Goal: Answer question/provide support: Share knowledge or assist other users

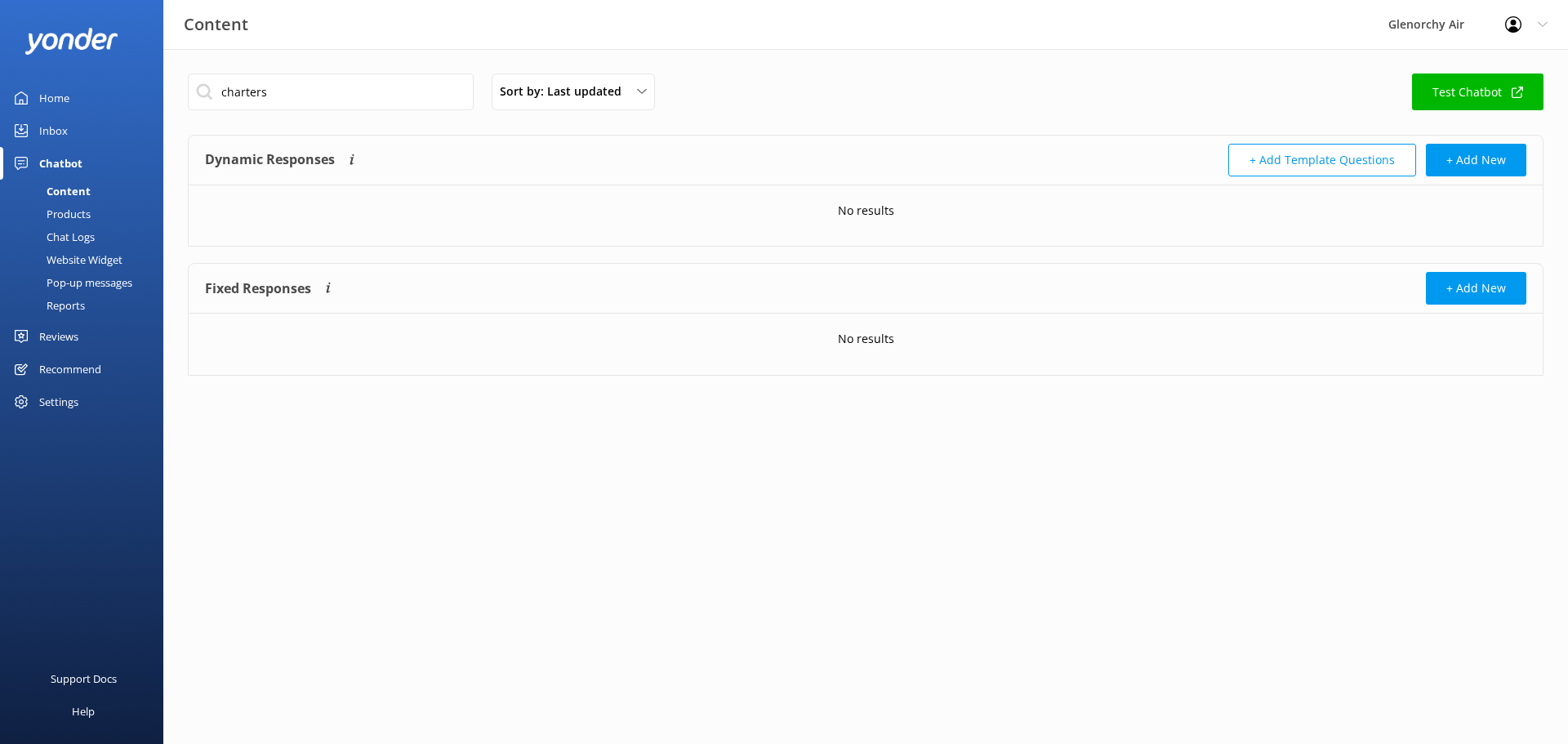
drag, startPoint x: 278, startPoint y: 95, endPoint x: 186, endPoint y: 91, distance: 92.1
click at [186, 91] on div "charters Sort by: Last updated Title (A-Z) Last updated Test Chatbot Dynamic Re…" at bounding box center [866, 236] width 1404 height 376
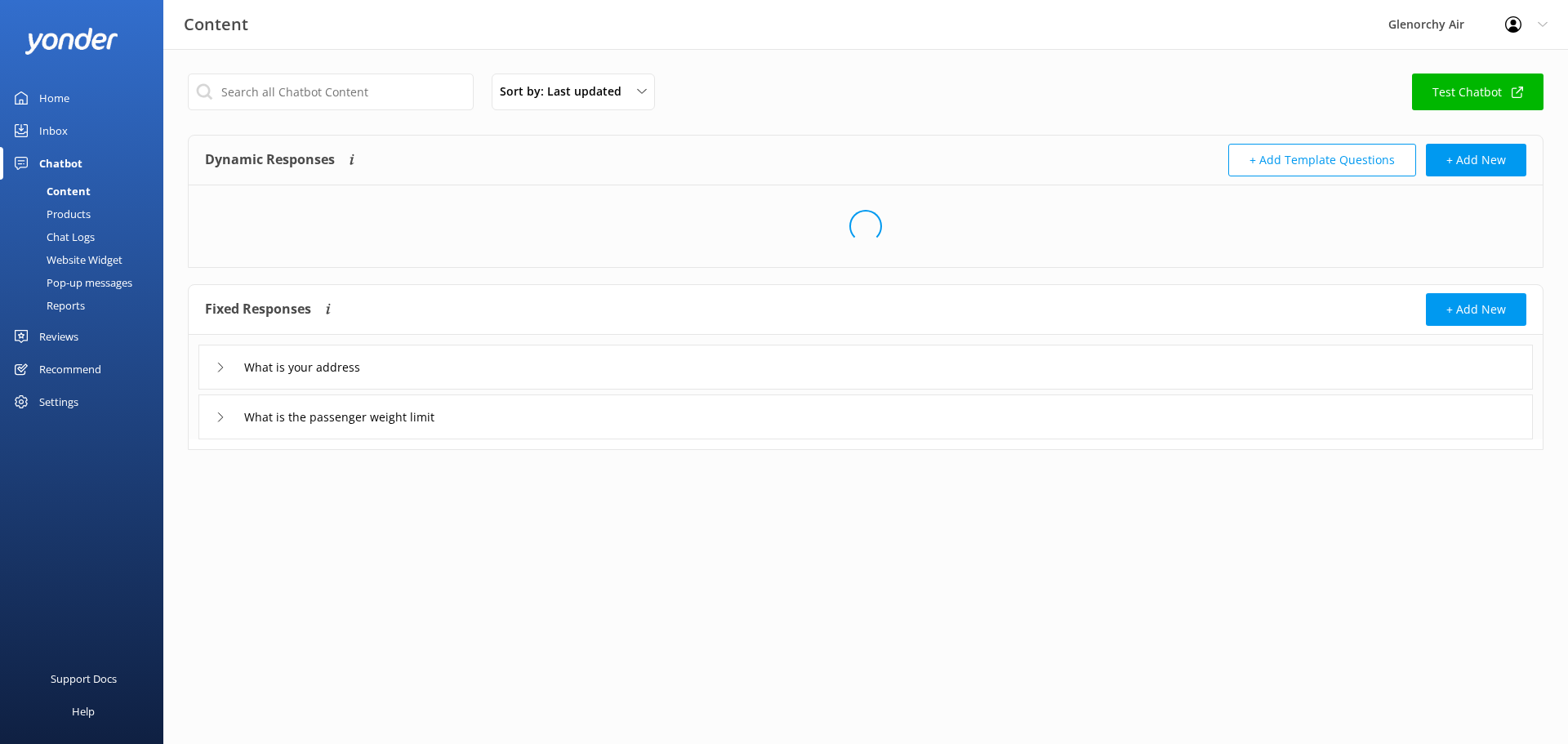
click at [251, 86] on input "text" at bounding box center [331, 92] width 286 height 37
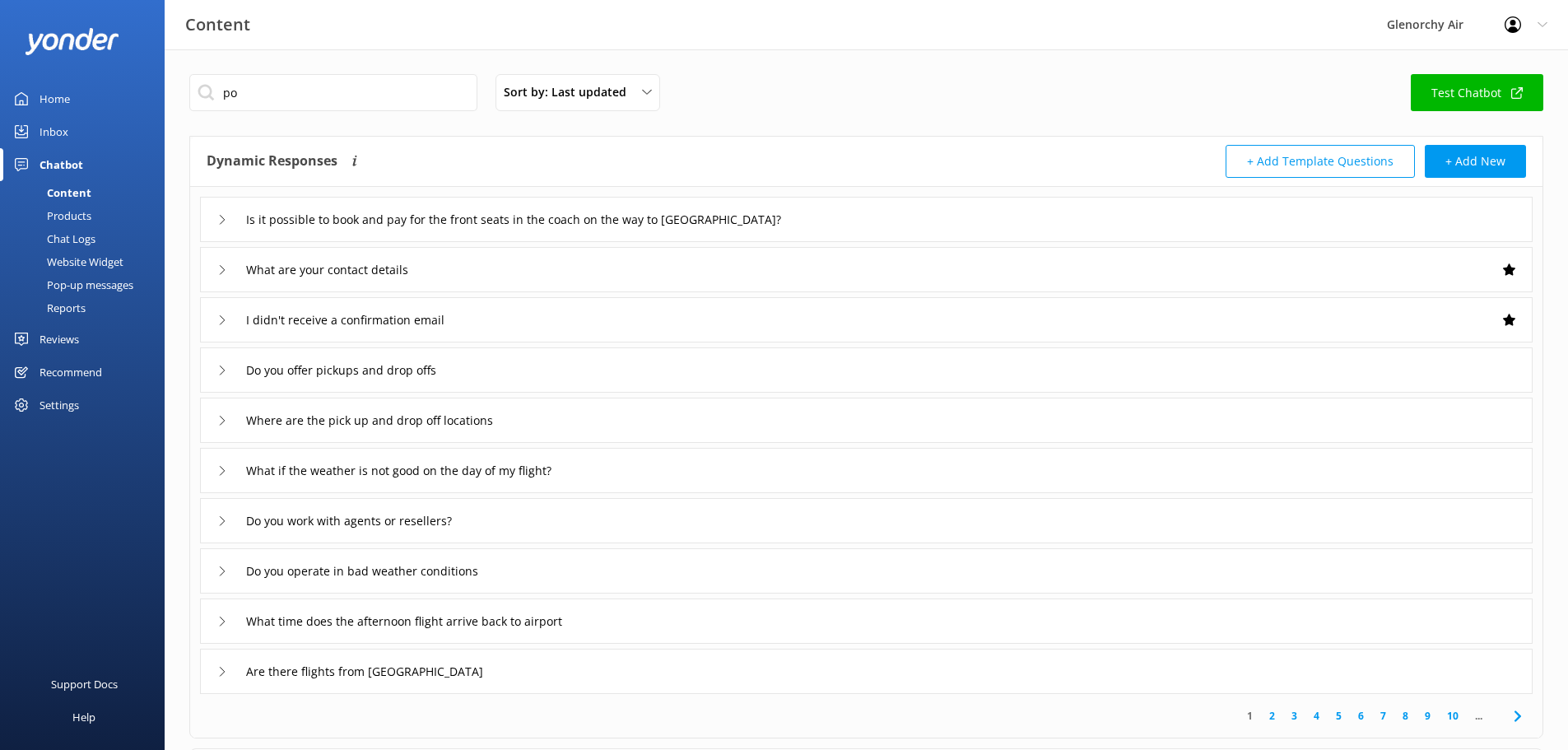
type input "p"
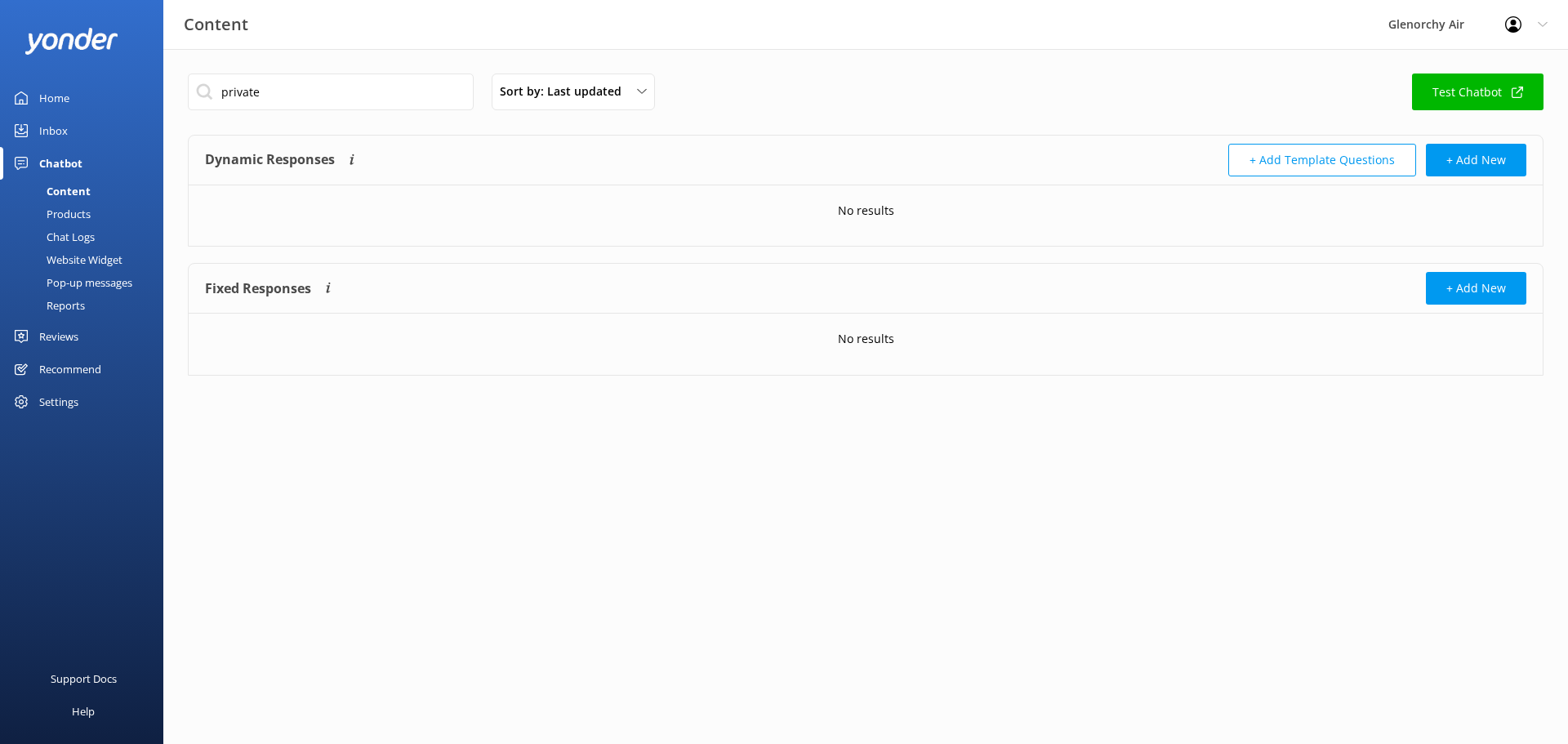
drag, startPoint x: 255, startPoint y: 98, endPoint x: 187, endPoint y: 100, distance: 68.0
click at [187, 100] on div "private Sort by: Last updated Title (A-Z) Last updated Test Chatbot Dynamic Res…" at bounding box center [866, 236] width 1404 height 376
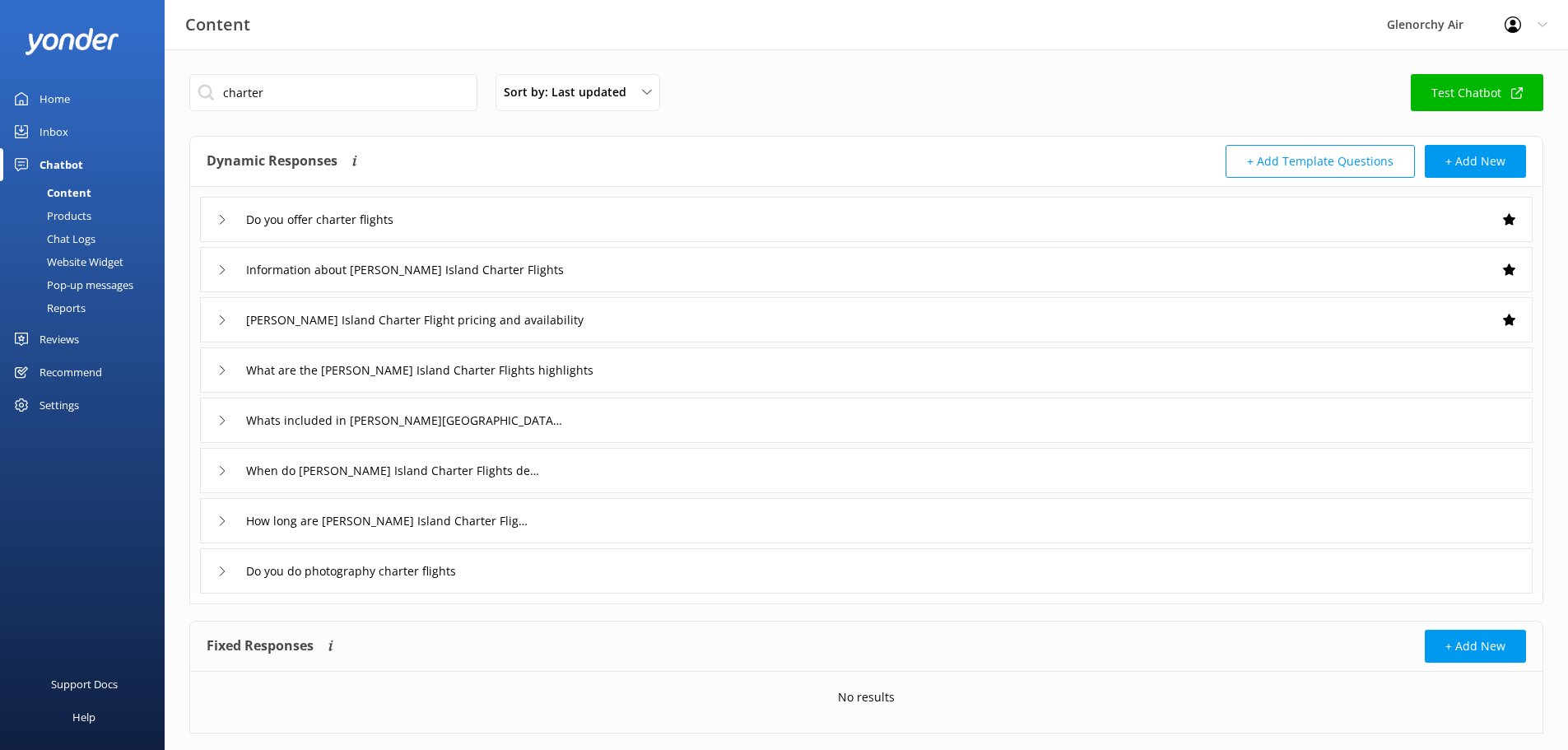
type input "charter"
click at [224, 218] on icon at bounding box center [222, 219] width 9 height 9
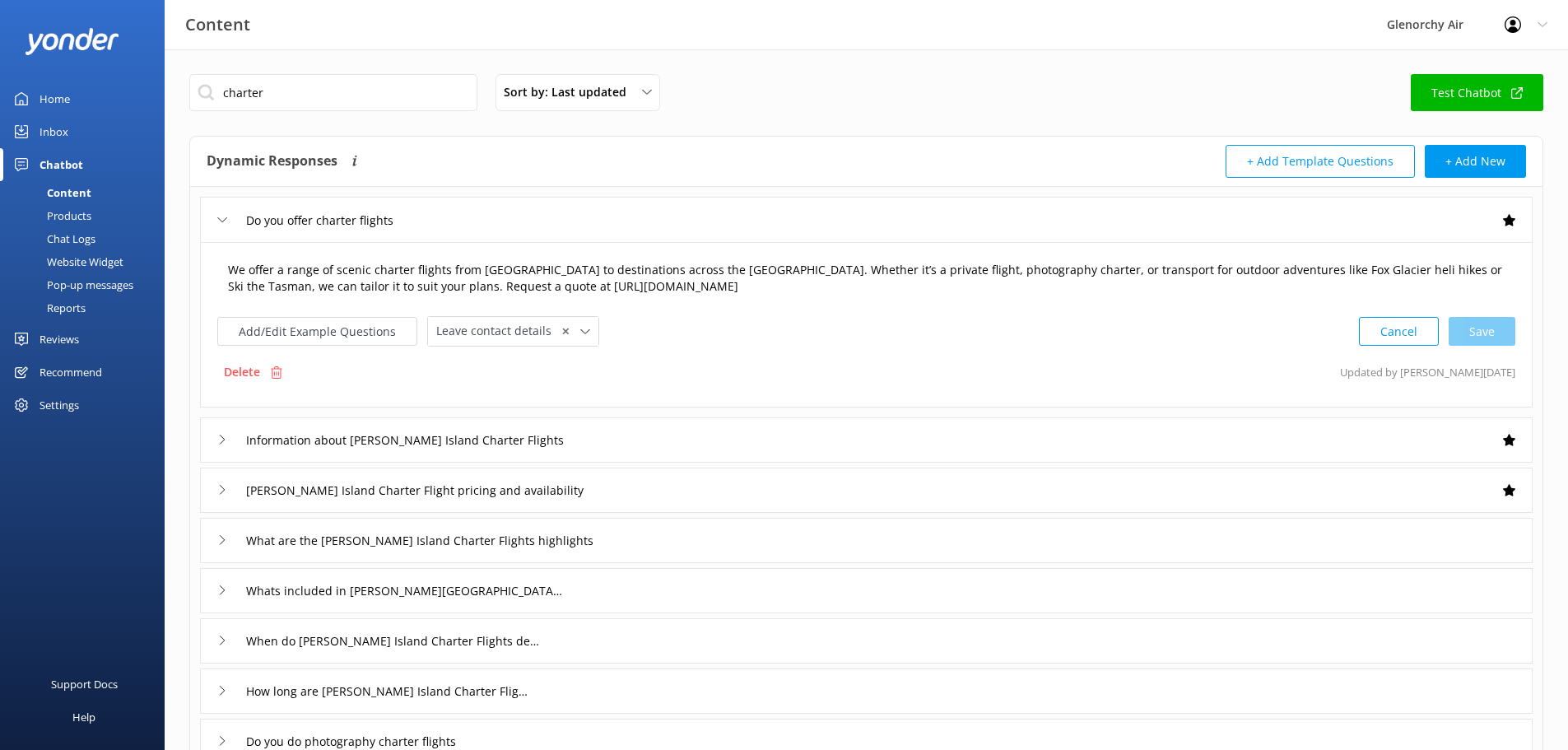
click at [951, 285] on textarea "We offer a range of scenic charter flights from [GEOGRAPHIC_DATA] to destinatio…" at bounding box center [867, 279] width 1295 height 52
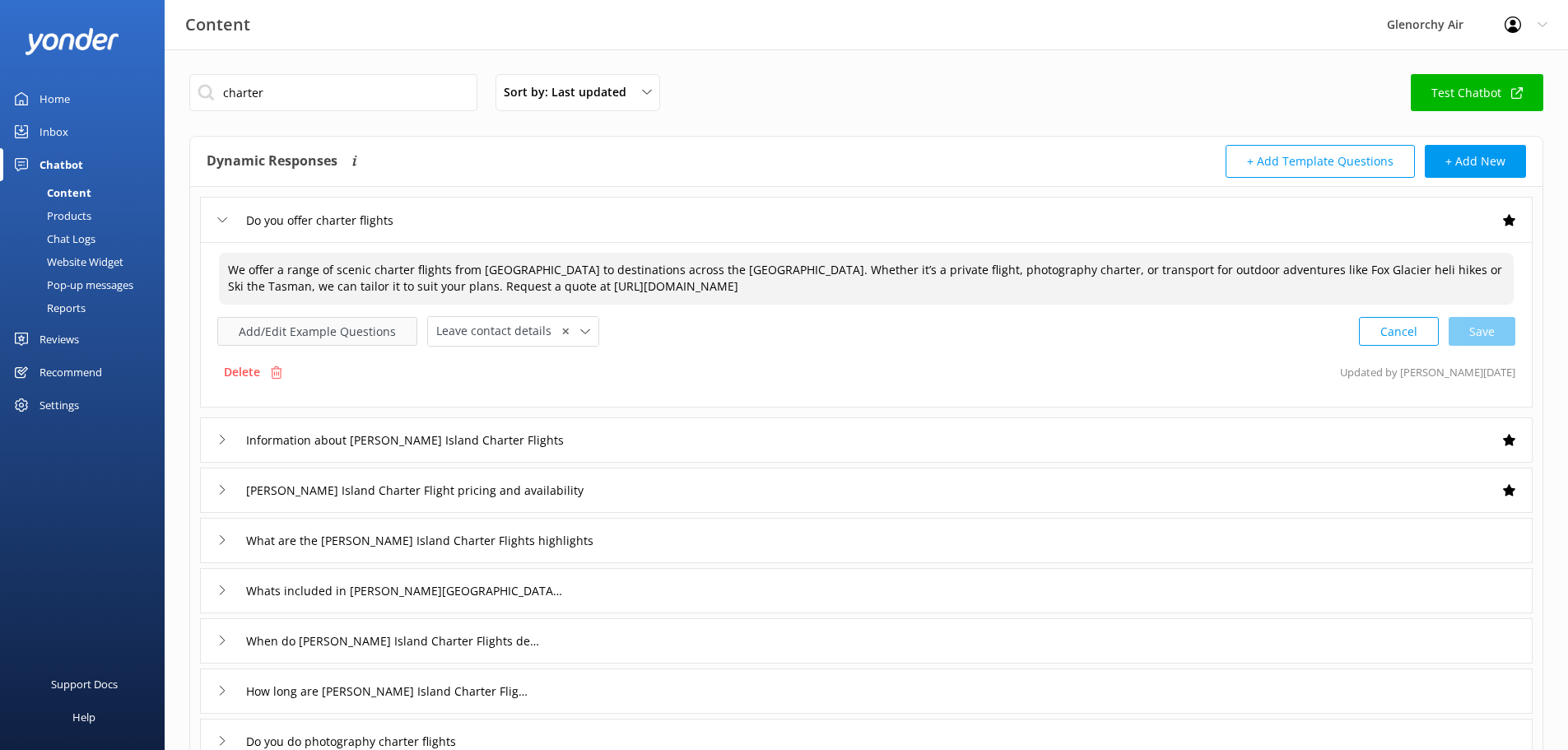
click at [314, 328] on button "Add/Edit Example Questions" at bounding box center [318, 331] width 200 height 28
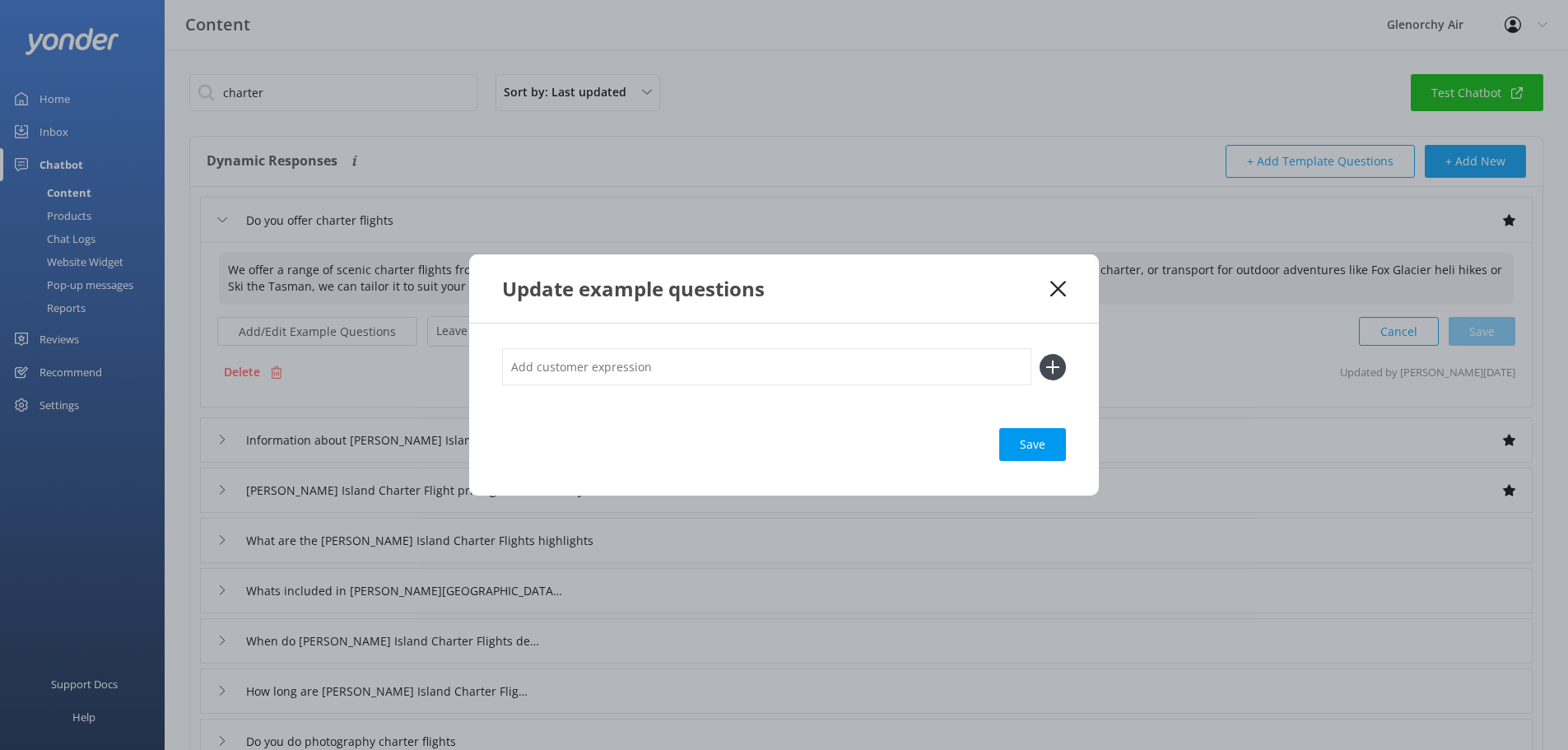
click at [543, 358] on input "text" at bounding box center [767, 366] width 529 height 37
type input "charters"
click at [1053, 359] on icon at bounding box center [1053, 367] width 27 height 27
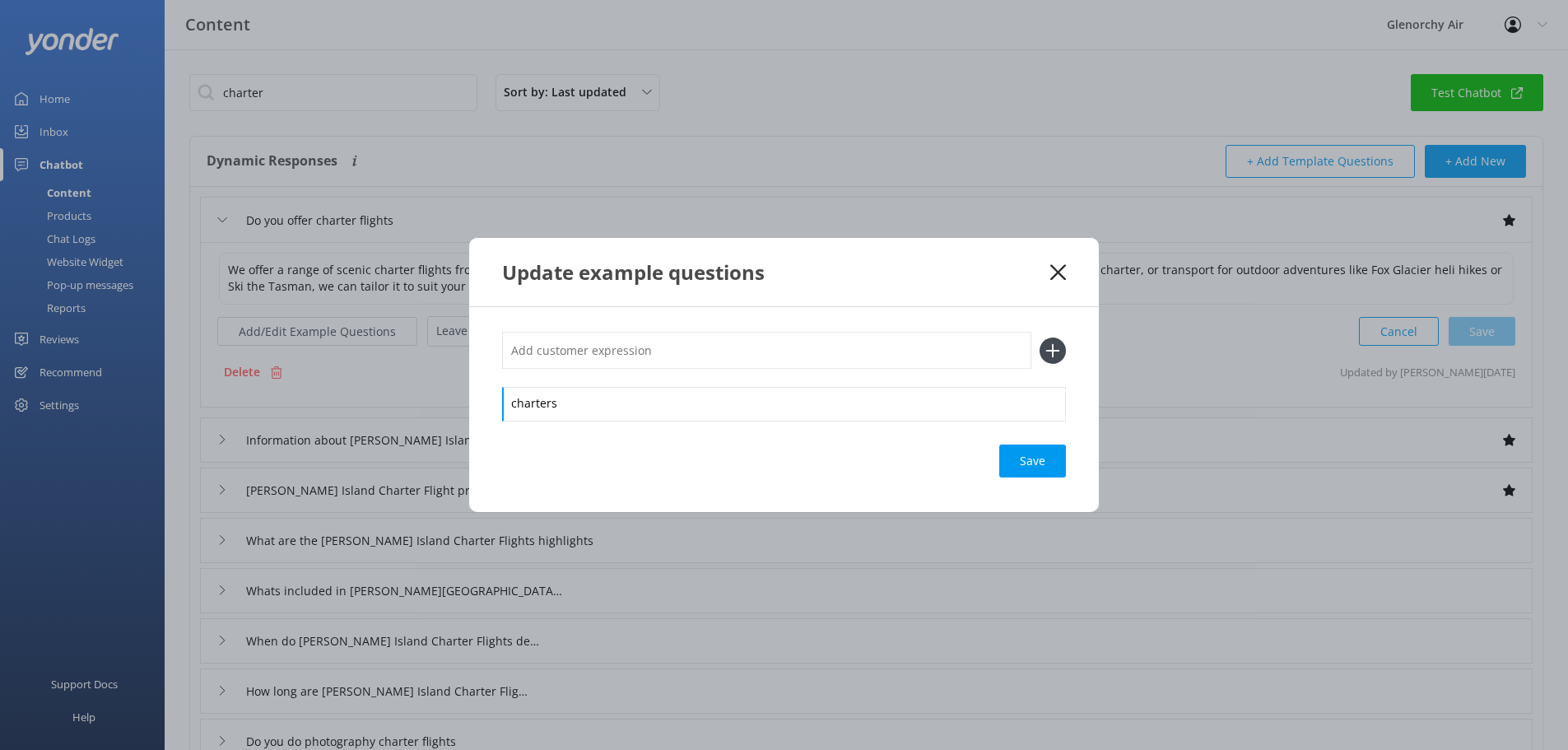
drag, startPoint x: 699, startPoint y: 373, endPoint x: 695, endPoint y: 360, distance: 13.6
click at [697, 367] on div "charters" at bounding box center [784, 375] width 564 height 88
click at [694, 360] on input "text" at bounding box center [767, 350] width 529 height 37
type input "private flight?"
click at [1072, 359] on div "private flight? charters Save" at bounding box center [783, 409] width 629 height 205
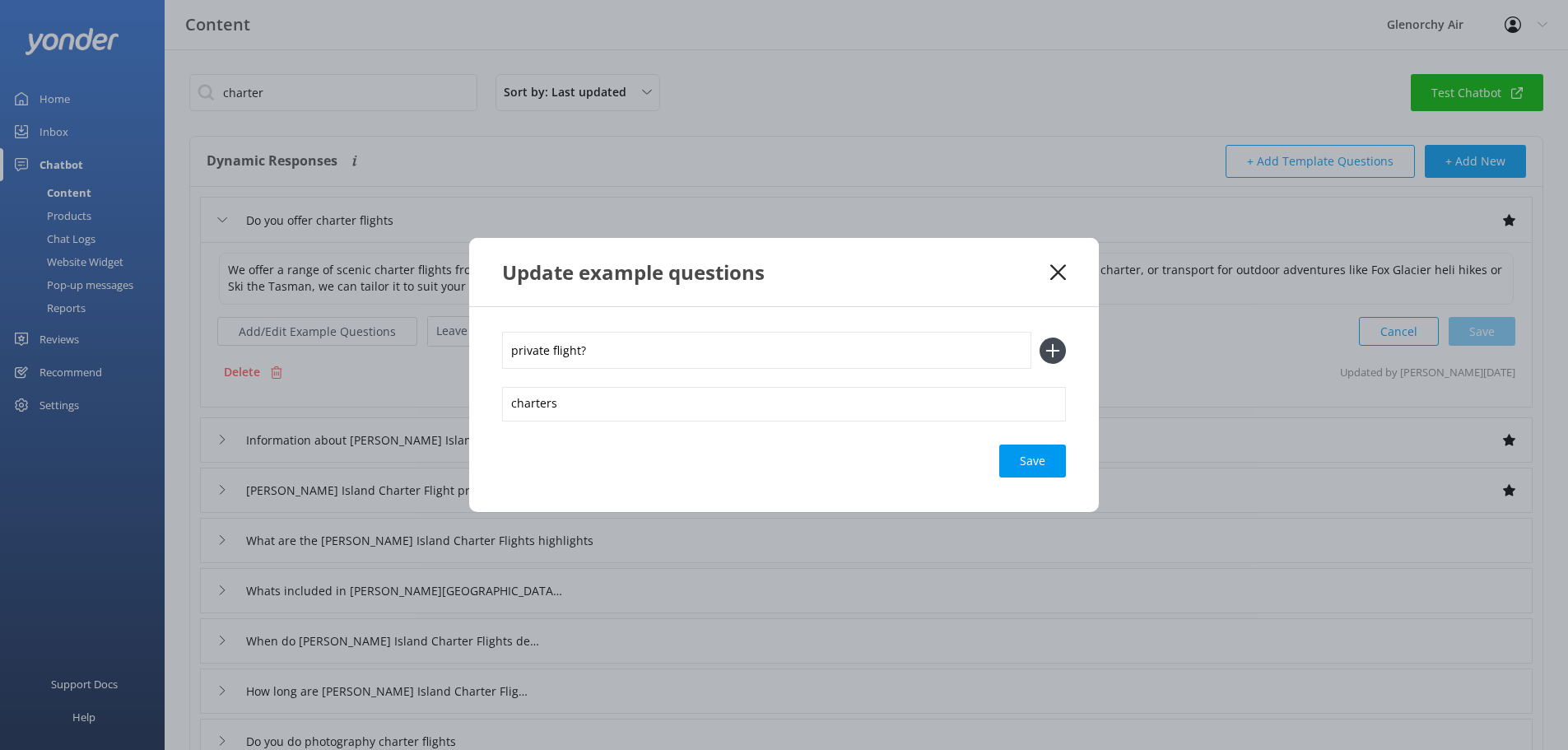
click at [1065, 357] on icon at bounding box center [1053, 350] width 27 height 27
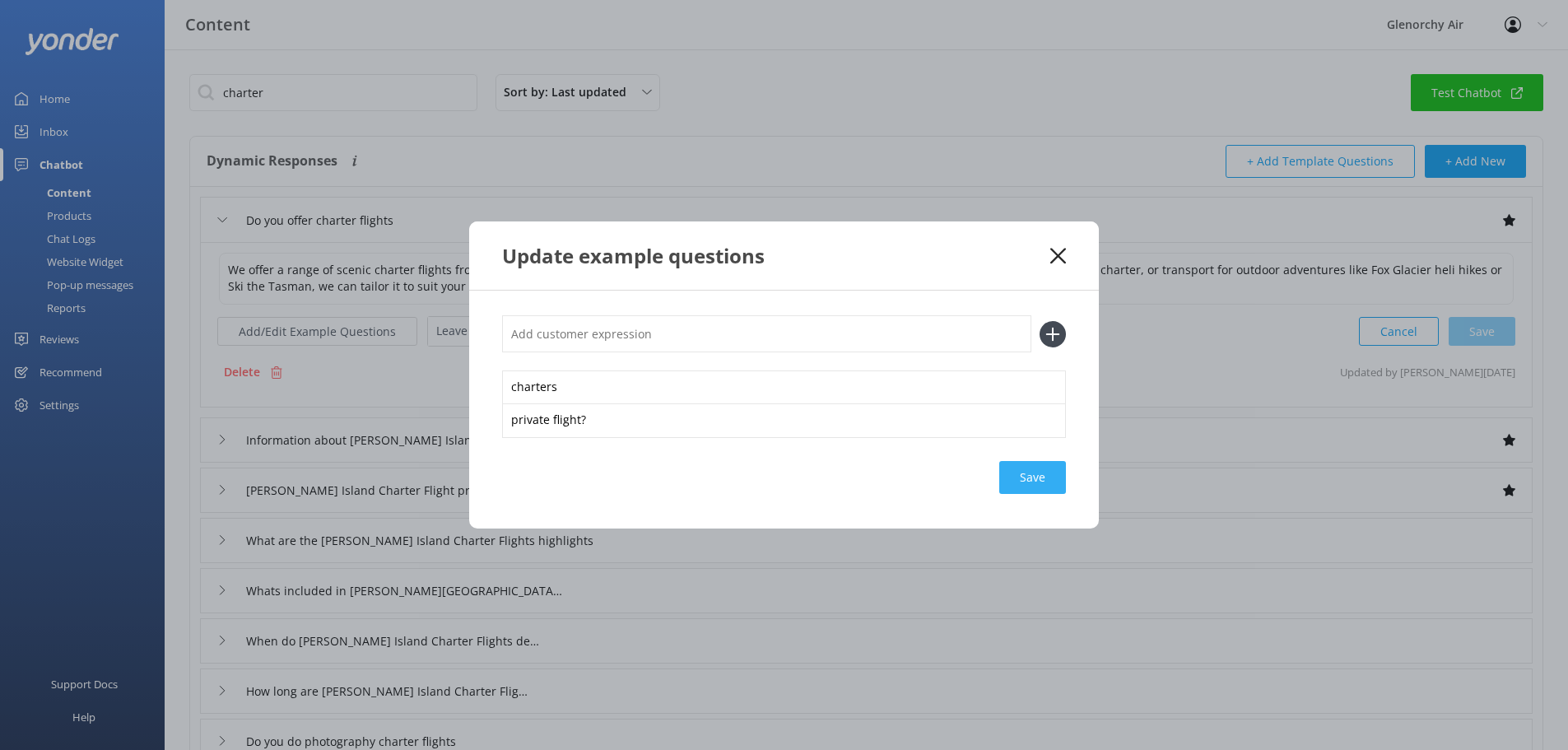
click at [1015, 480] on div "Save" at bounding box center [1033, 477] width 66 height 33
click at [1037, 471] on div "Save" at bounding box center [1033, 477] width 66 height 33
click at [1052, 256] on icon at bounding box center [1059, 255] width 16 height 16
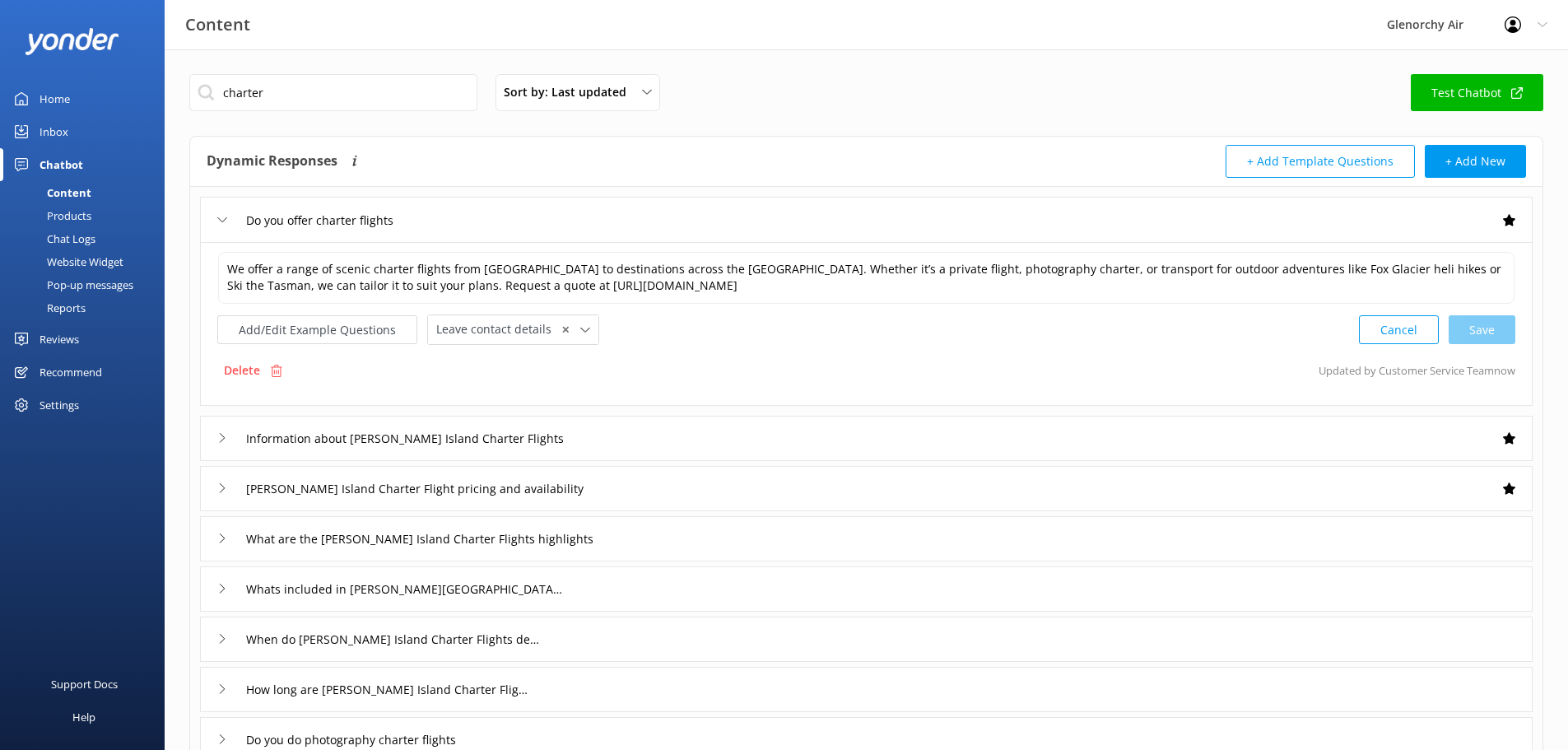
click at [687, 362] on div "Delete Updated by Customer Service Team now" at bounding box center [867, 370] width 1299 height 31
click at [333, 329] on button "Add/Edit Example Questions" at bounding box center [318, 329] width 200 height 28
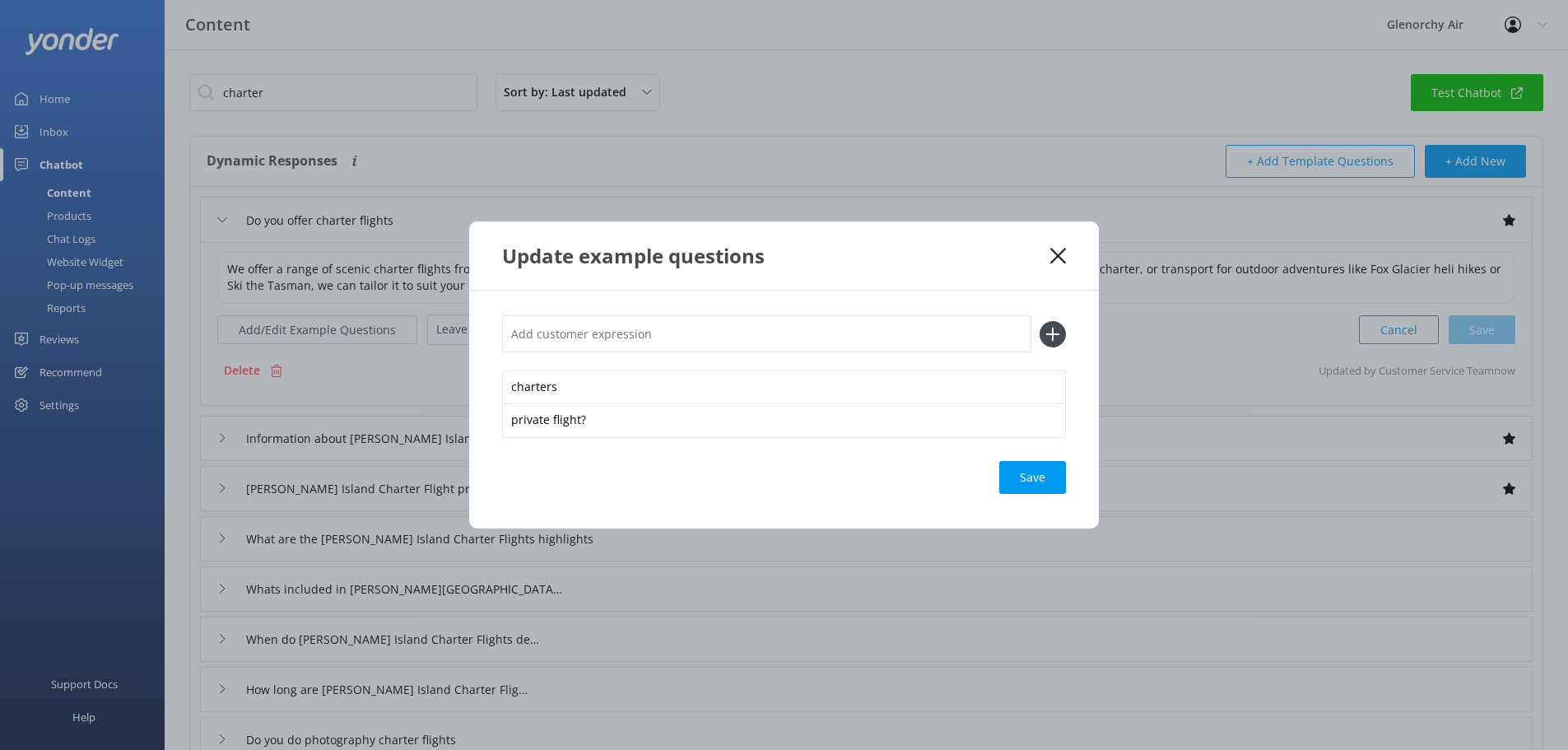
click at [1044, 477] on div "Save" at bounding box center [1033, 477] width 66 height 33
click at [1056, 237] on div "Update example questions" at bounding box center [783, 255] width 629 height 68
click at [1059, 251] on icon at bounding box center [1059, 255] width 16 height 16
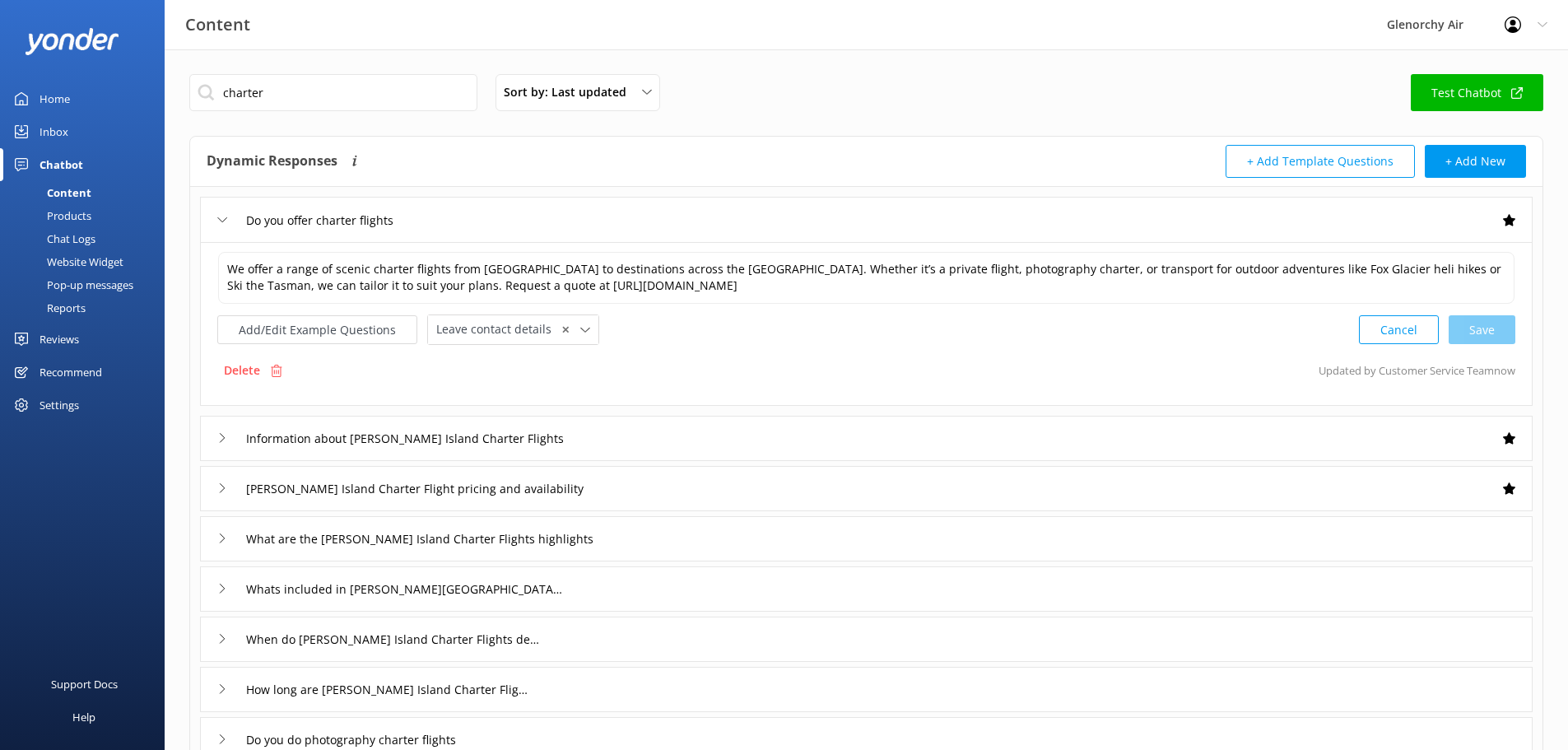
click at [1153, 365] on div "Delete Updated by Customer Service Team now" at bounding box center [867, 370] width 1299 height 31
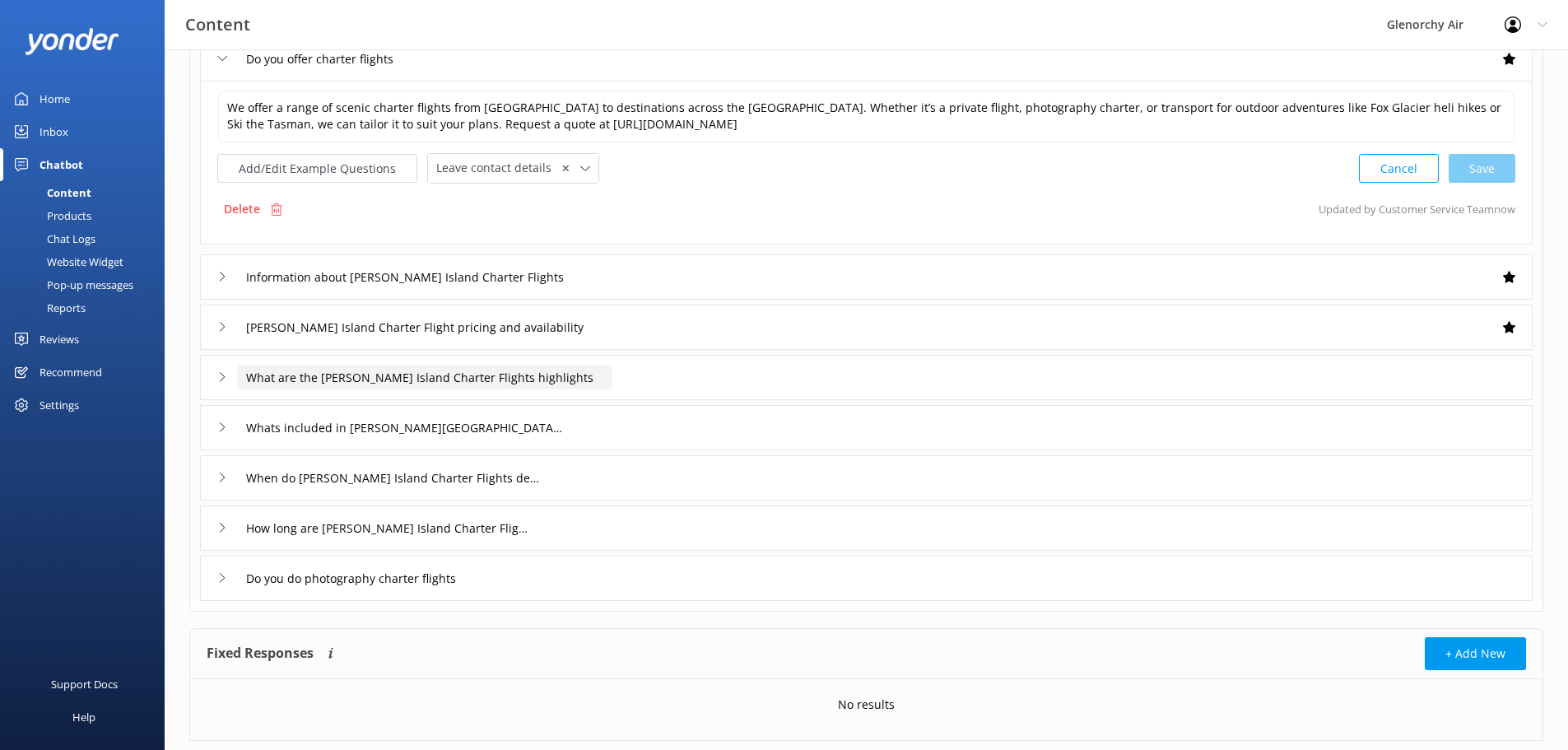
scroll to position [165, 0]
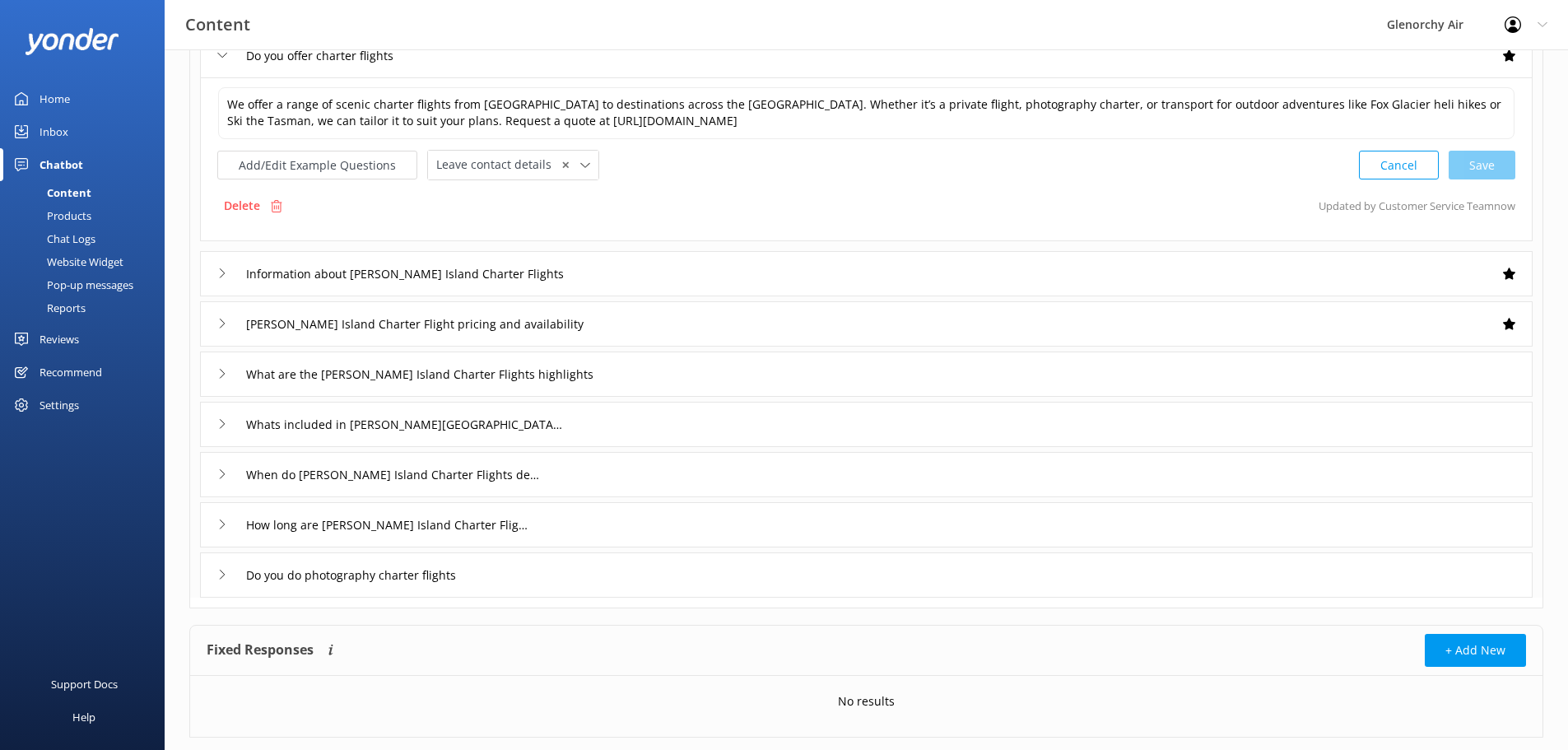
click at [216, 365] on div "What are the [PERSON_NAME] Island Charter Flights highlights" at bounding box center [867, 374] width 1333 height 45
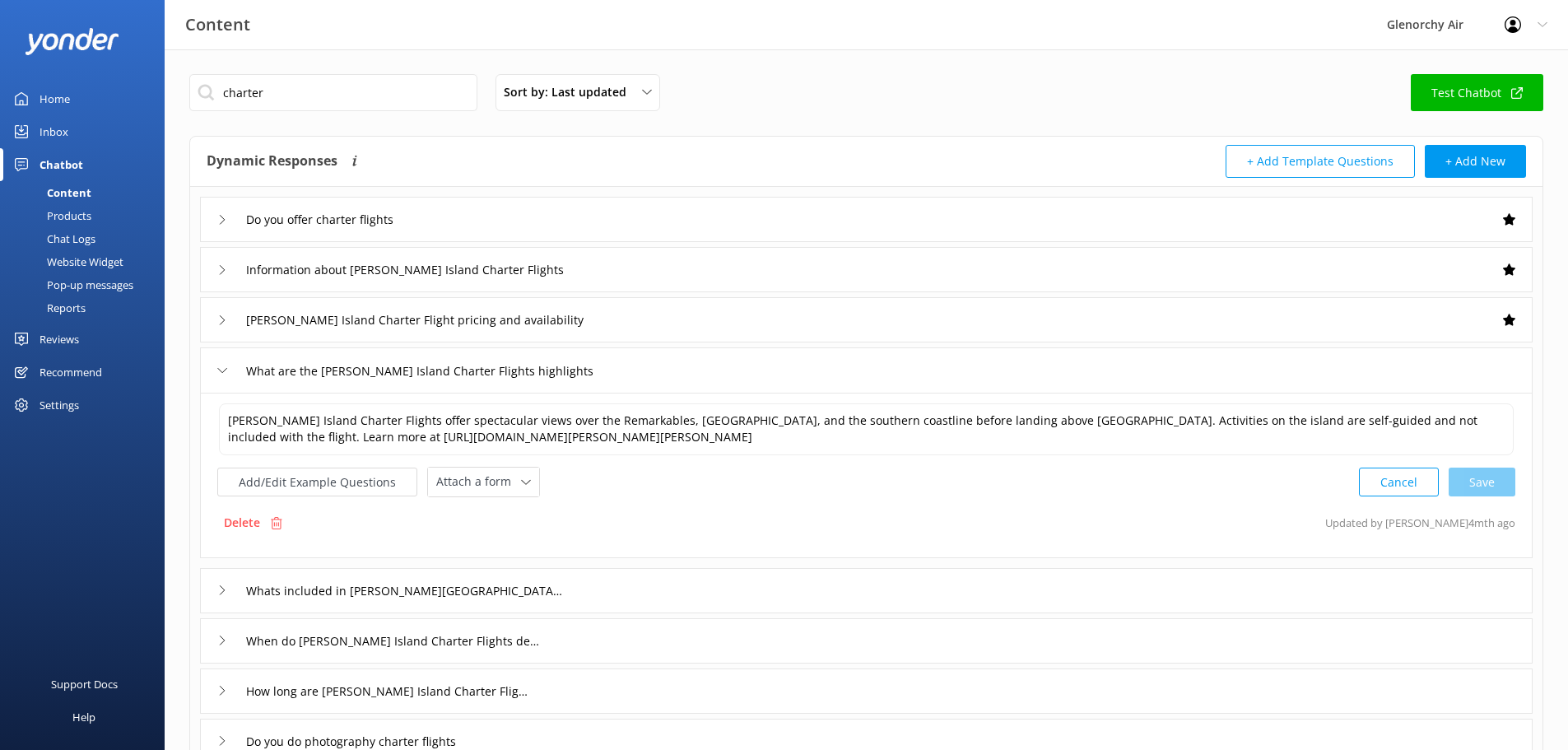
click at [218, 318] on icon at bounding box center [222, 319] width 9 height 9
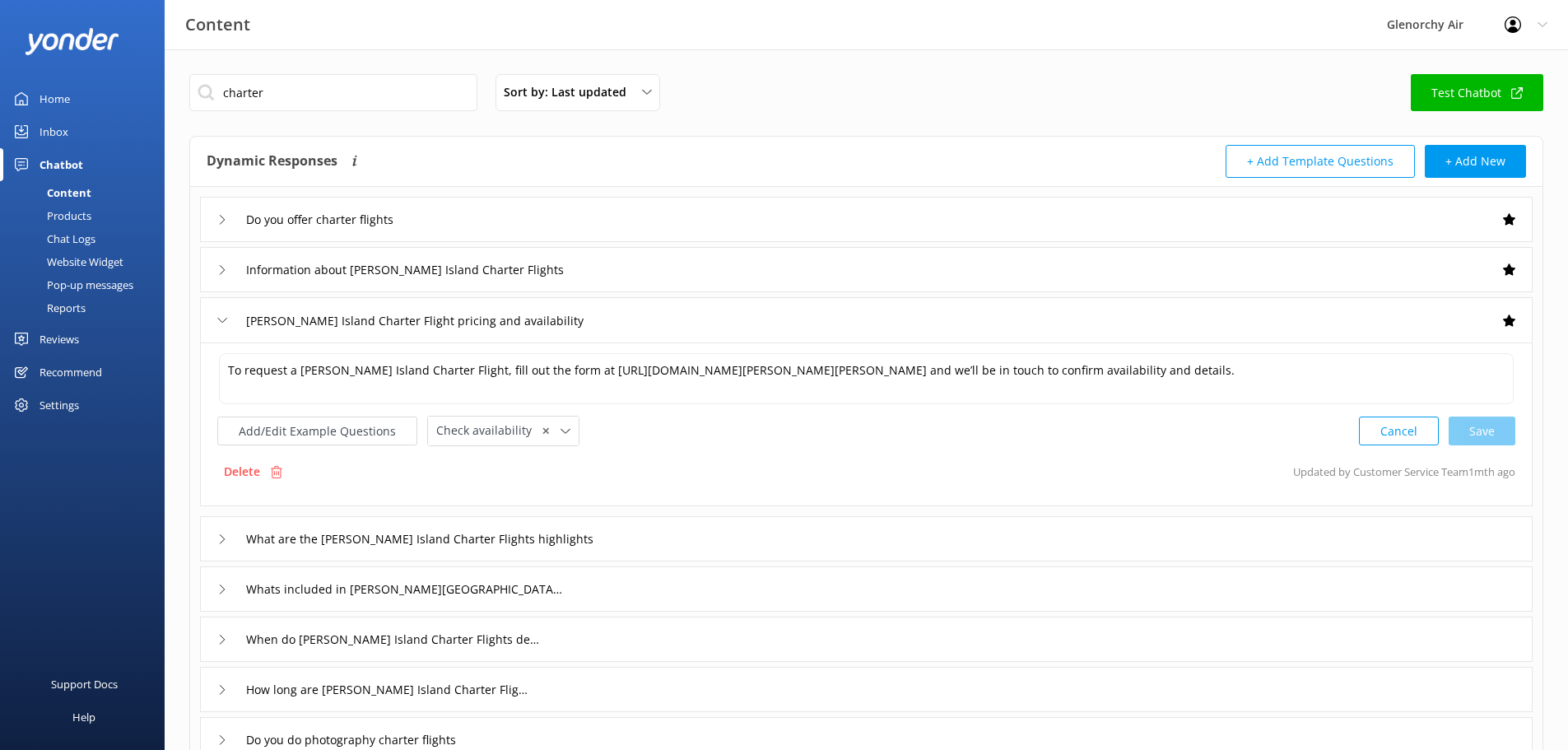
click at [215, 317] on div "[PERSON_NAME] Island Charter Flight pricing and availability" at bounding box center [867, 319] width 1333 height 45
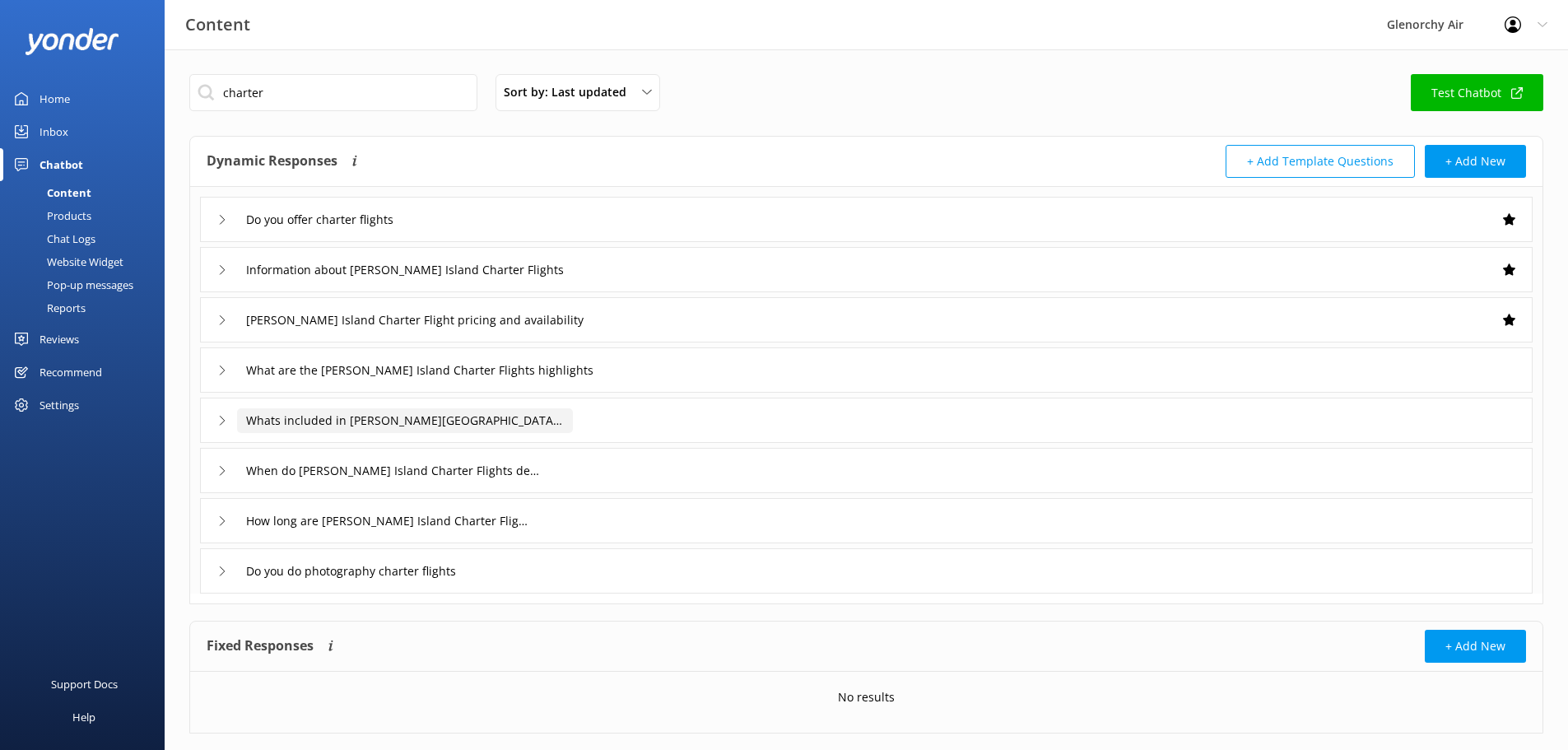
scroll to position [33, 0]
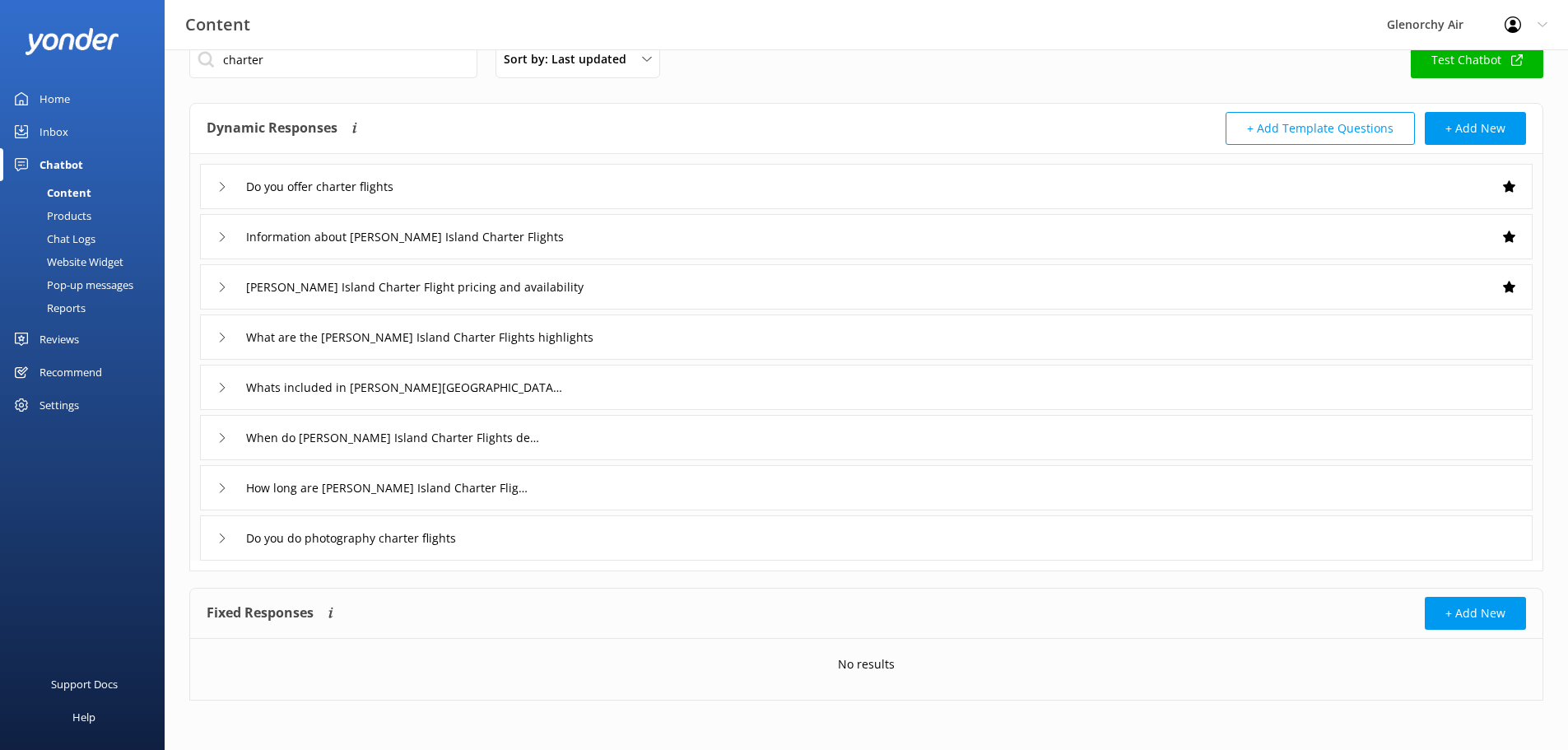
click at [218, 534] on icon at bounding box center [222, 538] width 9 height 9
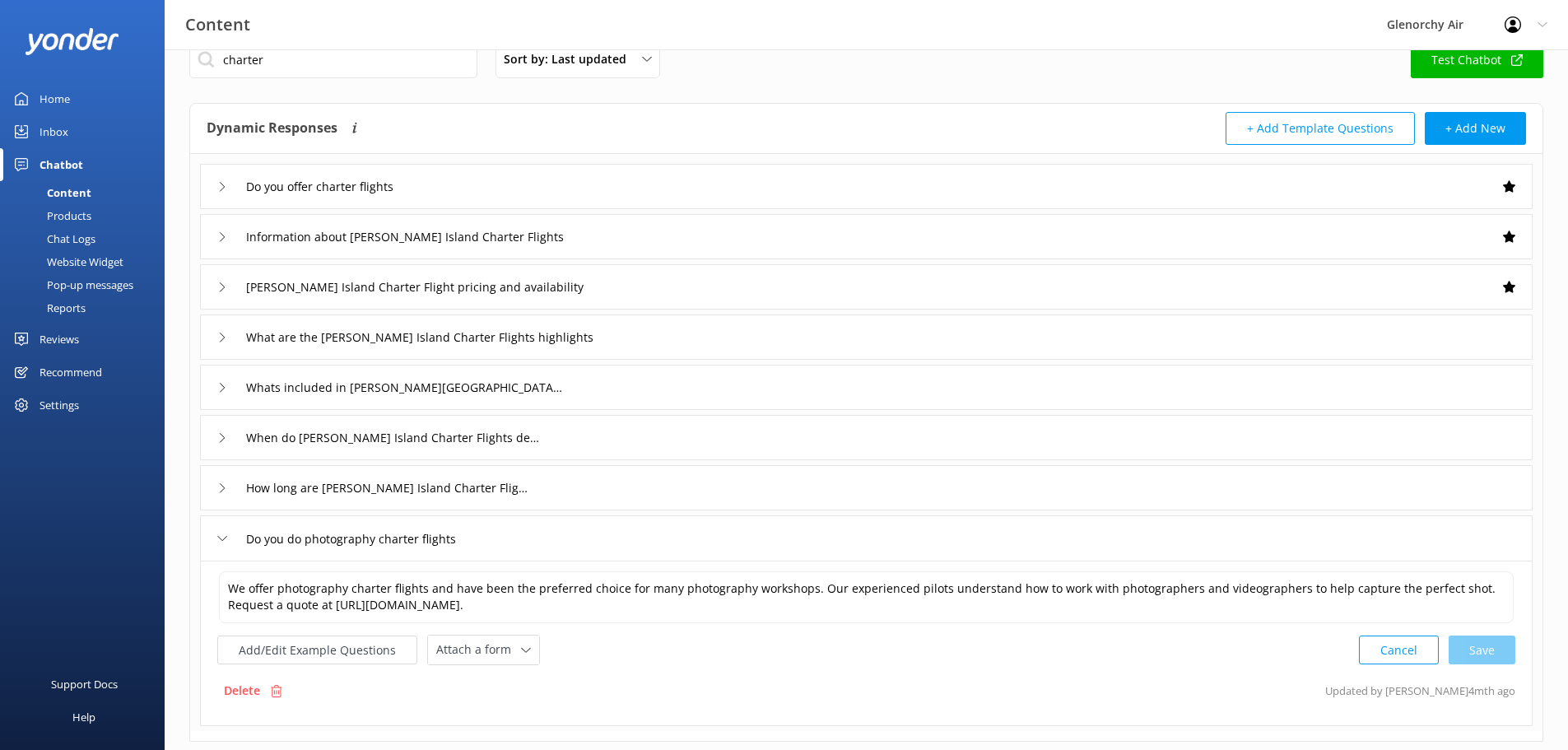
click at [223, 484] on icon at bounding box center [222, 488] width 9 height 9
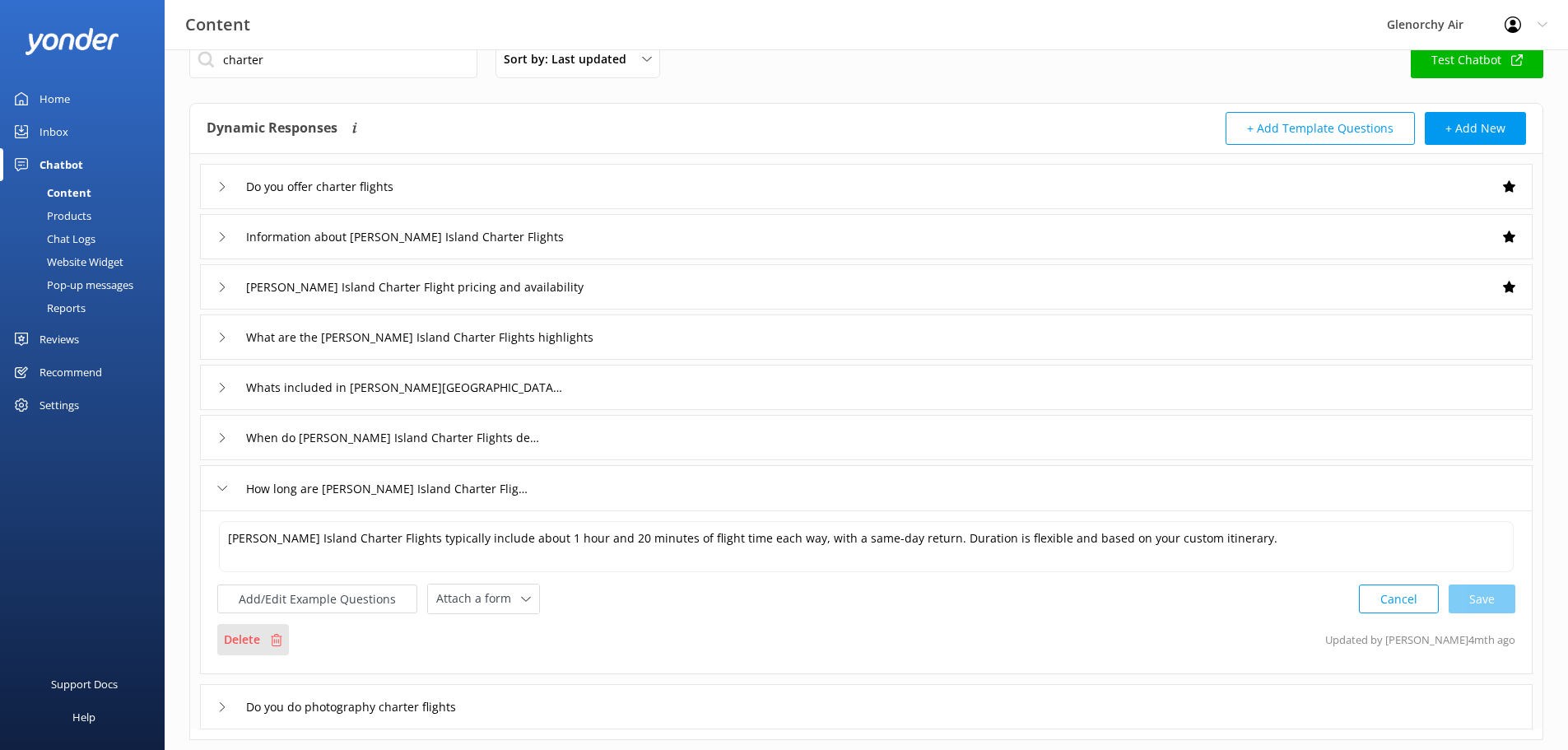
click at [257, 634] on p "Delete" at bounding box center [242, 639] width 36 height 18
click at [229, 230] on div "Information about [PERSON_NAME] Island Charter Flights" at bounding box center [385, 236] width 336 height 27
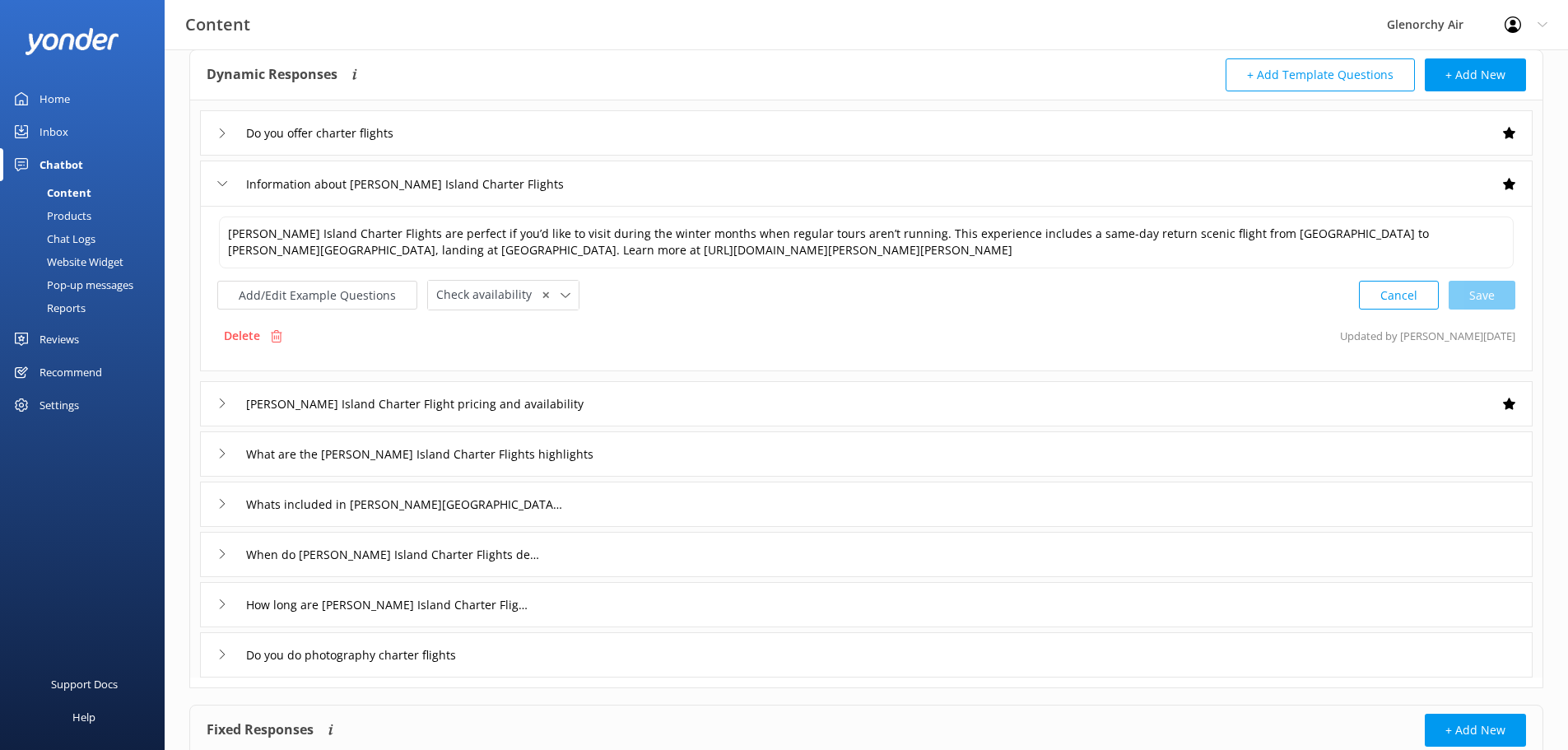
scroll to position [115, 0]
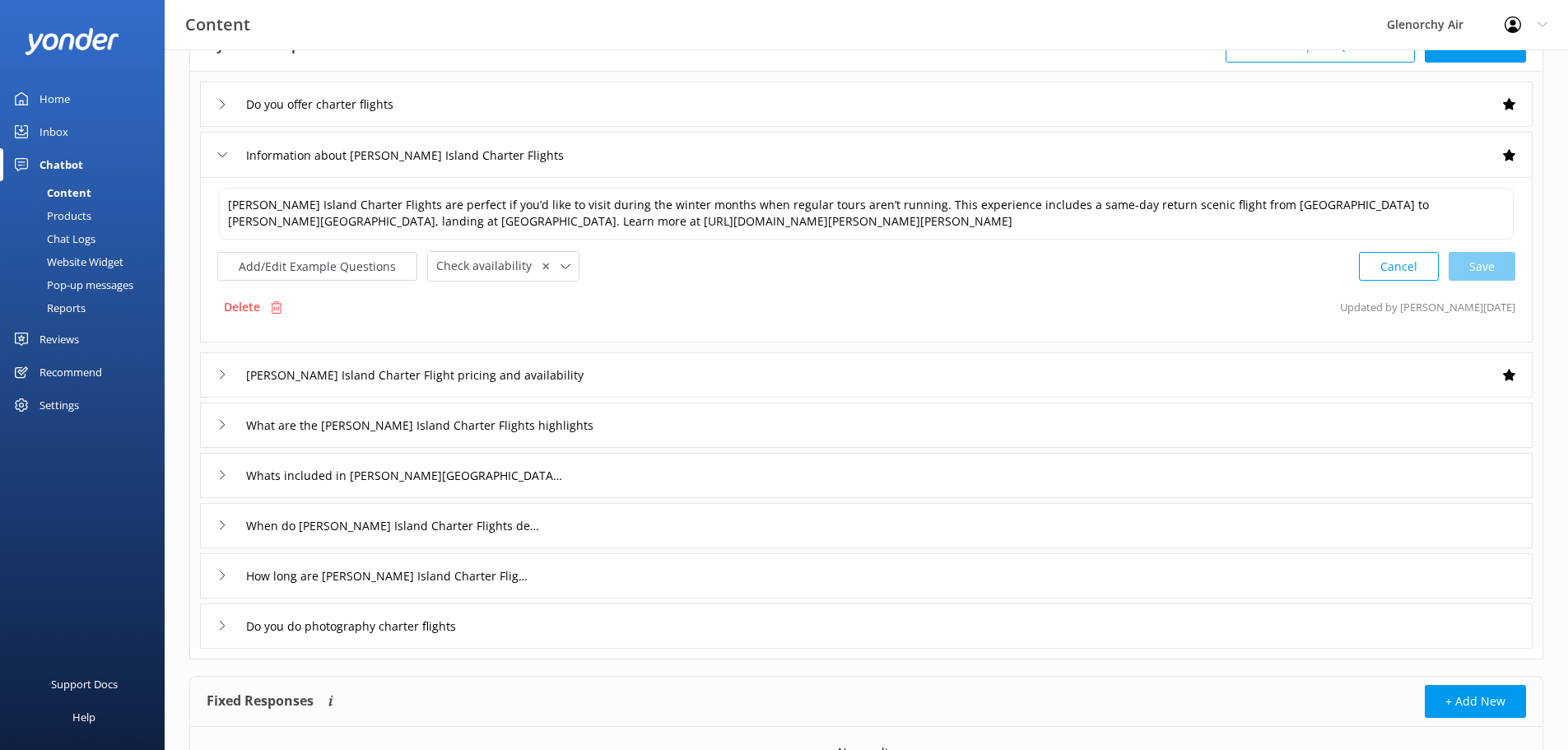
click at [227, 379] on div "[PERSON_NAME] Island Charter Flight pricing and availability" at bounding box center [405, 375] width 376 height 27
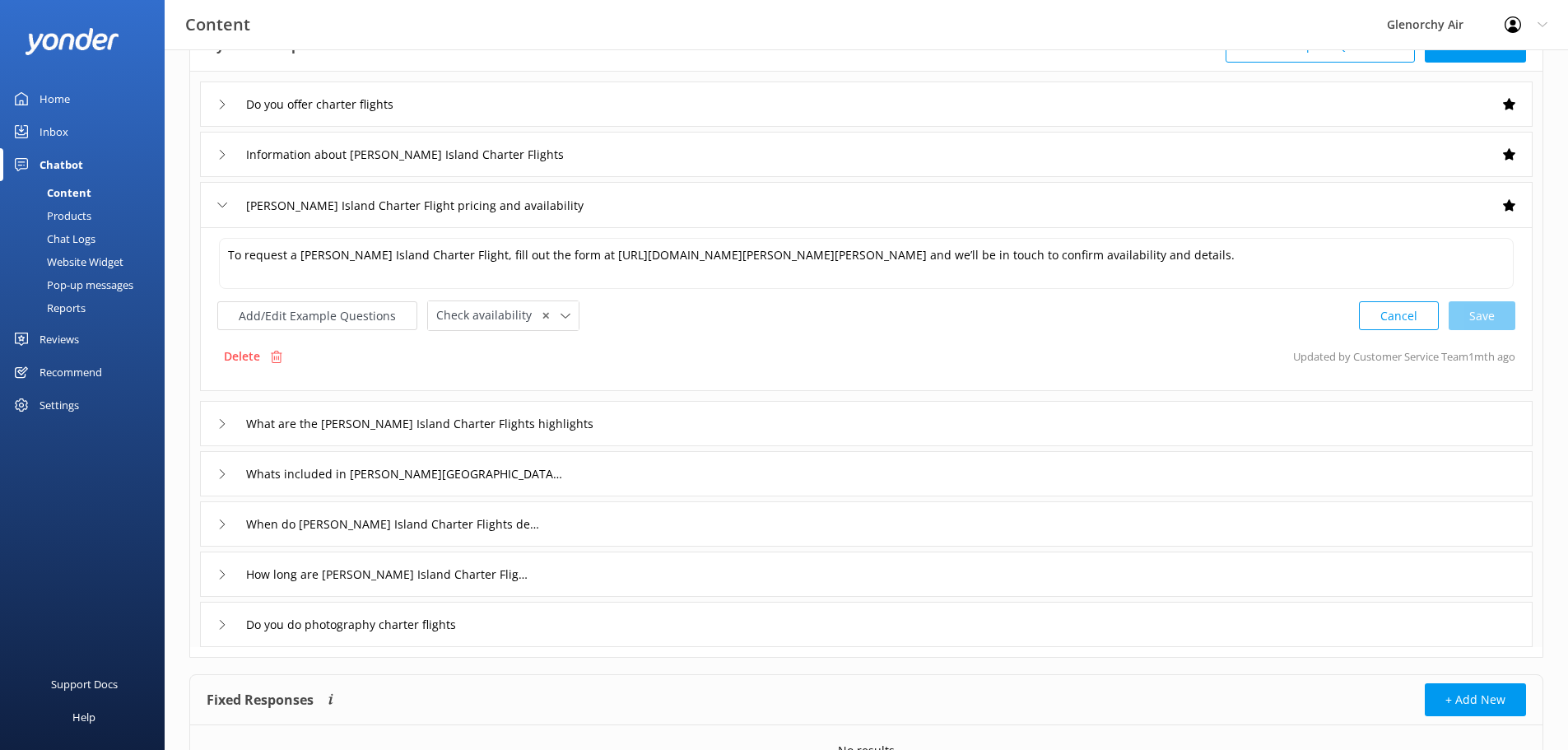
click at [225, 207] on icon at bounding box center [222, 205] width 9 height 9
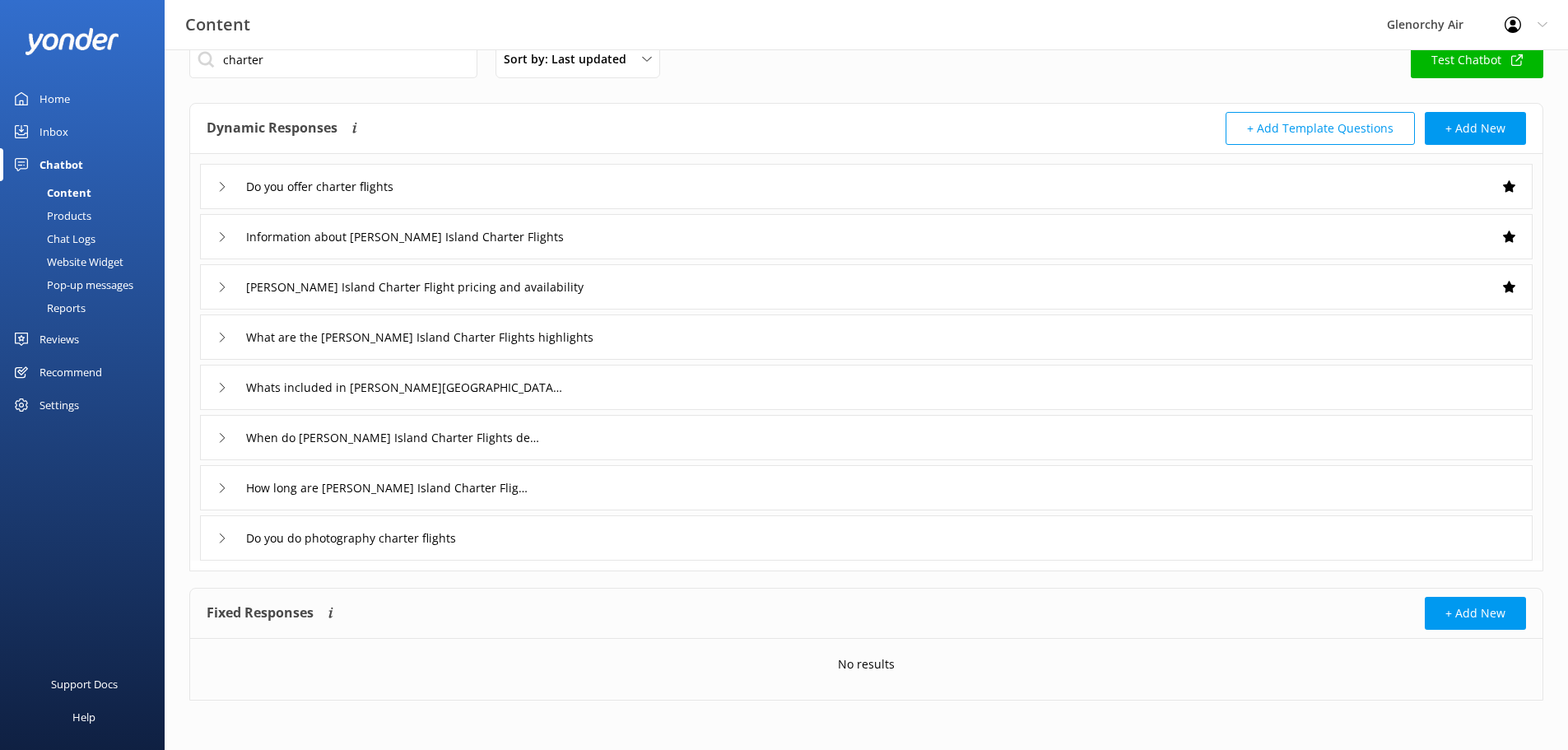
scroll to position [33, 0]
click at [233, 435] on div "When do [PERSON_NAME] Island Charter Flights depart" at bounding box center [376, 437] width 316 height 27
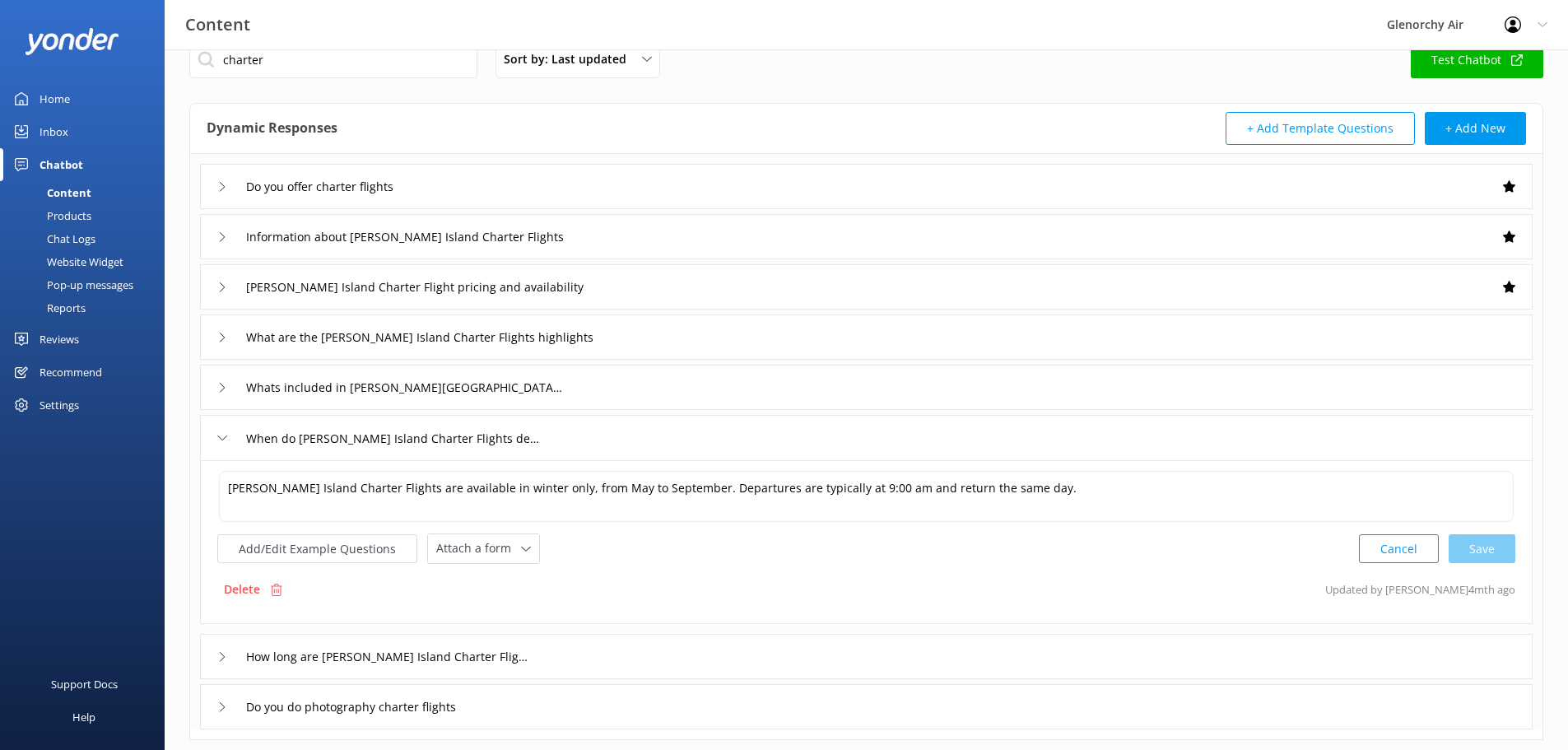
scroll to position [115, 0]
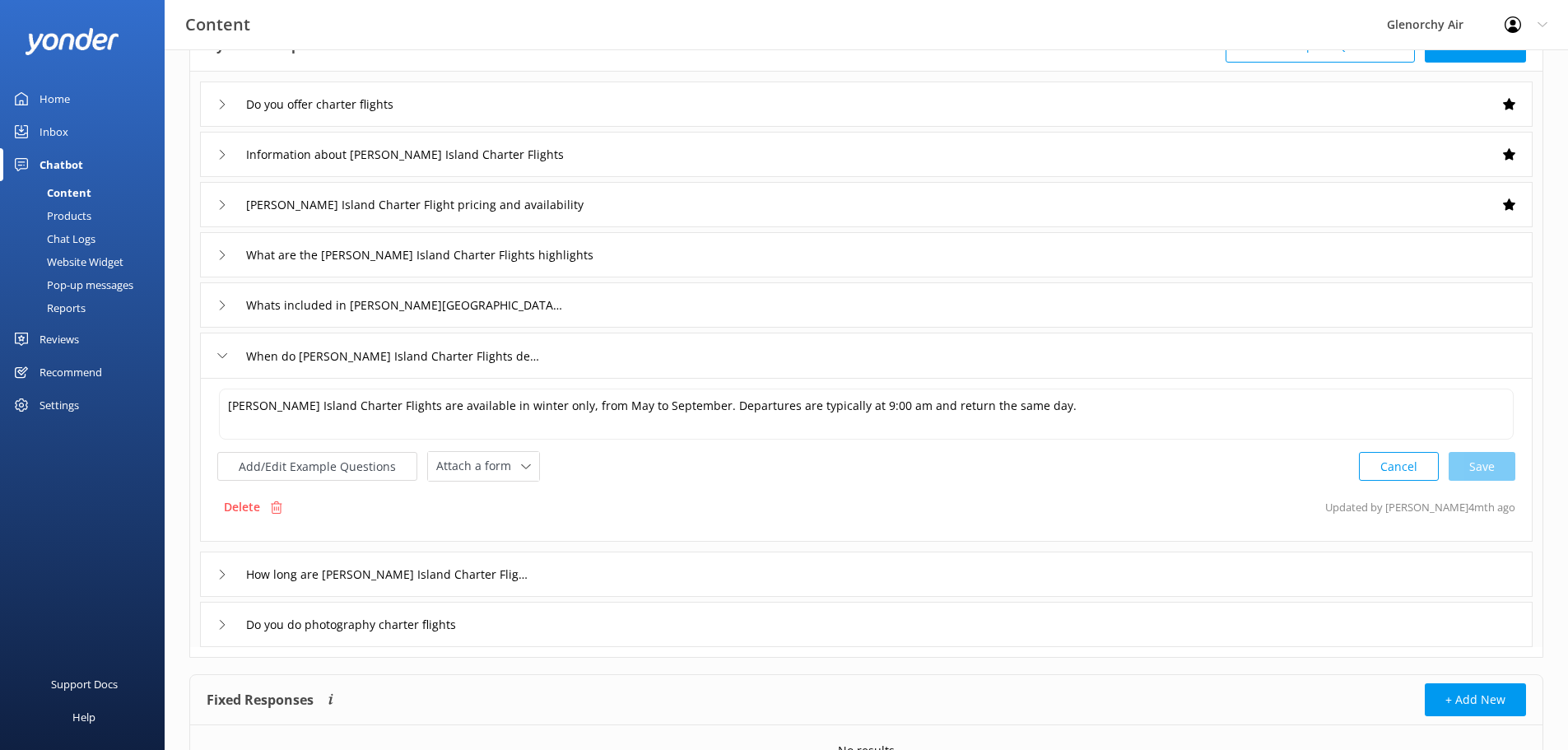
click at [218, 357] on icon at bounding box center [222, 355] width 9 height 9
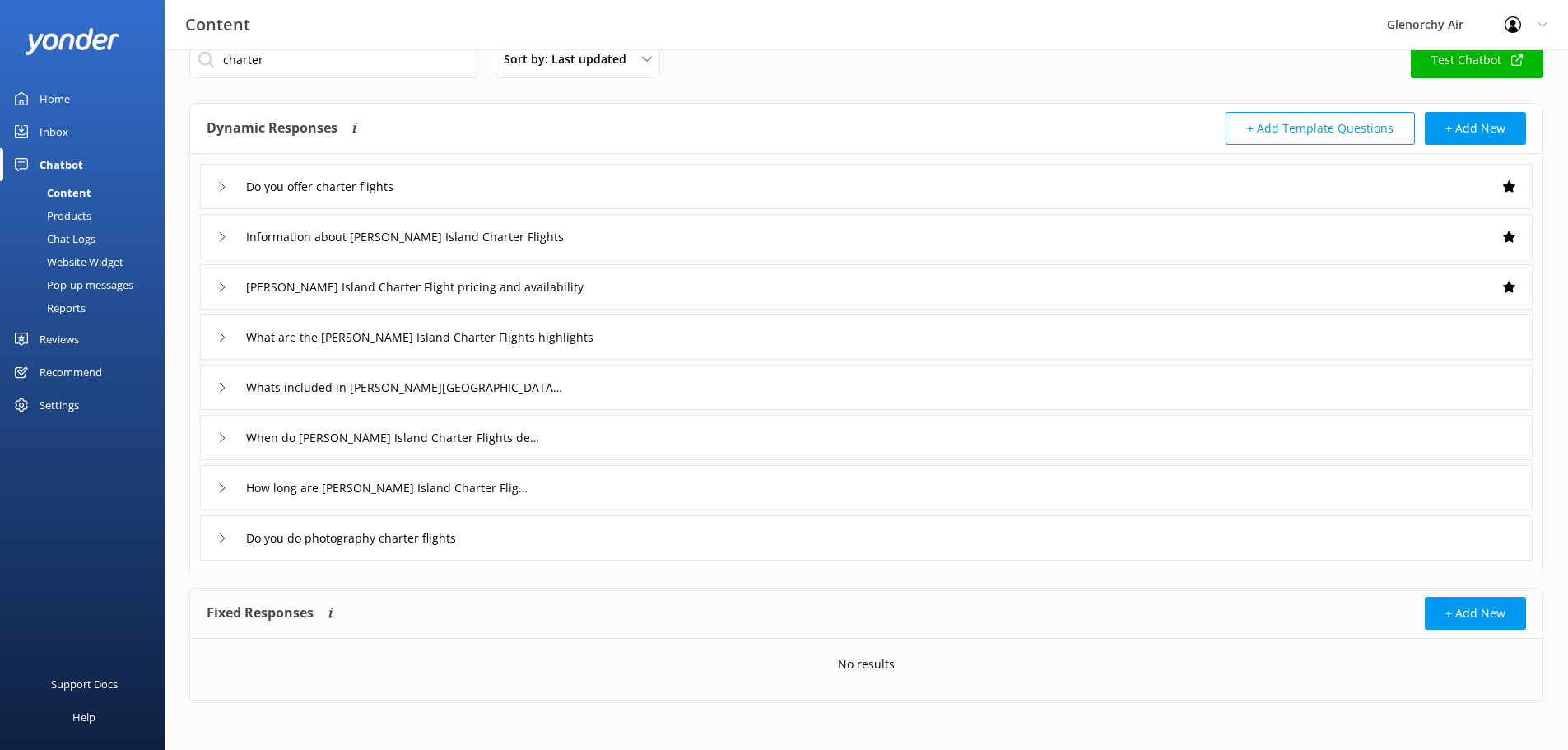
scroll to position [33, 0]
click at [225, 478] on div "How long are [PERSON_NAME] Island Charter Flights" at bounding box center [369, 487] width 303 height 27
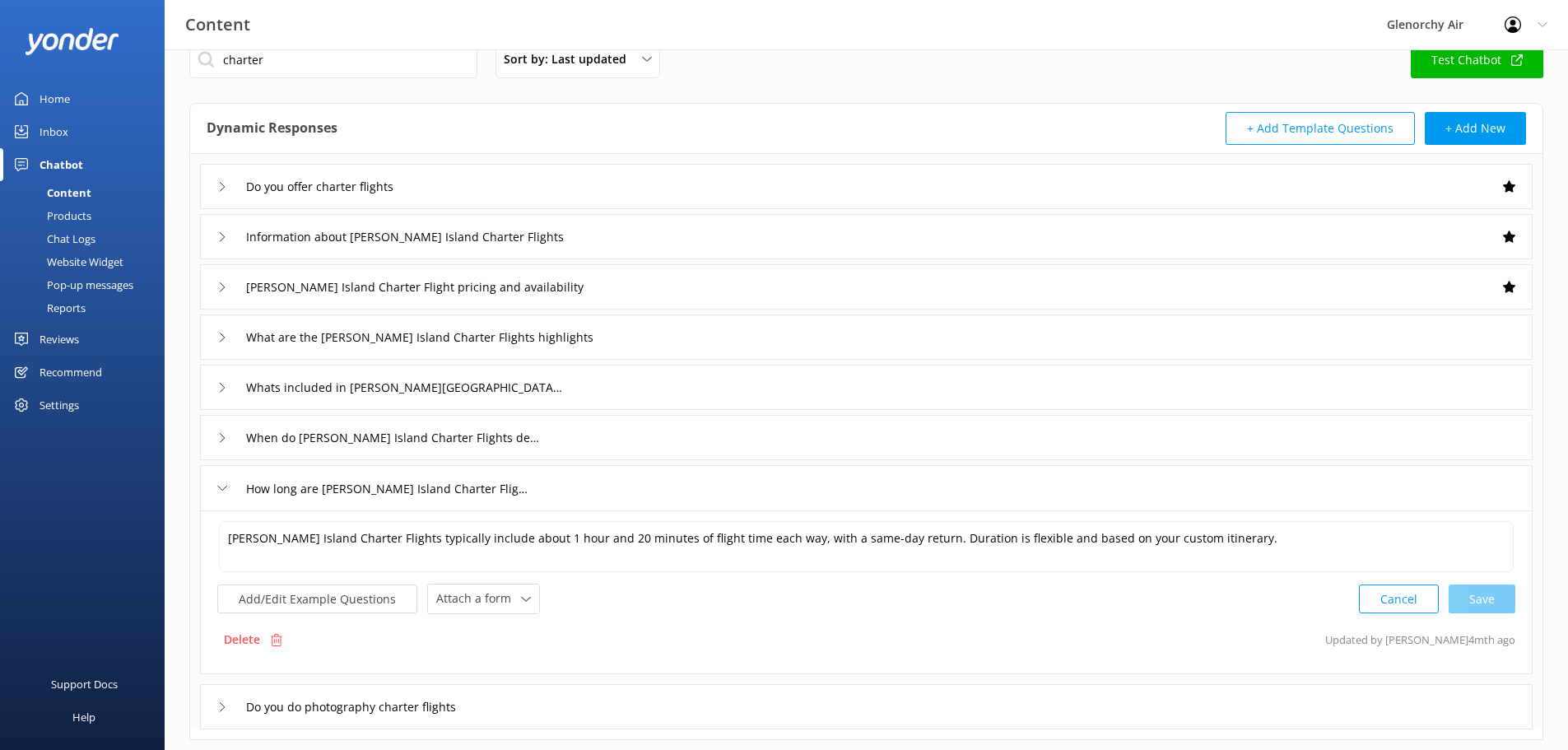
scroll to position [115, 0]
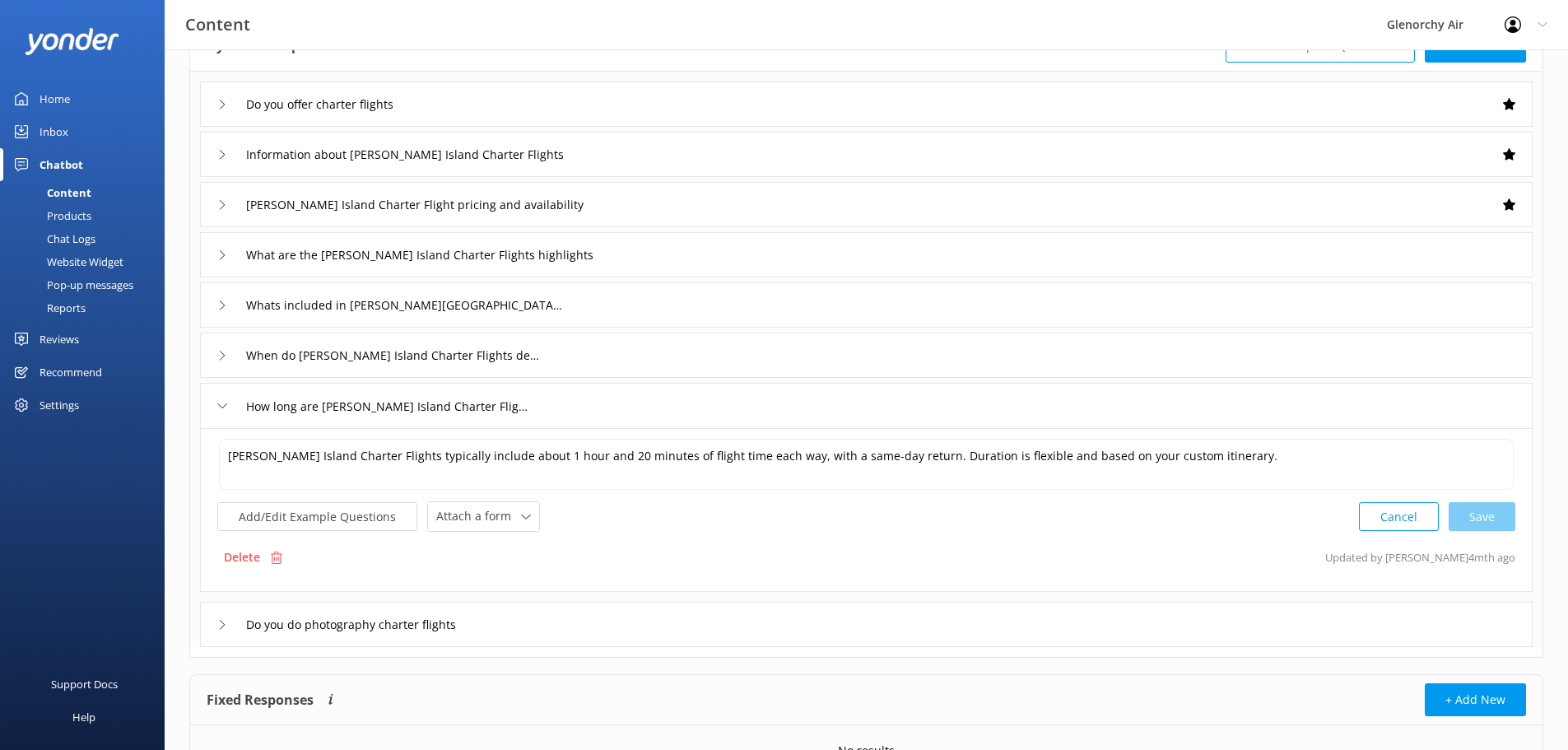
click at [230, 396] on div "How long are [PERSON_NAME] Island Charter Flights" at bounding box center [369, 406] width 303 height 27
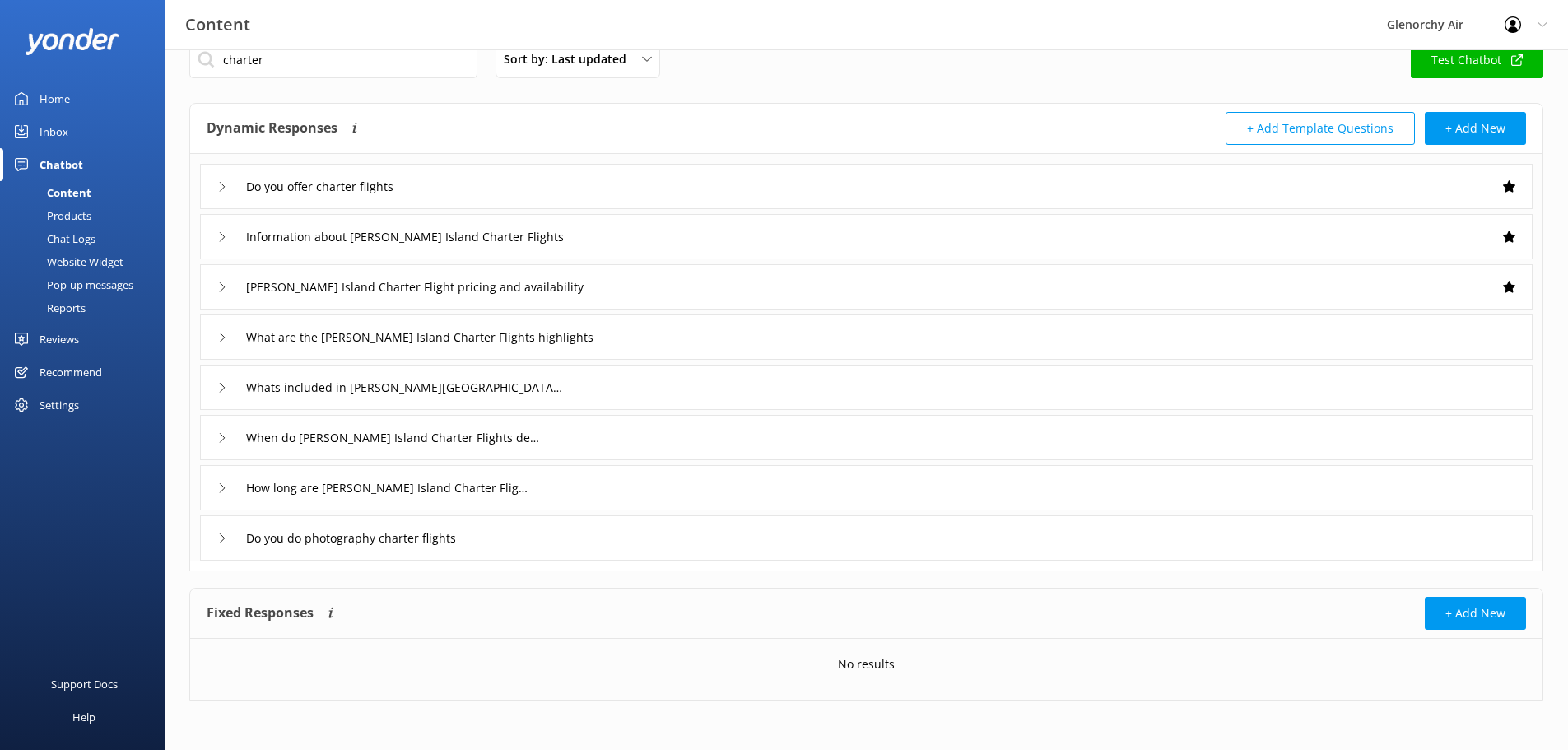
click at [223, 538] on icon at bounding box center [222, 538] width 9 height 9
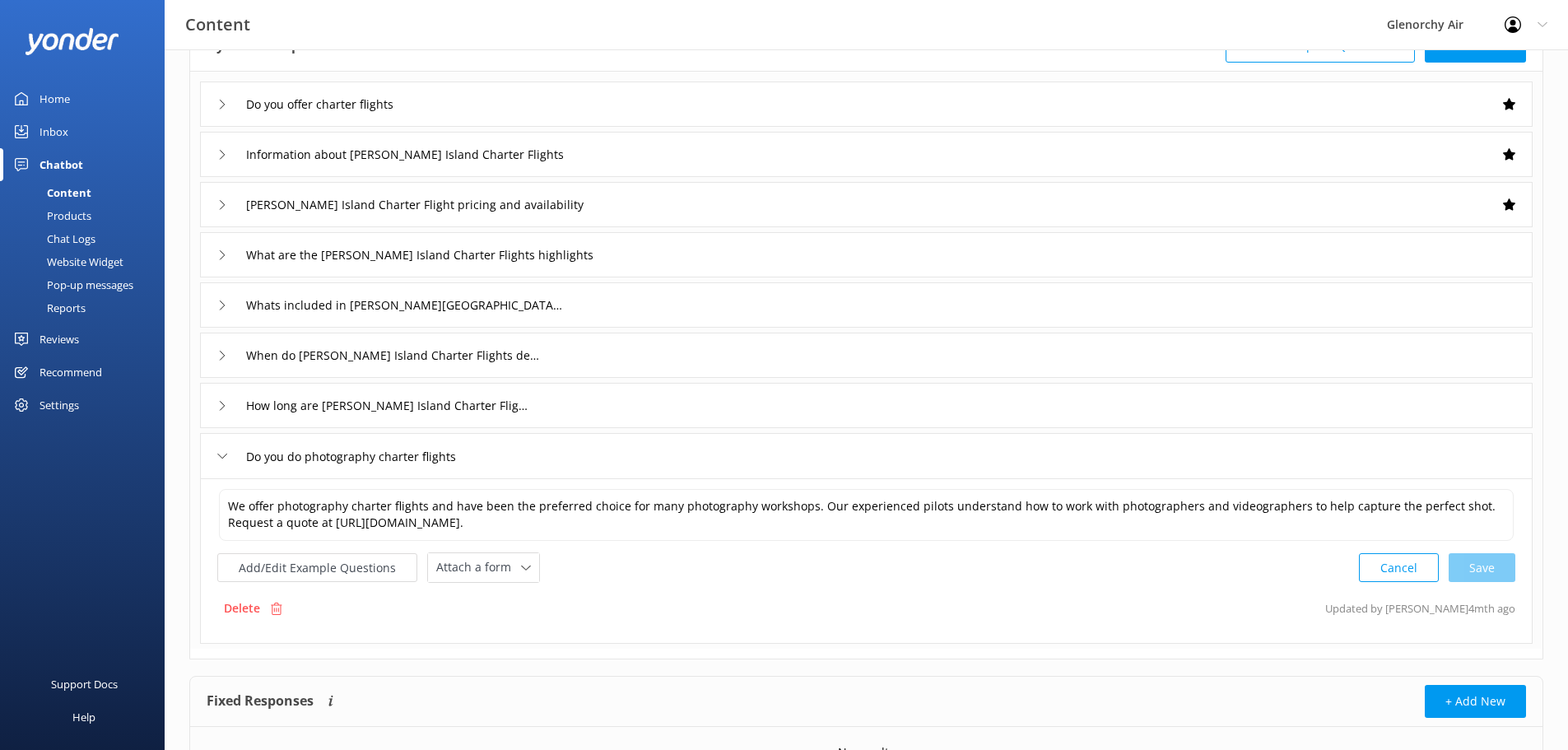
click at [230, 463] on div "Do you do photography charter flights" at bounding box center [349, 456] width 263 height 27
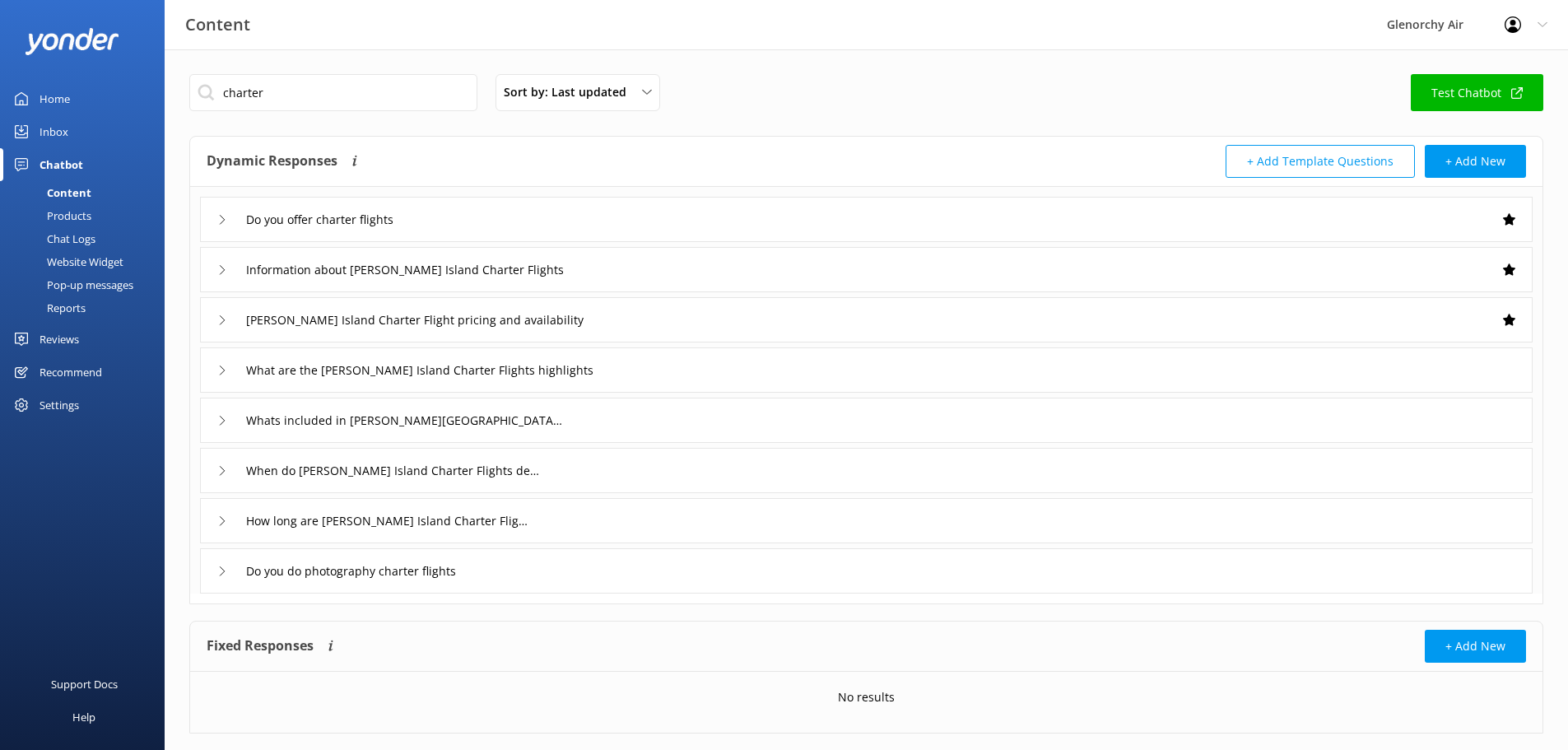
click at [79, 214] on div "Products" at bounding box center [50, 215] width 81 height 23
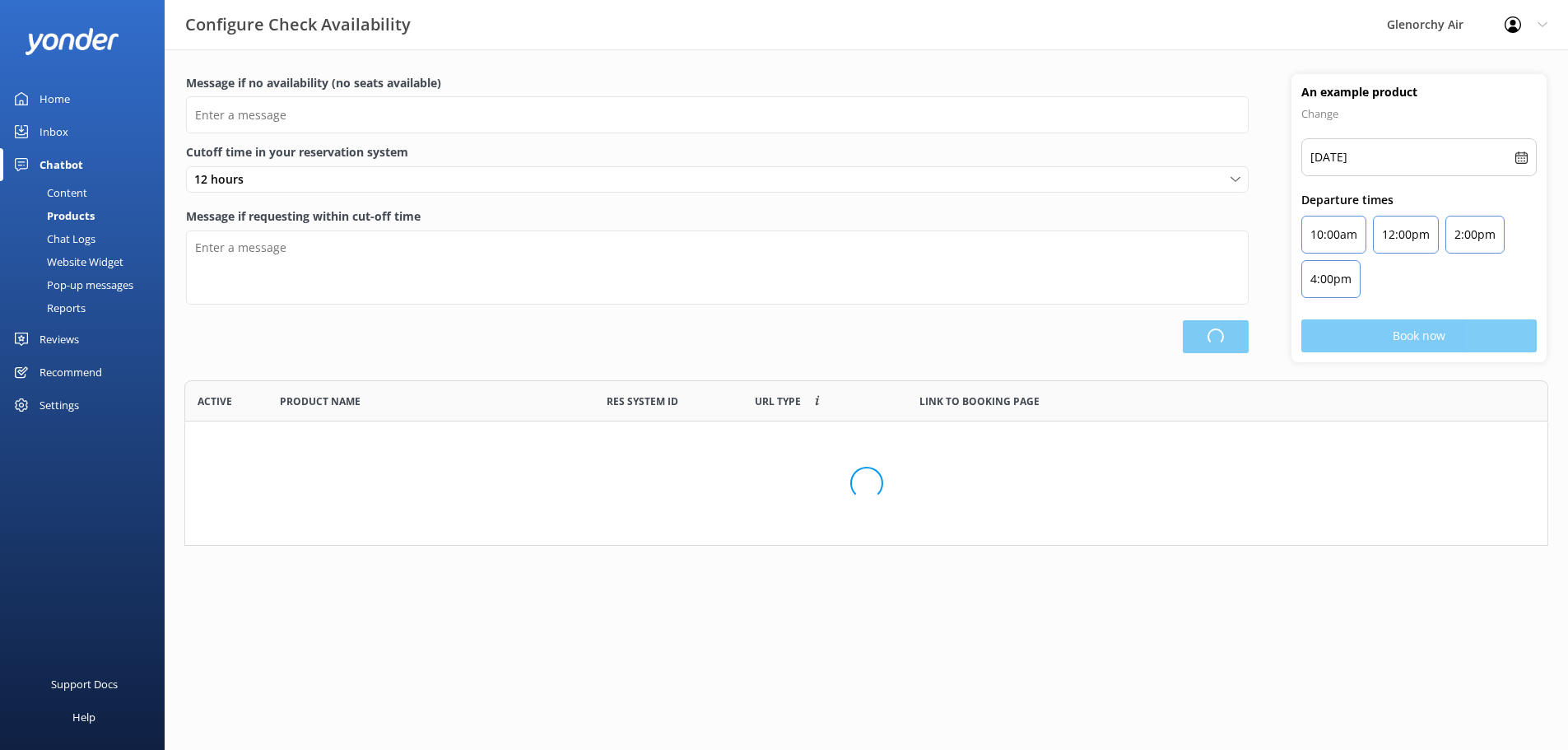
scroll to position [153, 1352]
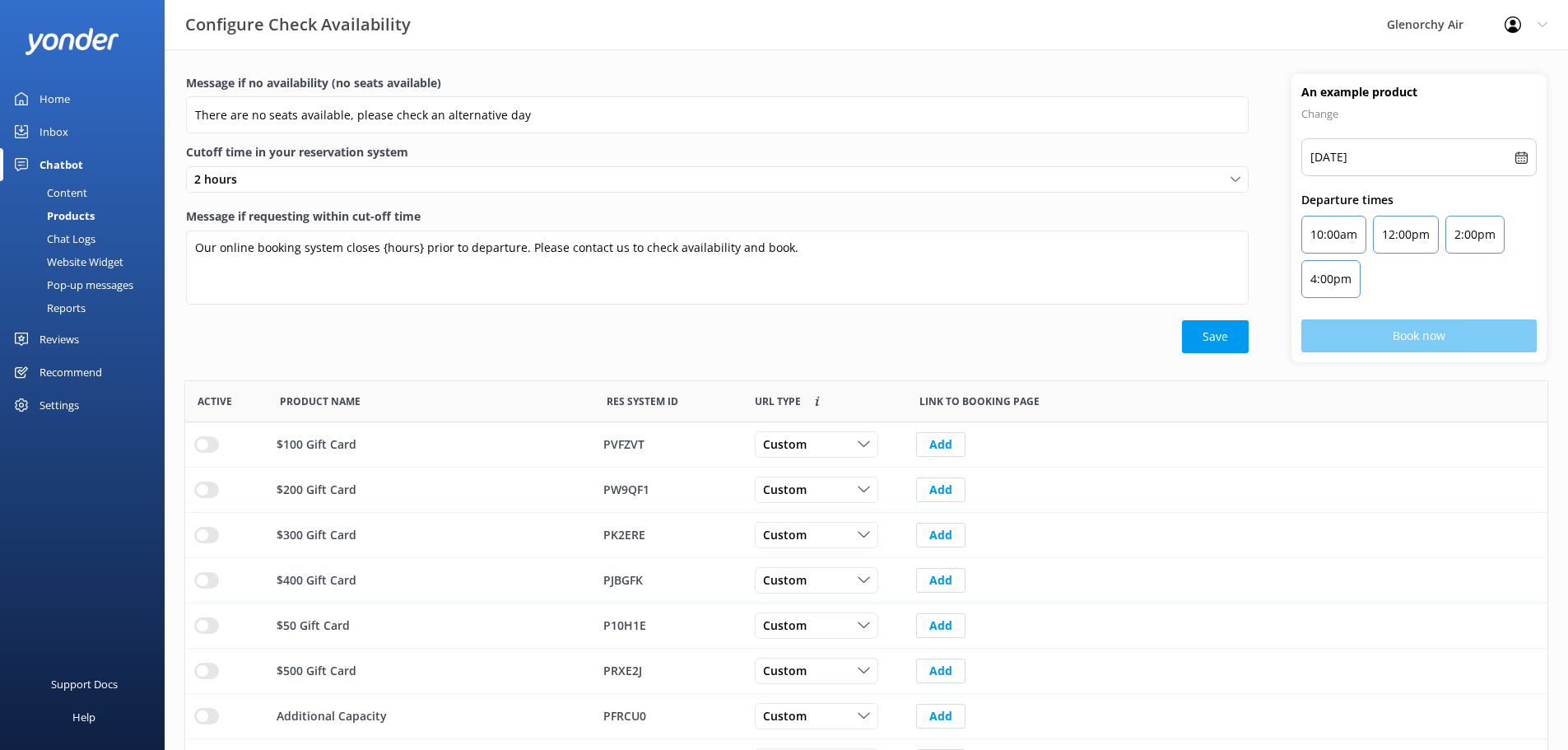
type input "There are no seats available, please check an alternative day"
type textarea "Our online booking system closes {hours} prior to departure. Please contact us …"
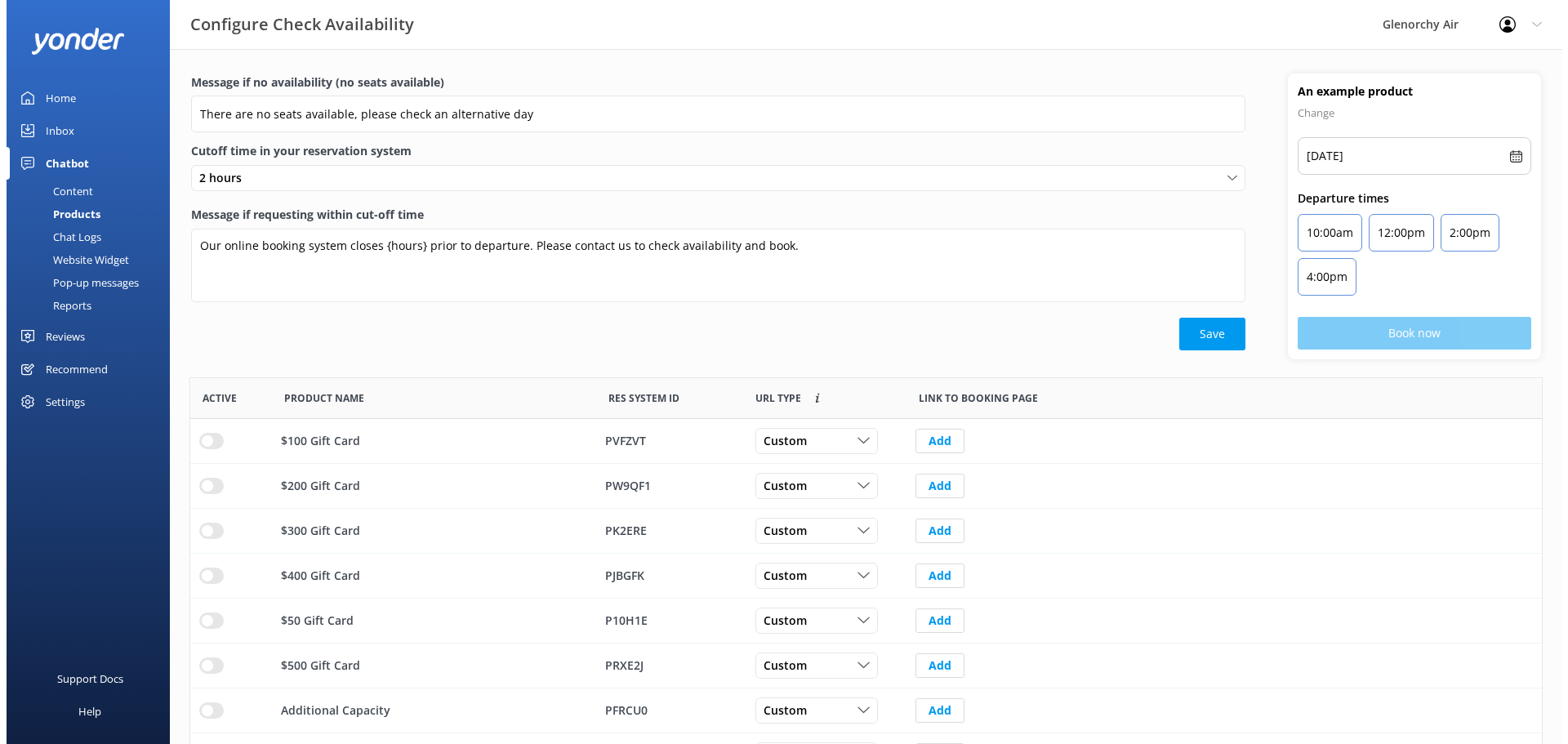
scroll to position [479, 1339]
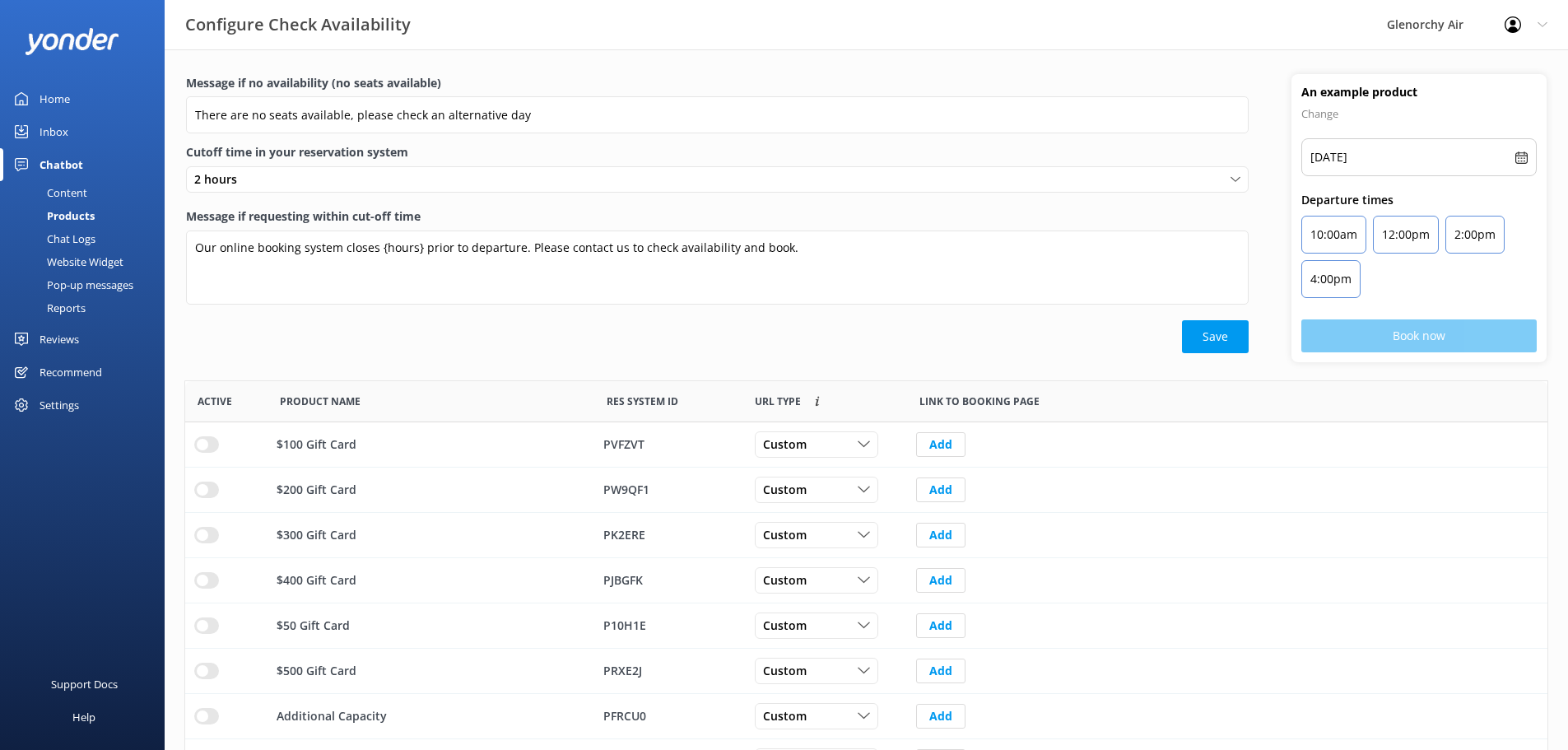
click at [64, 192] on div "Content" at bounding box center [48, 192] width 78 height 23
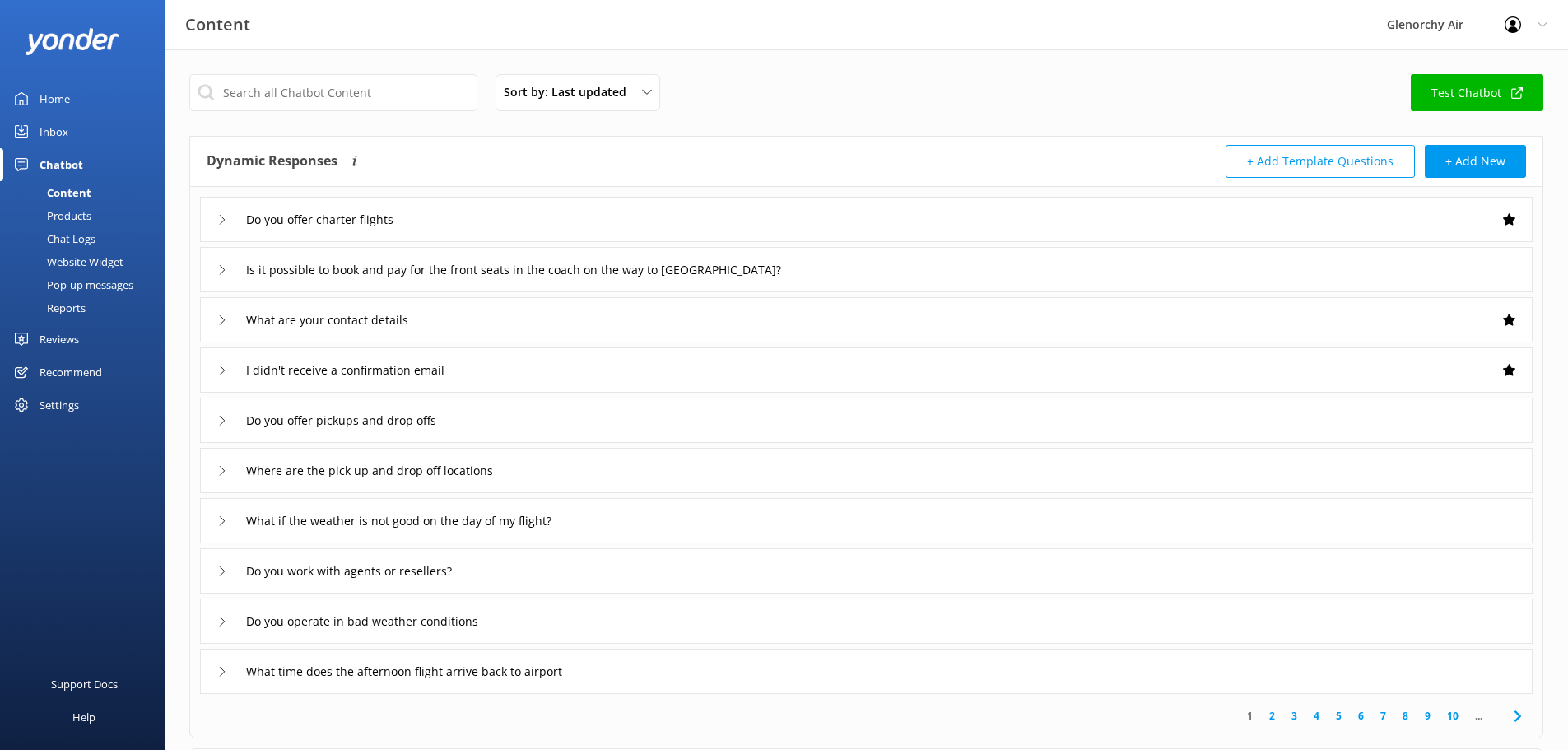
click at [77, 230] on div "Chat Logs" at bounding box center [52, 238] width 85 height 23
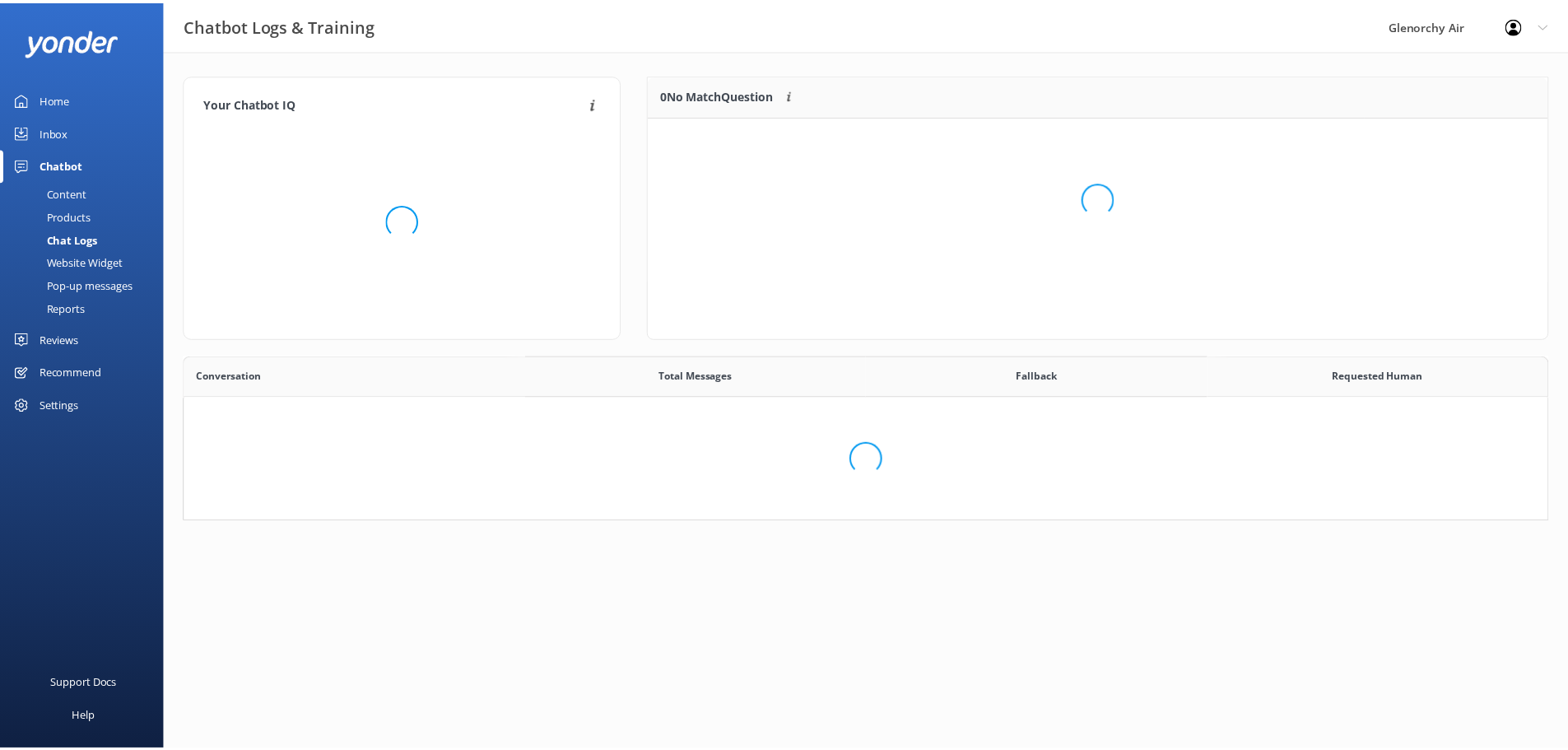
scroll to position [564, 1350]
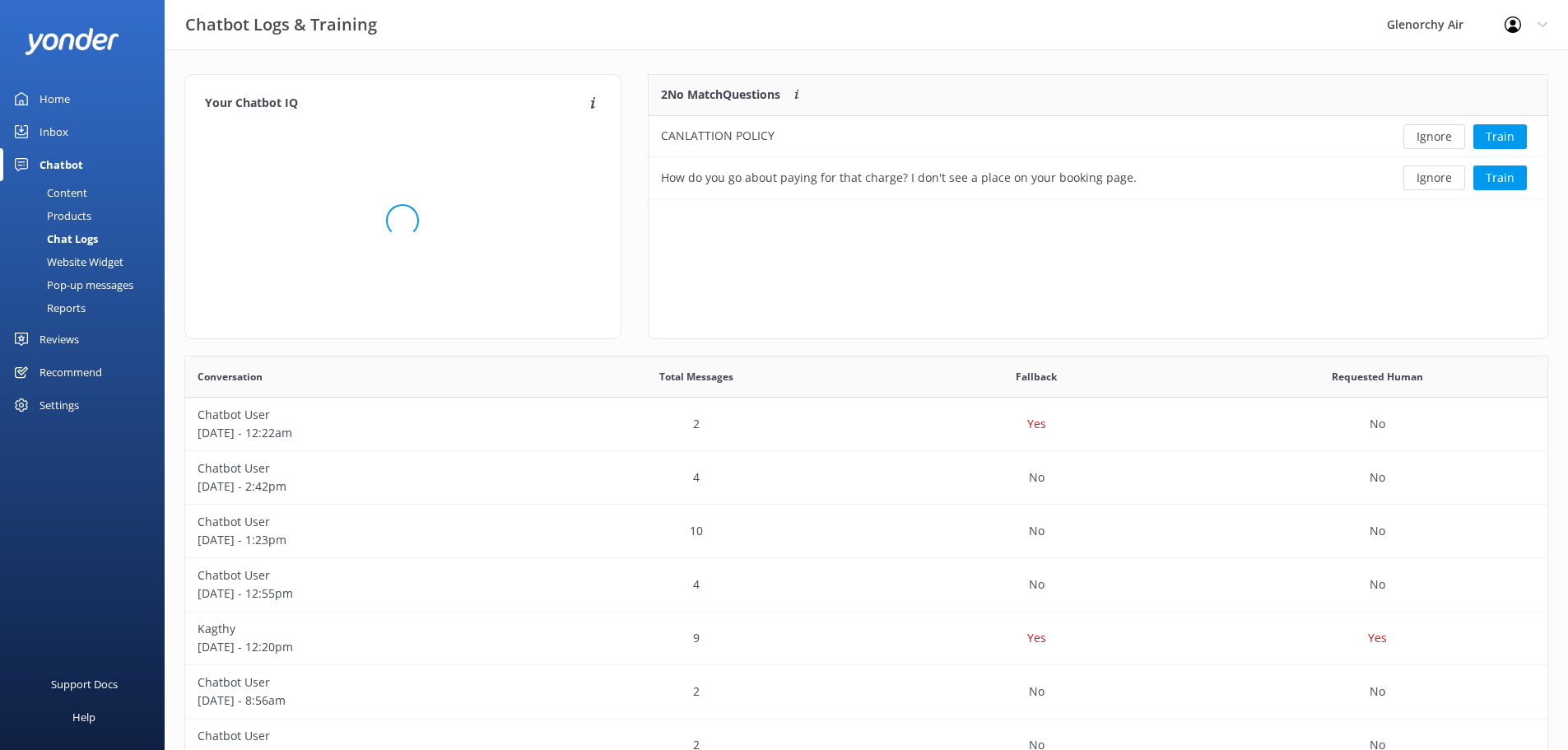
drag, startPoint x: 77, startPoint y: 230, endPoint x: 66, endPoint y: 238, distance: 13.6
click at [66, 238] on div "Chat Logs" at bounding box center [54, 238] width 88 height 23
click at [1504, 139] on button "Train" at bounding box center [1501, 136] width 54 height 25
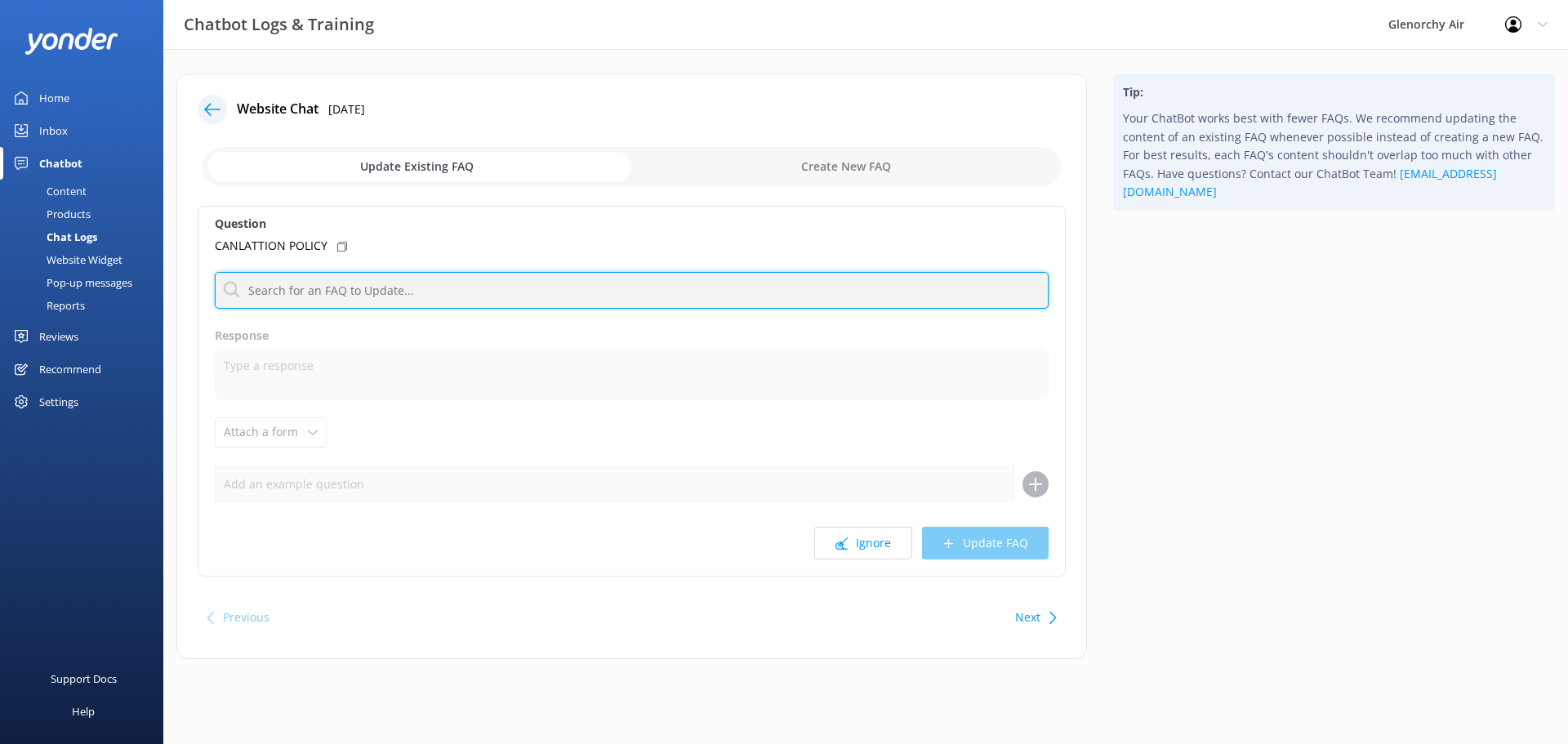
click at [337, 295] on input "text" at bounding box center [632, 290] width 834 height 37
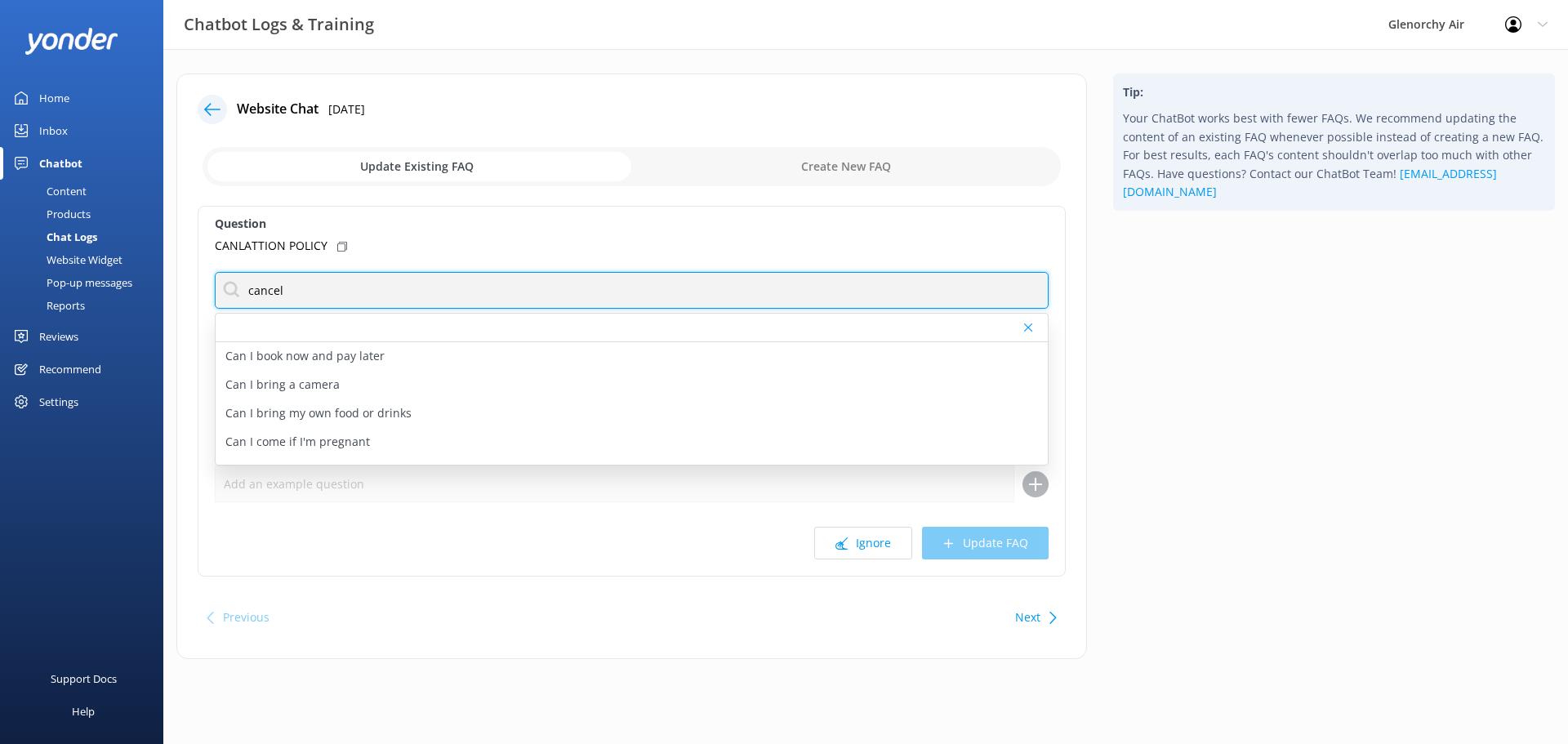
type input "cancell"
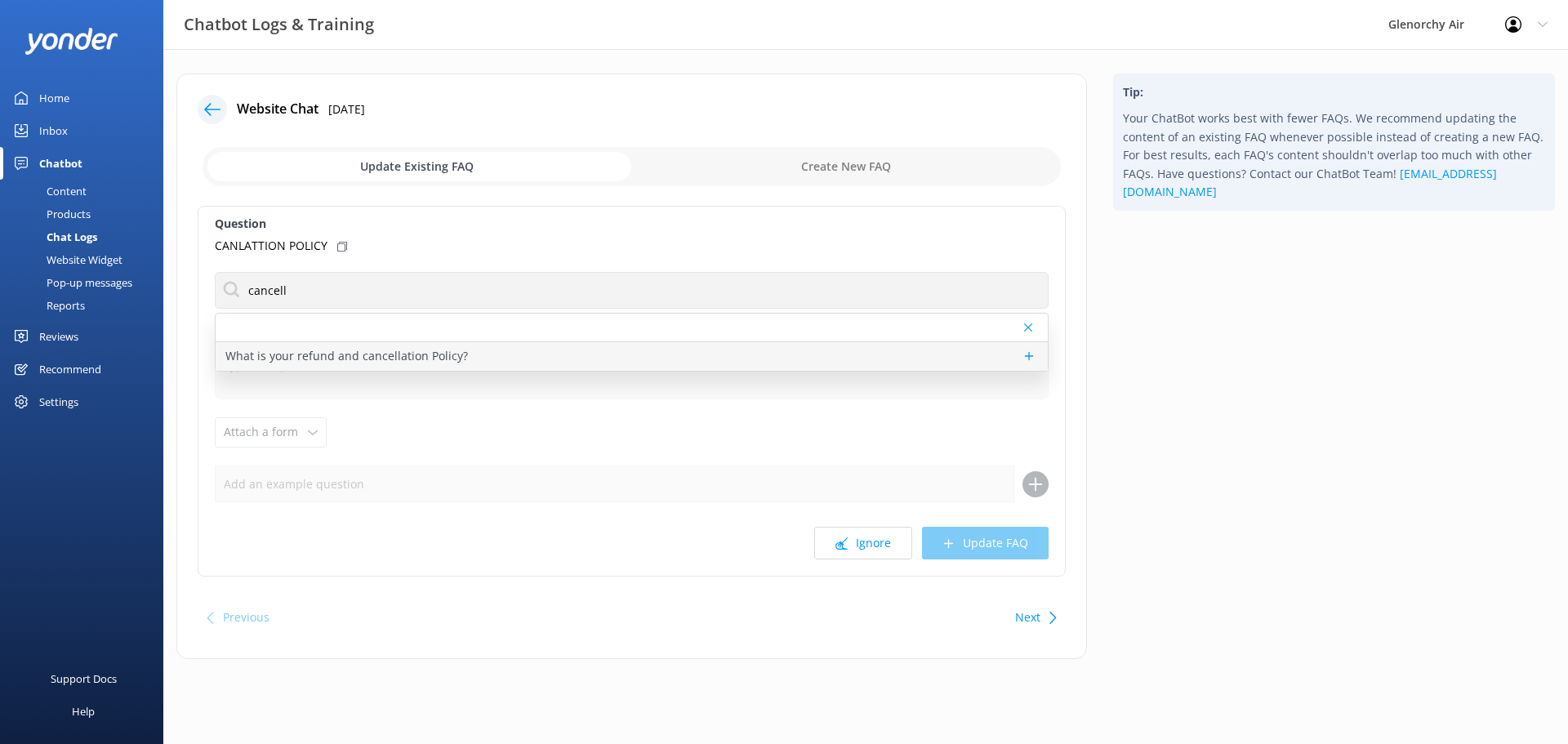
click at [342, 351] on p "What is your refund and cancellation Policy?" at bounding box center [346, 355] width 242 height 18
type textarea "Our flights are weather-dependent. Pilots will make a weather check 1 hour befo…"
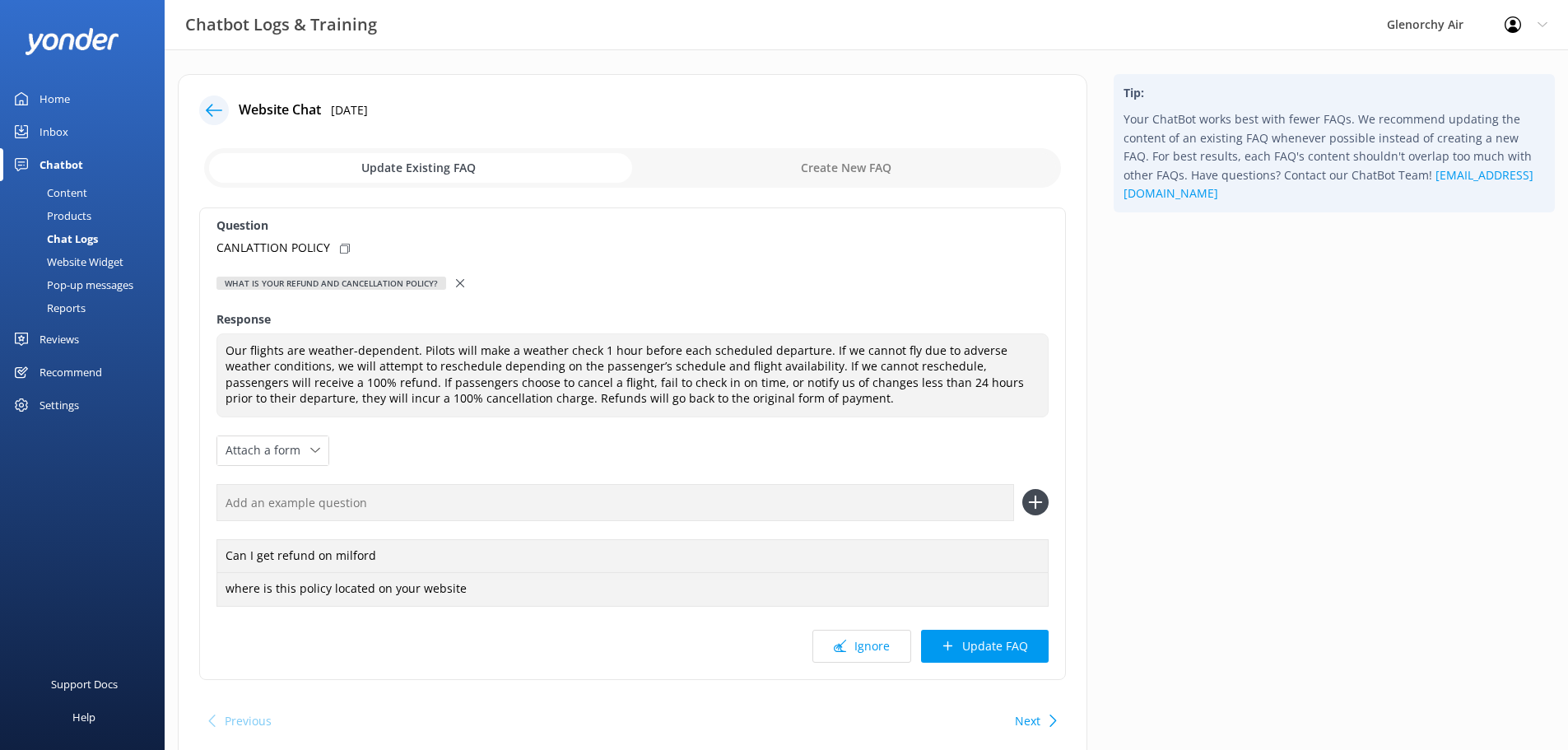
click at [1036, 511] on icon at bounding box center [1035, 501] width 27 height 27
click at [988, 646] on button "Update FAQ" at bounding box center [985, 646] width 128 height 33
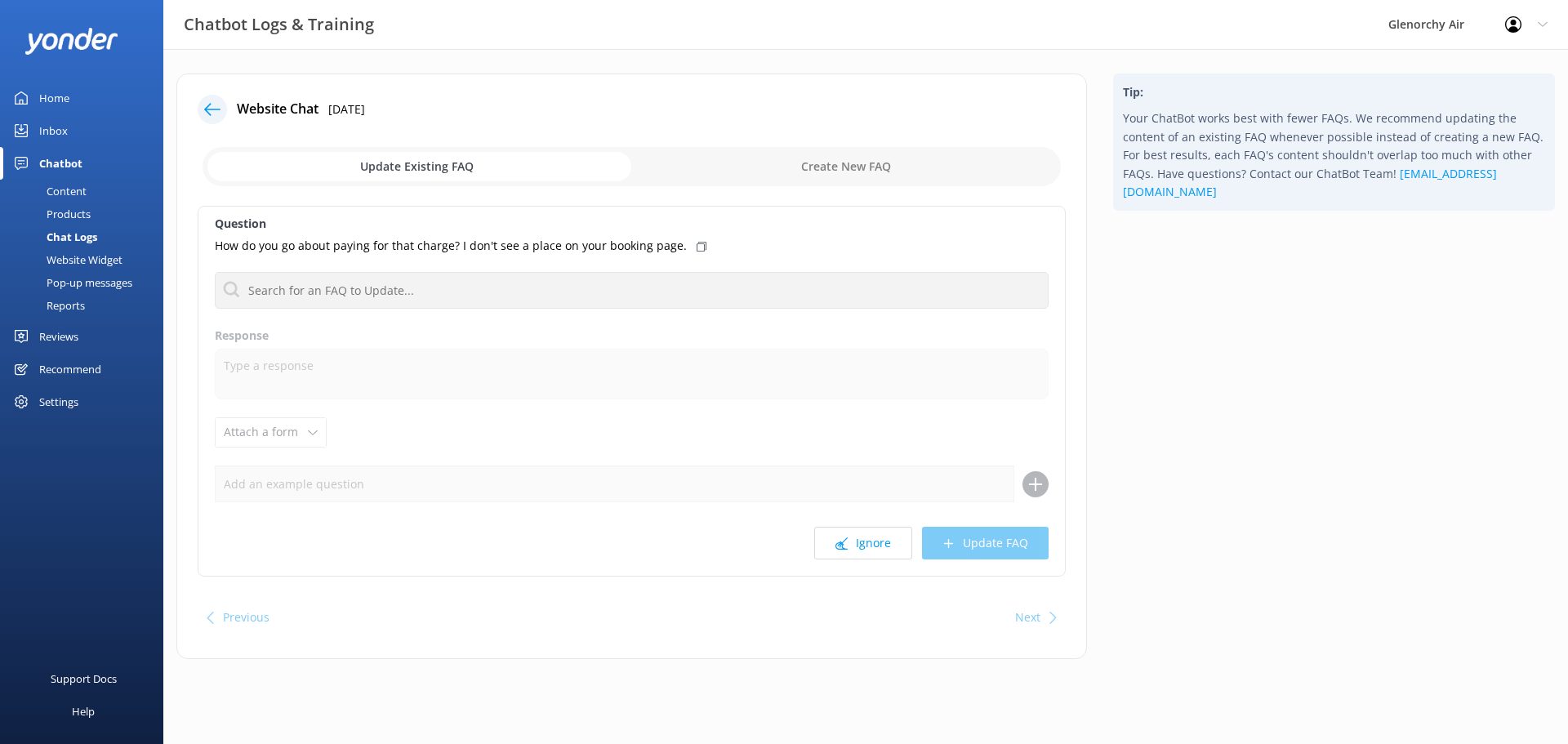
click at [206, 111] on use at bounding box center [212, 109] width 16 height 12
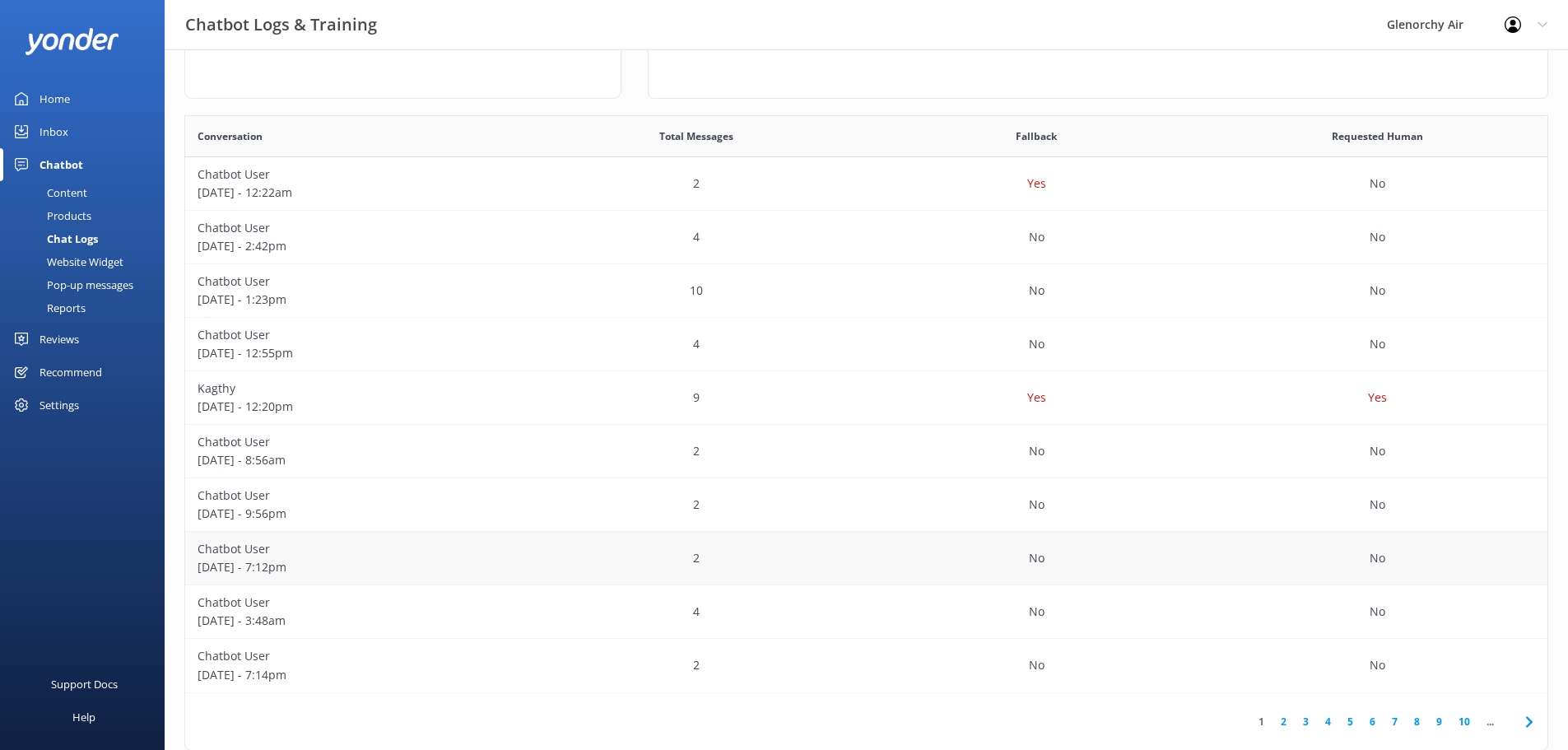
scroll to position [247, 0]
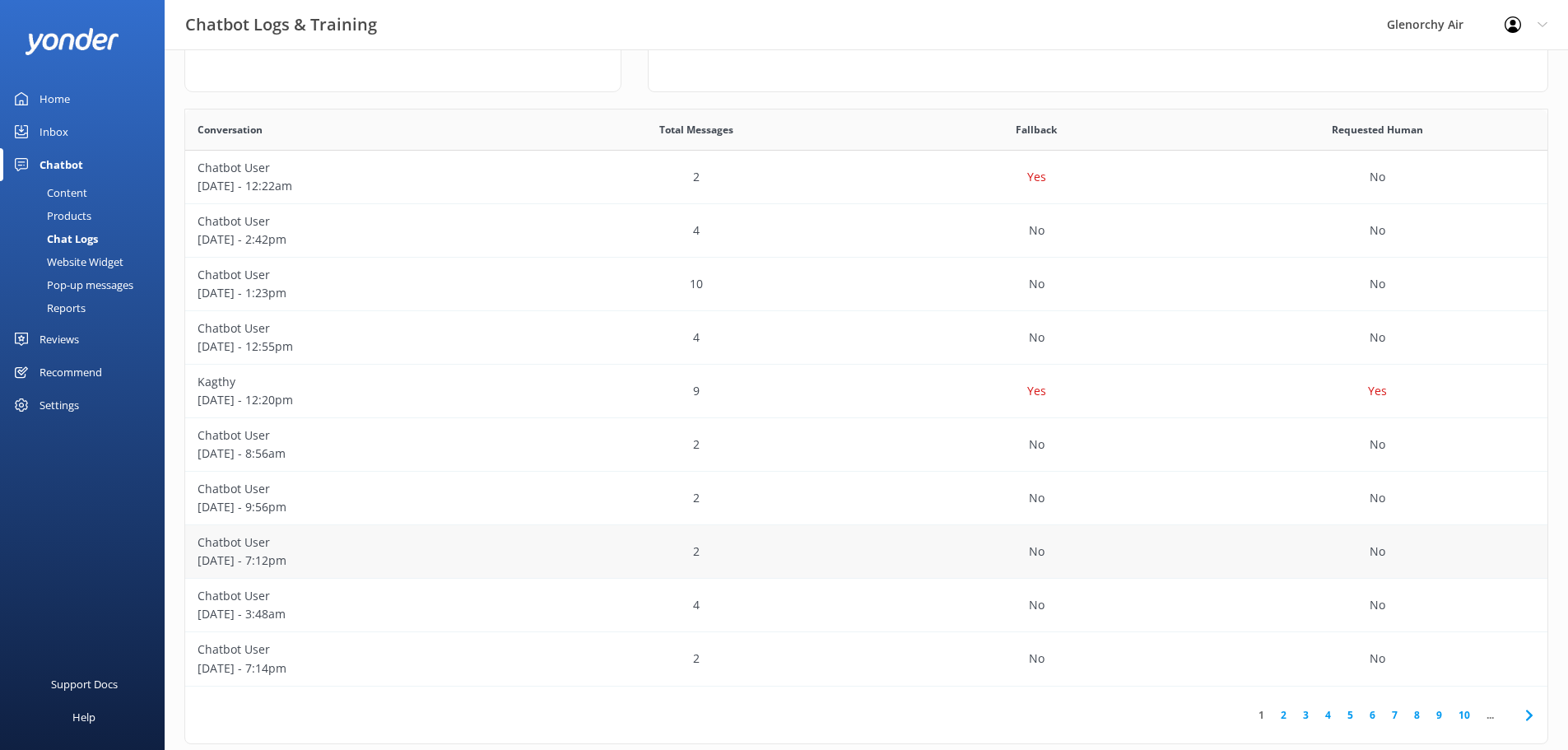
click at [258, 555] on p "[DATE] - 7:12pm" at bounding box center [356, 560] width 316 height 18
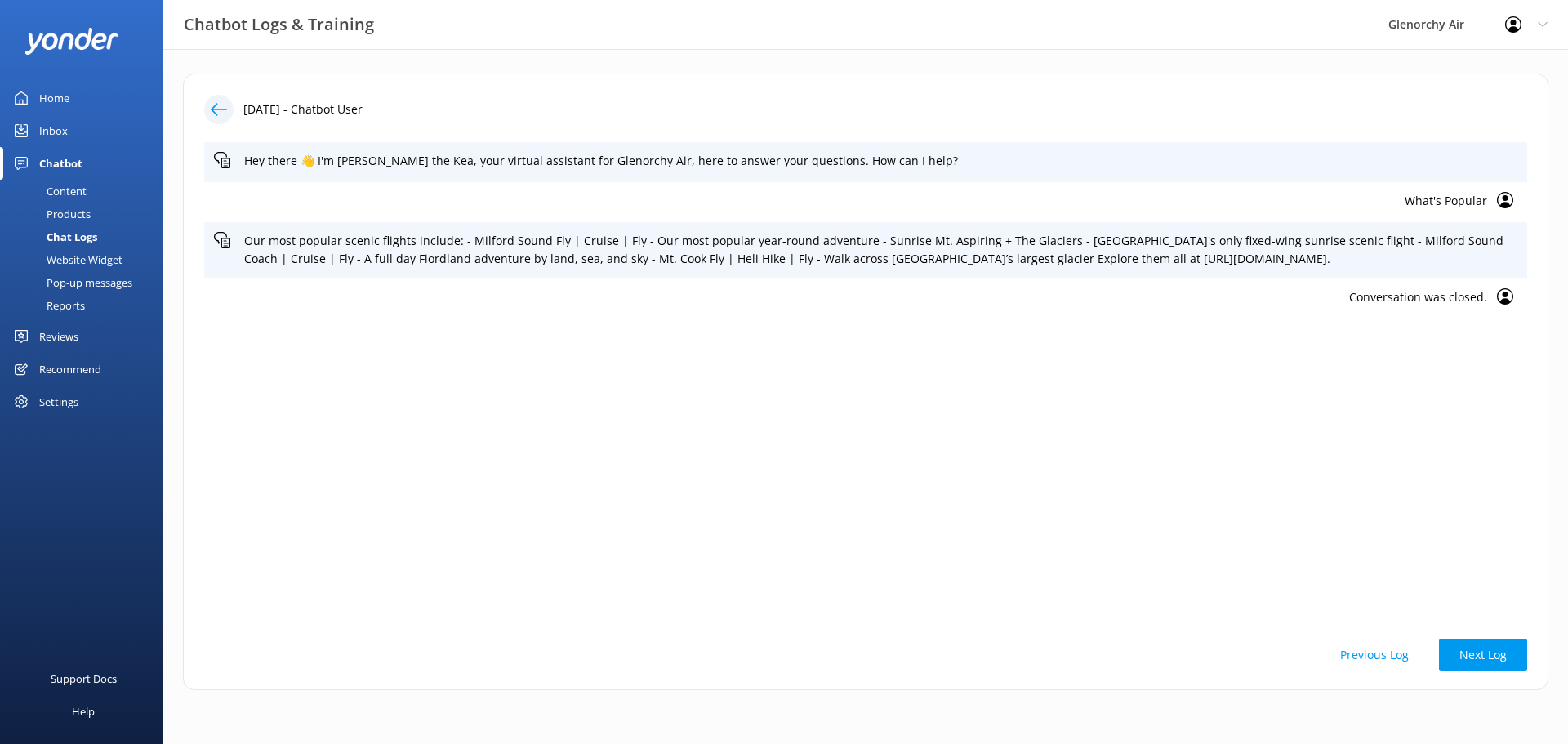
click at [227, 105] on div at bounding box center [218, 110] width 29 height 29
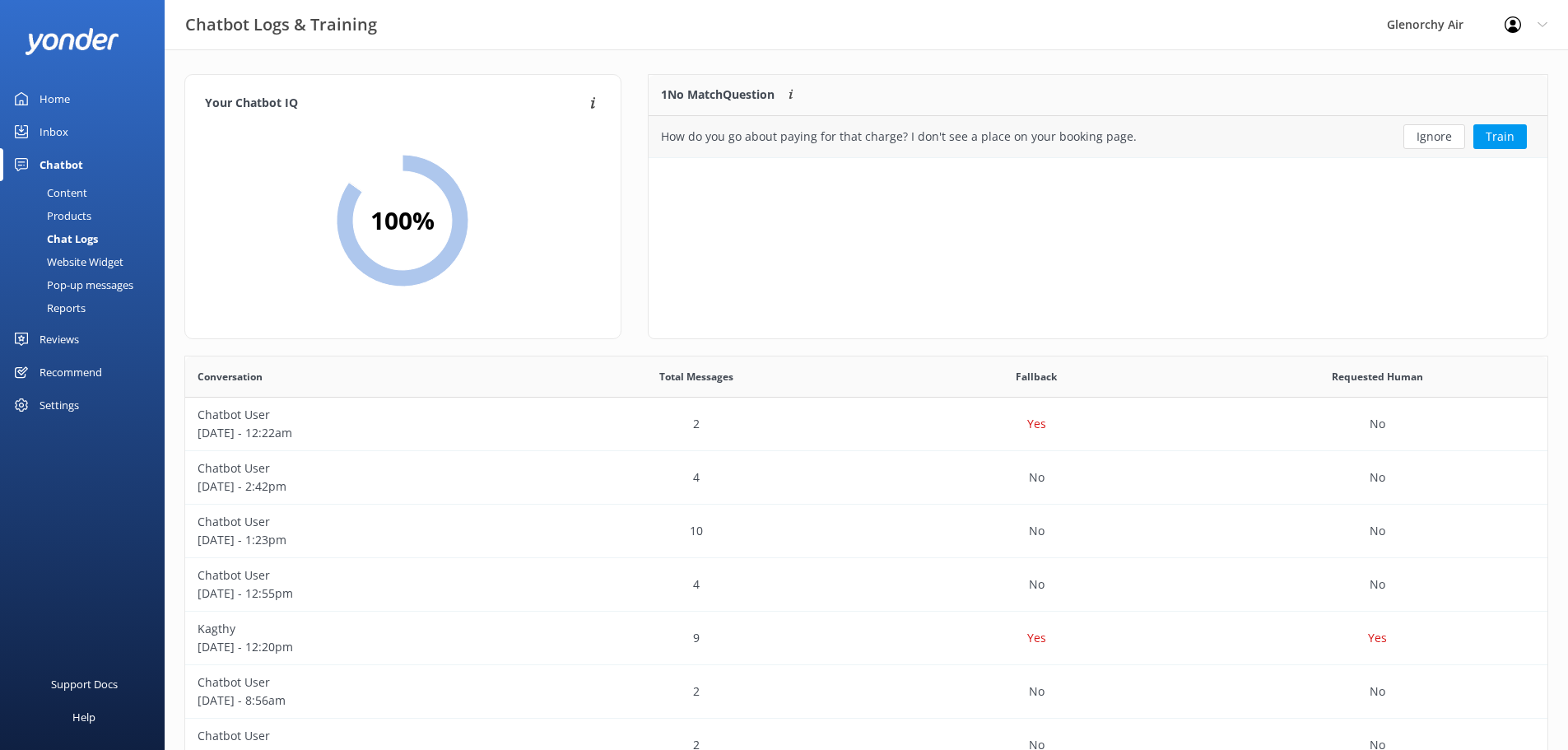
click at [750, 143] on div "How do you go about paying for that charge? I don't see a place on your booking…" at bounding box center [899, 136] width 476 height 18
click at [749, 126] on div "How do you go about paying for that charge? I don't see a place on your booking…" at bounding box center [1007, 136] width 717 height 41
click at [726, 137] on div "How do you go about paying for that charge? I don't see a place on your booking…" at bounding box center [899, 136] width 476 height 18
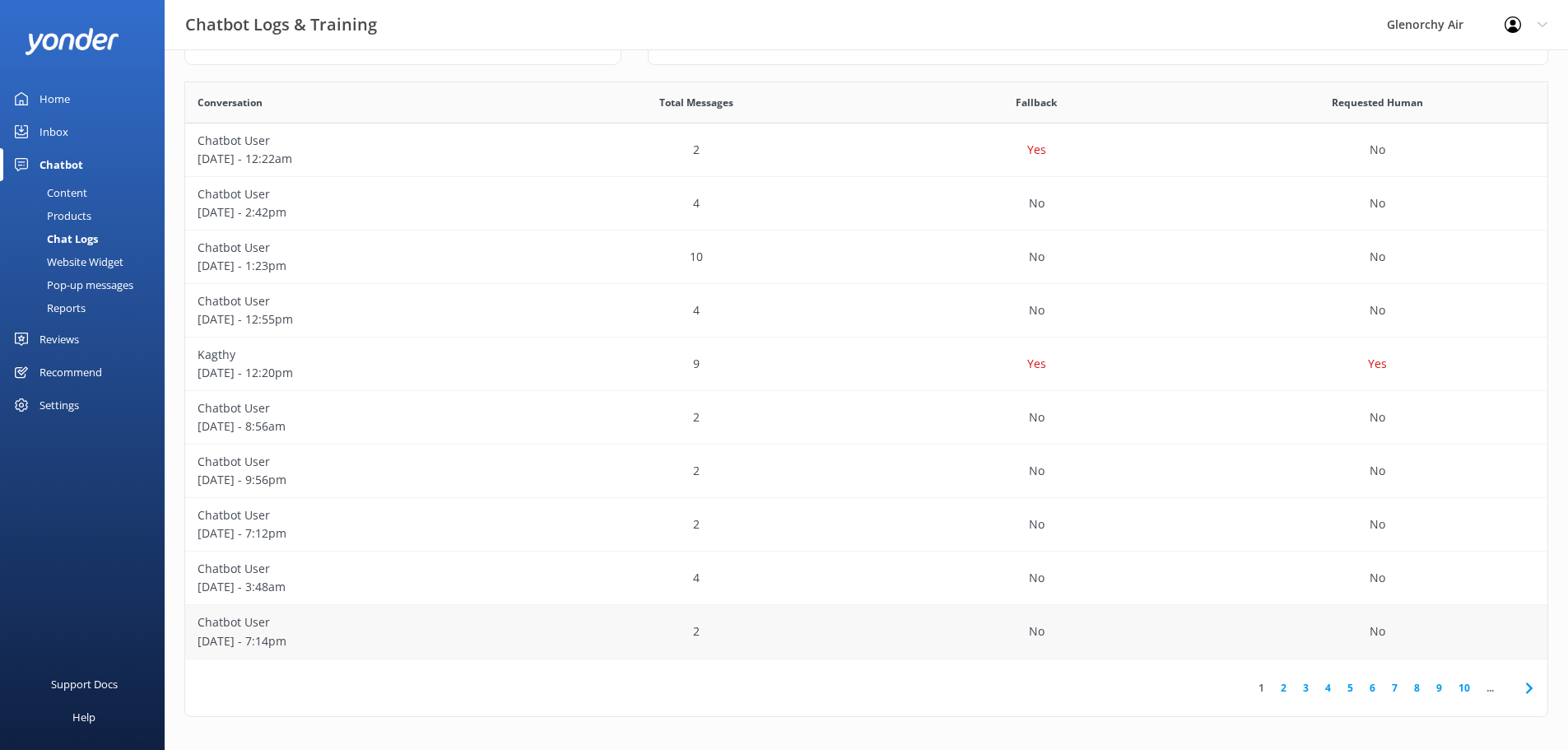
click at [237, 645] on p "[DATE] - 7:14pm" at bounding box center [356, 640] width 316 height 18
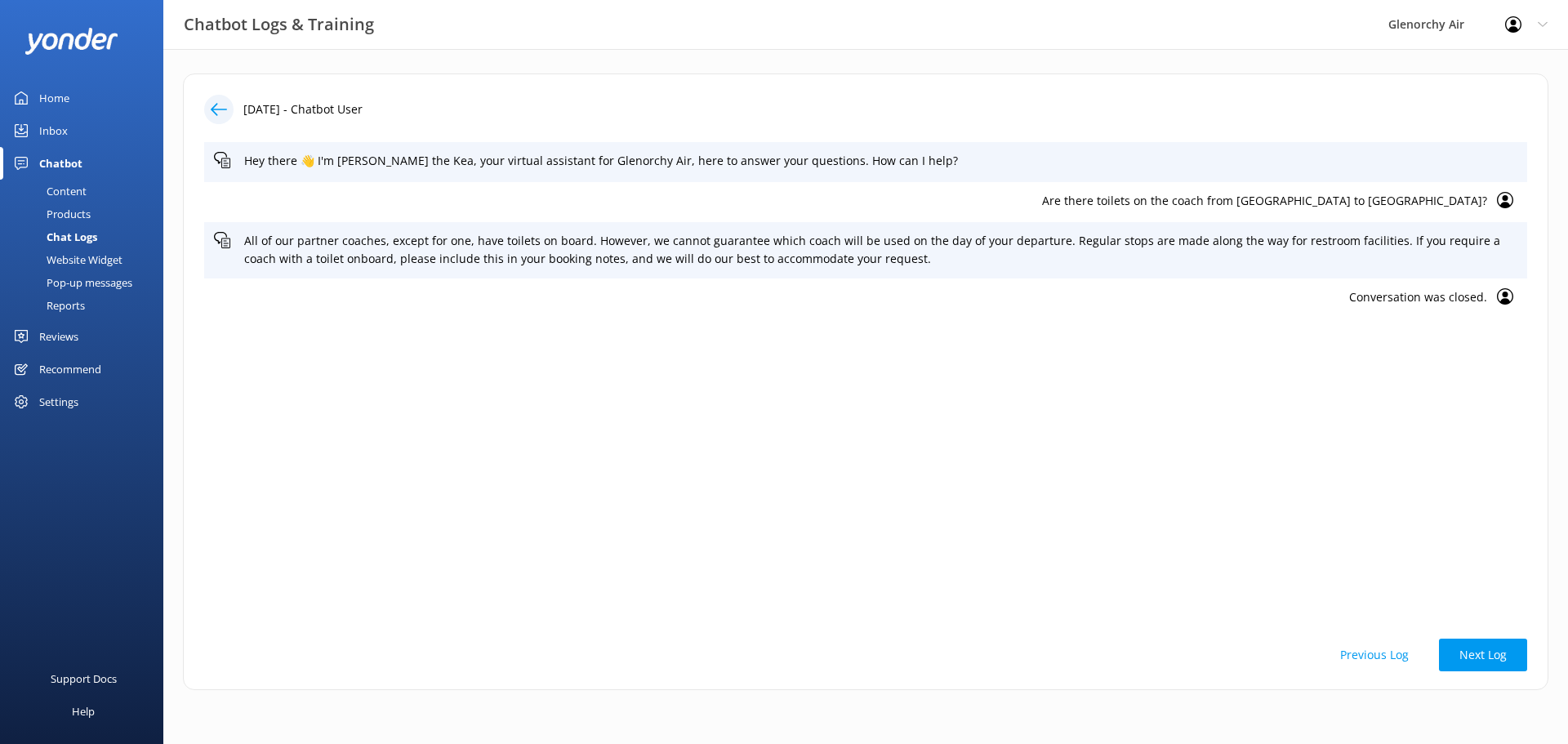
click at [214, 97] on div at bounding box center [218, 110] width 29 height 29
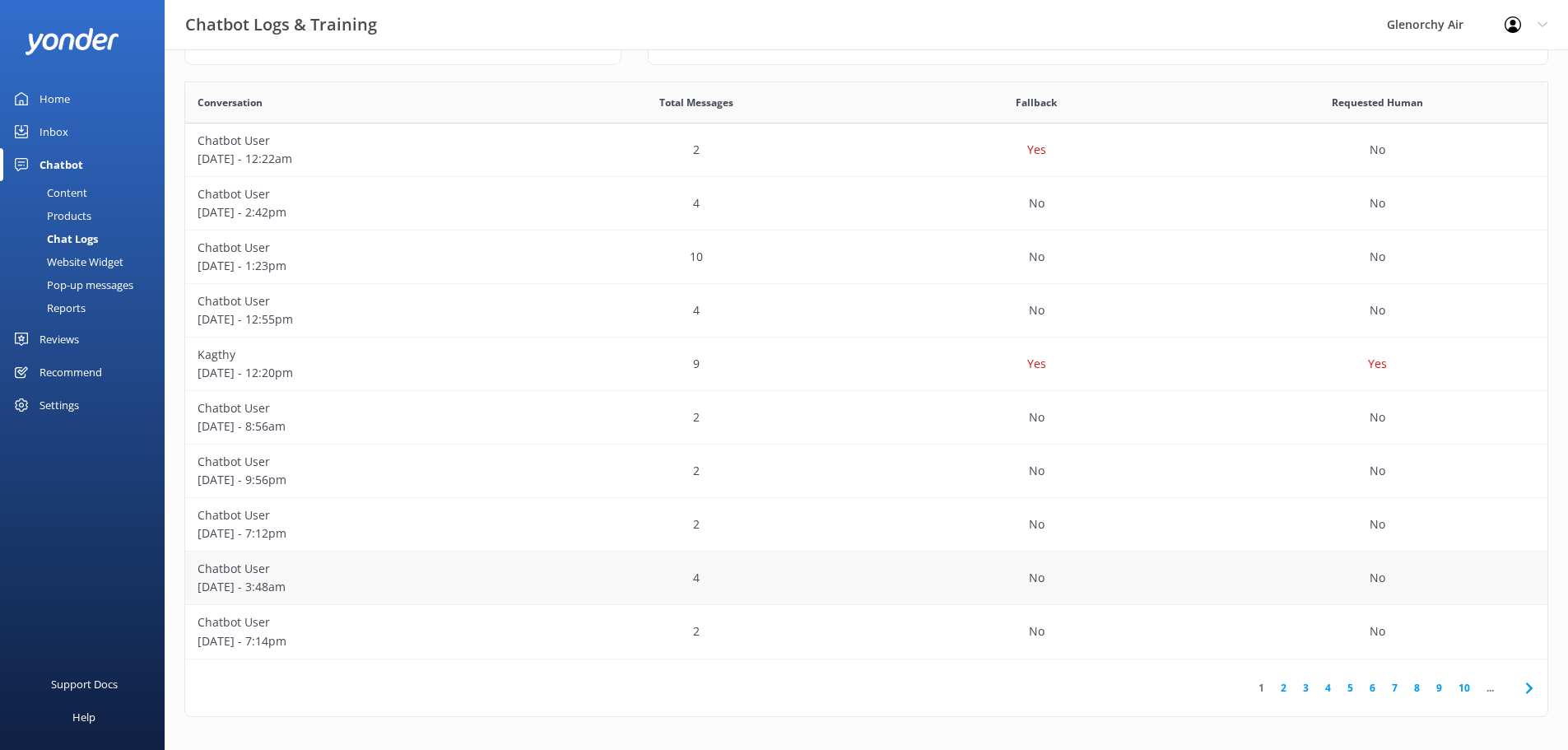
click at [256, 591] on p "[DATE] - 3:48am" at bounding box center [356, 586] width 316 height 18
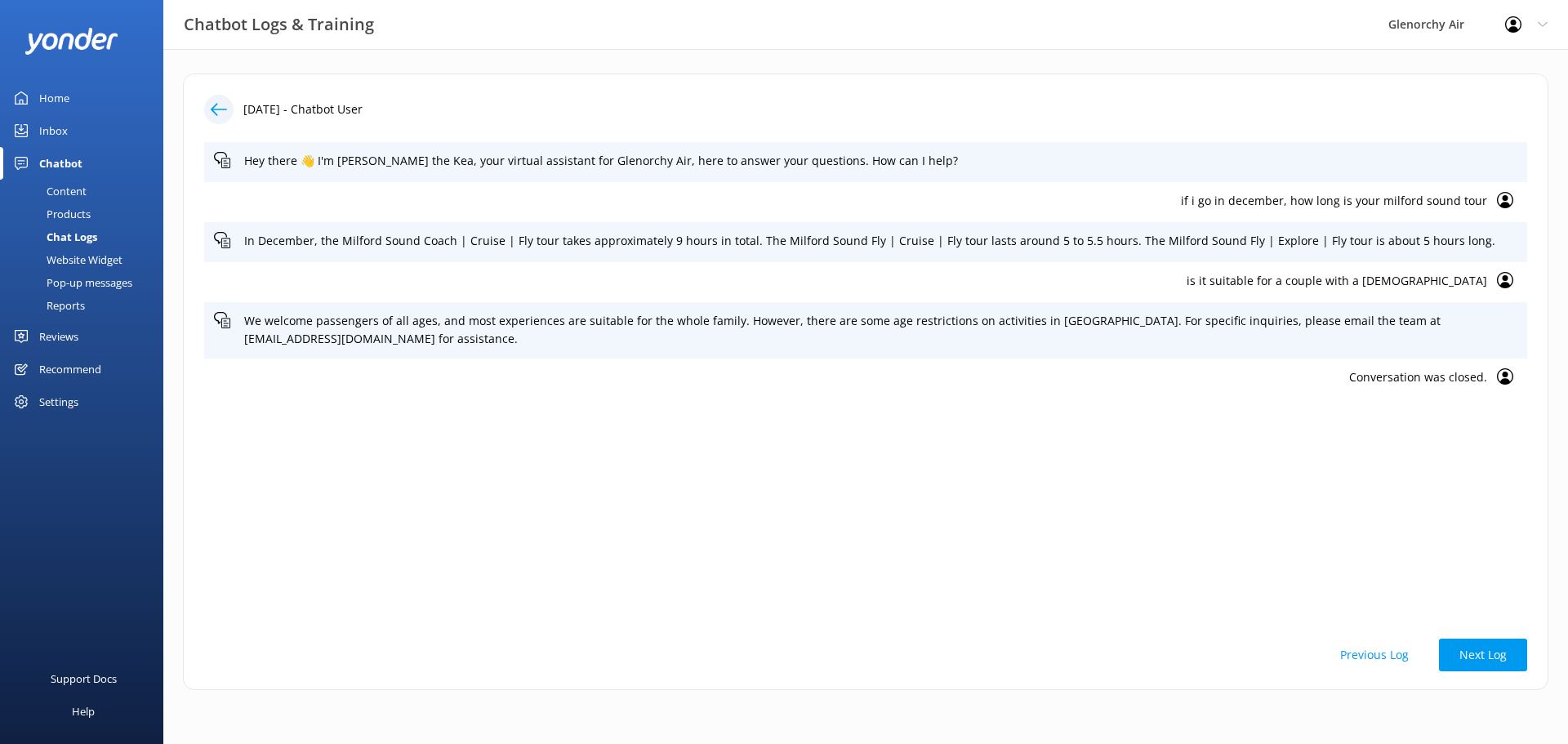
click at [213, 116] on icon at bounding box center [218, 109] width 16 height 16
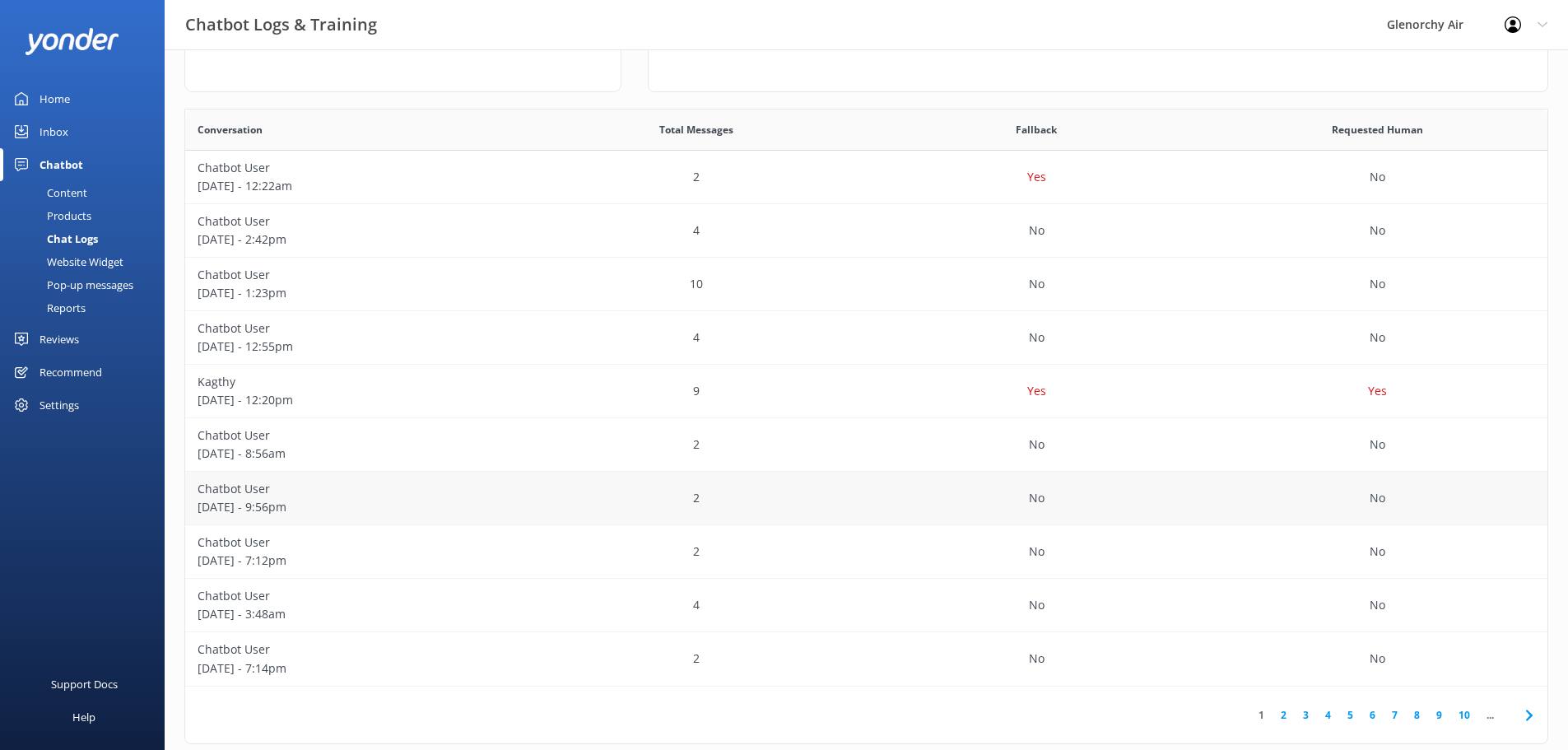
click at [299, 514] on p "[DATE] - 9:56pm" at bounding box center [356, 507] width 316 height 18
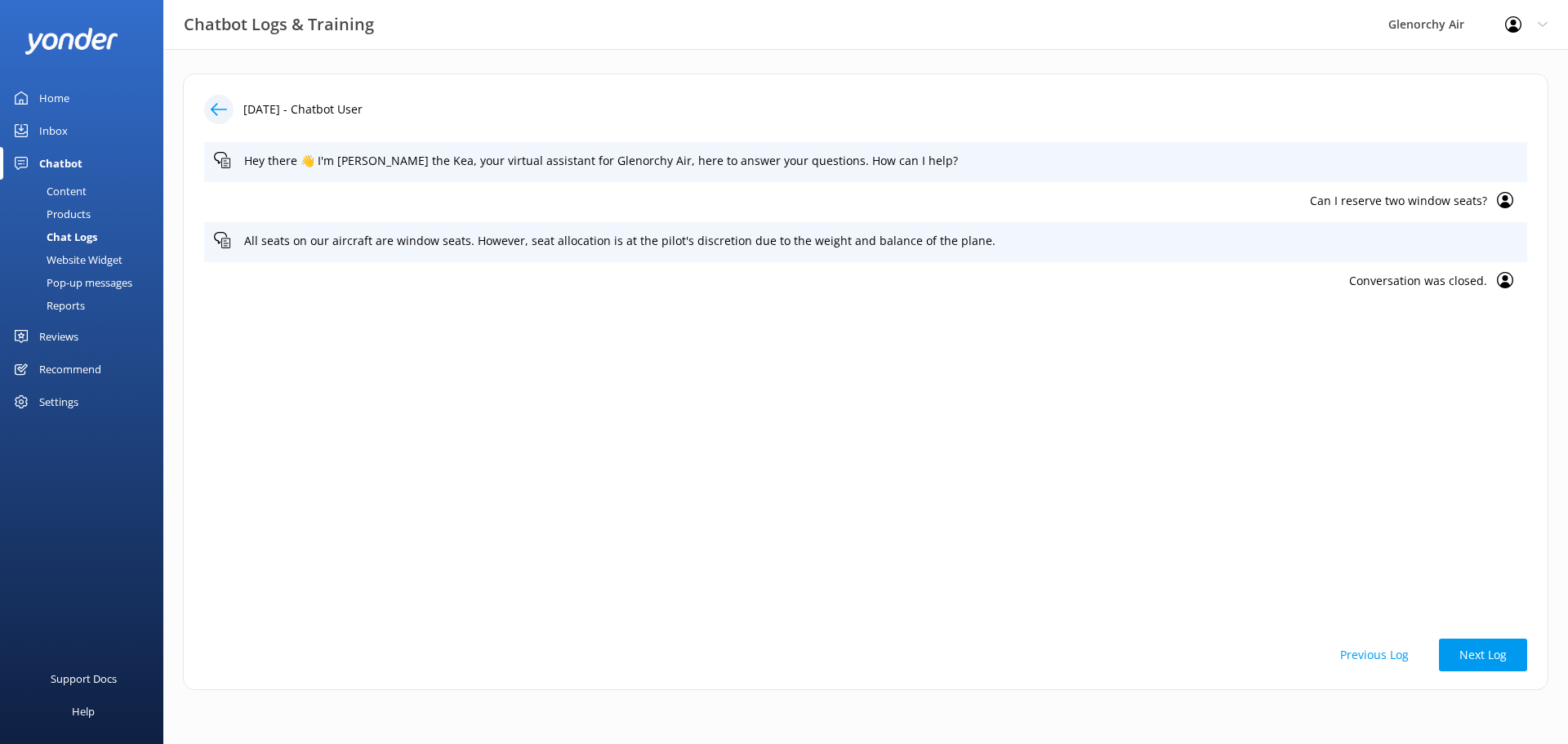
click at [211, 104] on icon at bounding box center [218, 109] width 16 height 16
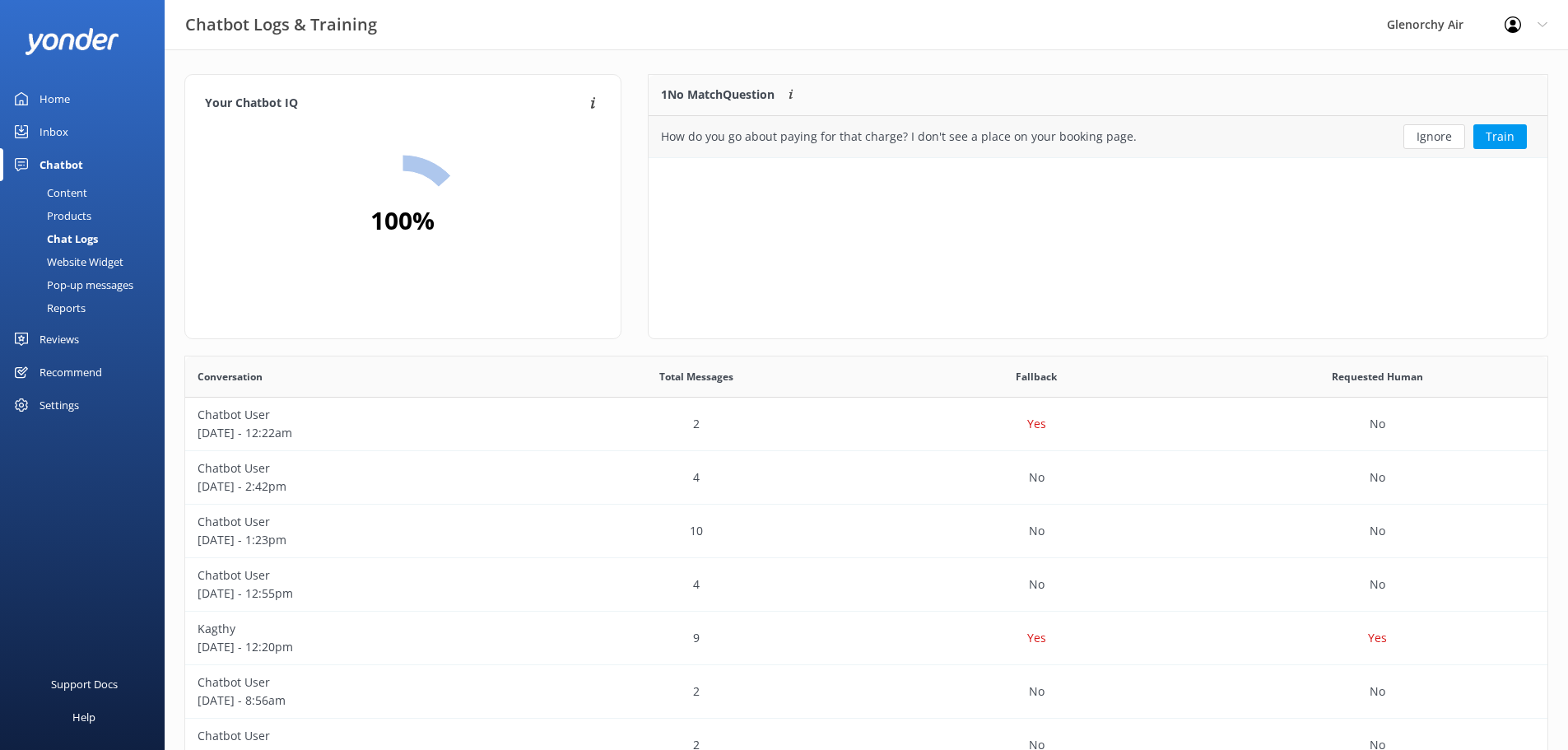
click at [938, 142] on div "How do you go about paying for that charge? I don't see a place on your booking…" at bounding box center [899, 136] width 476 height 18
click at [280, 584] on p "[DATE] - 12:55pm" at bounding box center [356, 593] width 316 height 18
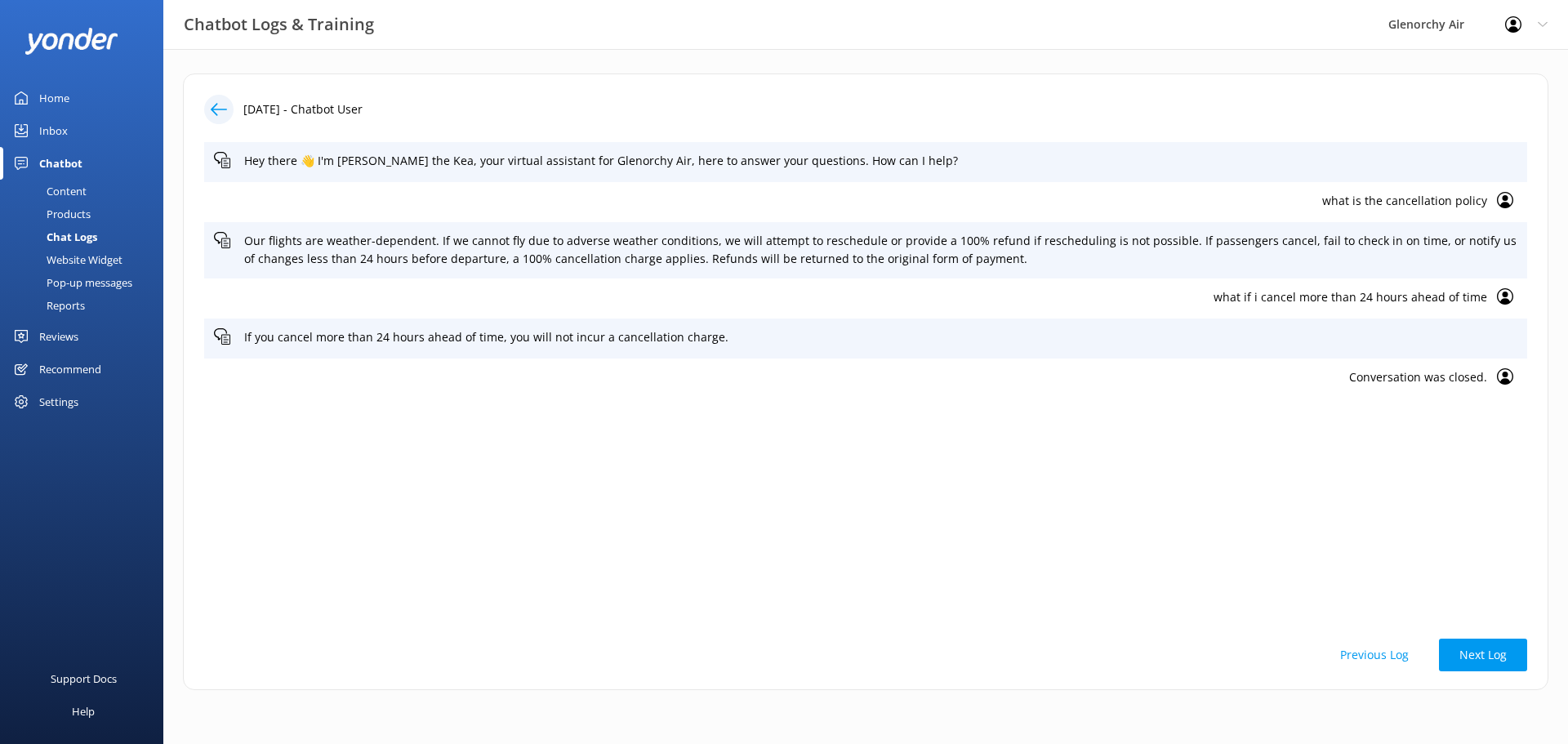
click at [218, 112] on icon at bounding box center [218, 109] width 16 height 16
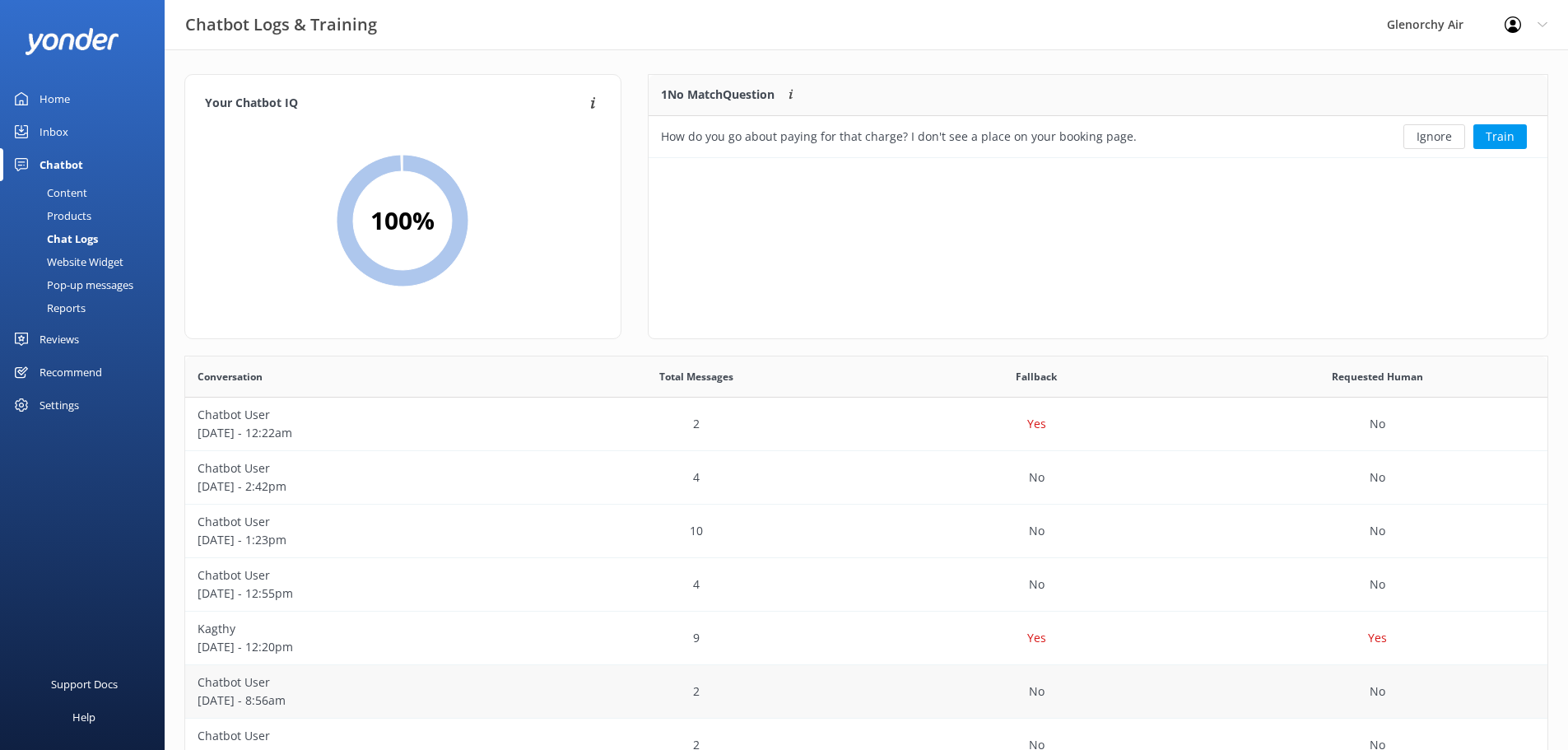
click at [288, 690] on p "Chatbot User" at bounding box center [356, 682] width 316 height 18
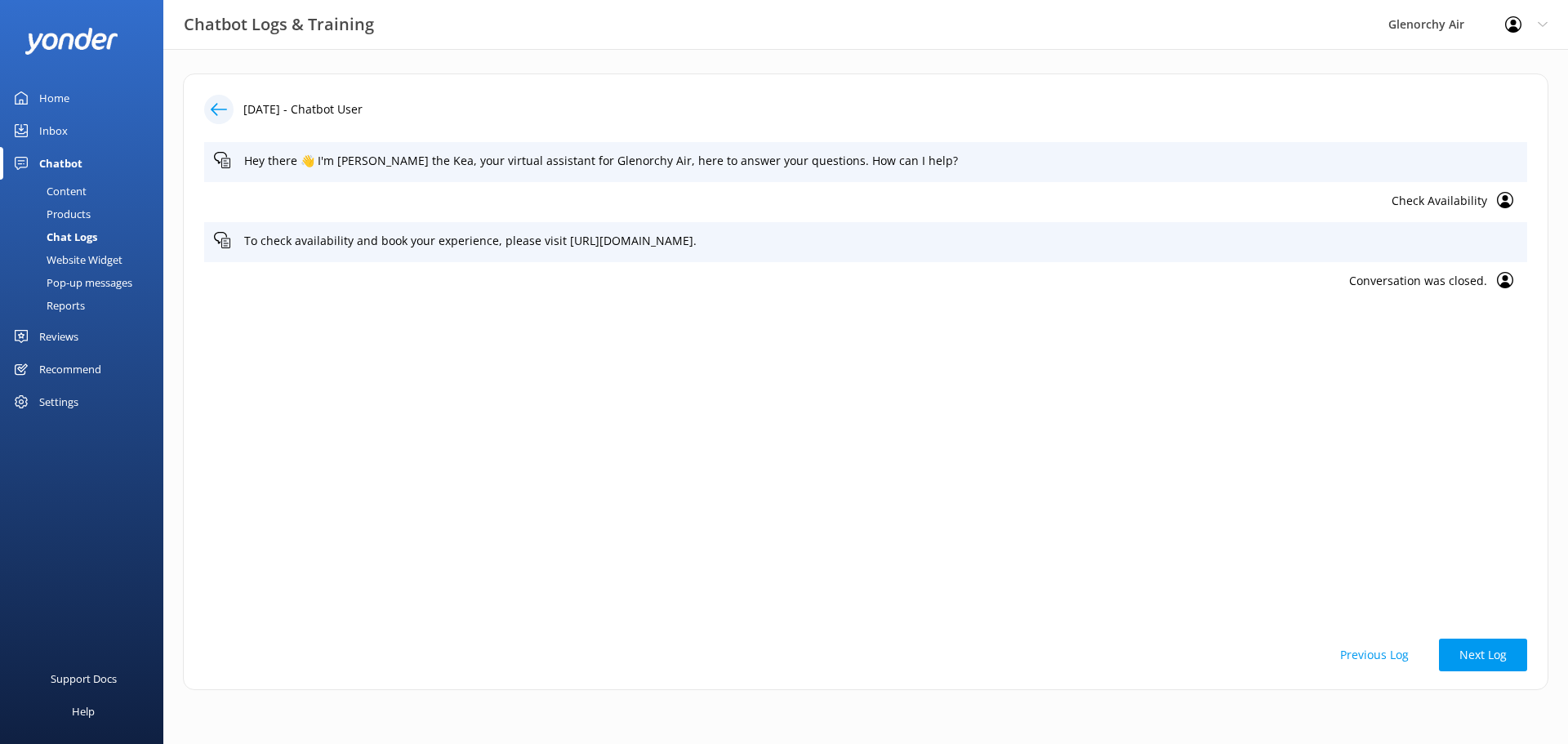
click at [219, 100] on div at bounding box center [218, 110] width 29 height 29
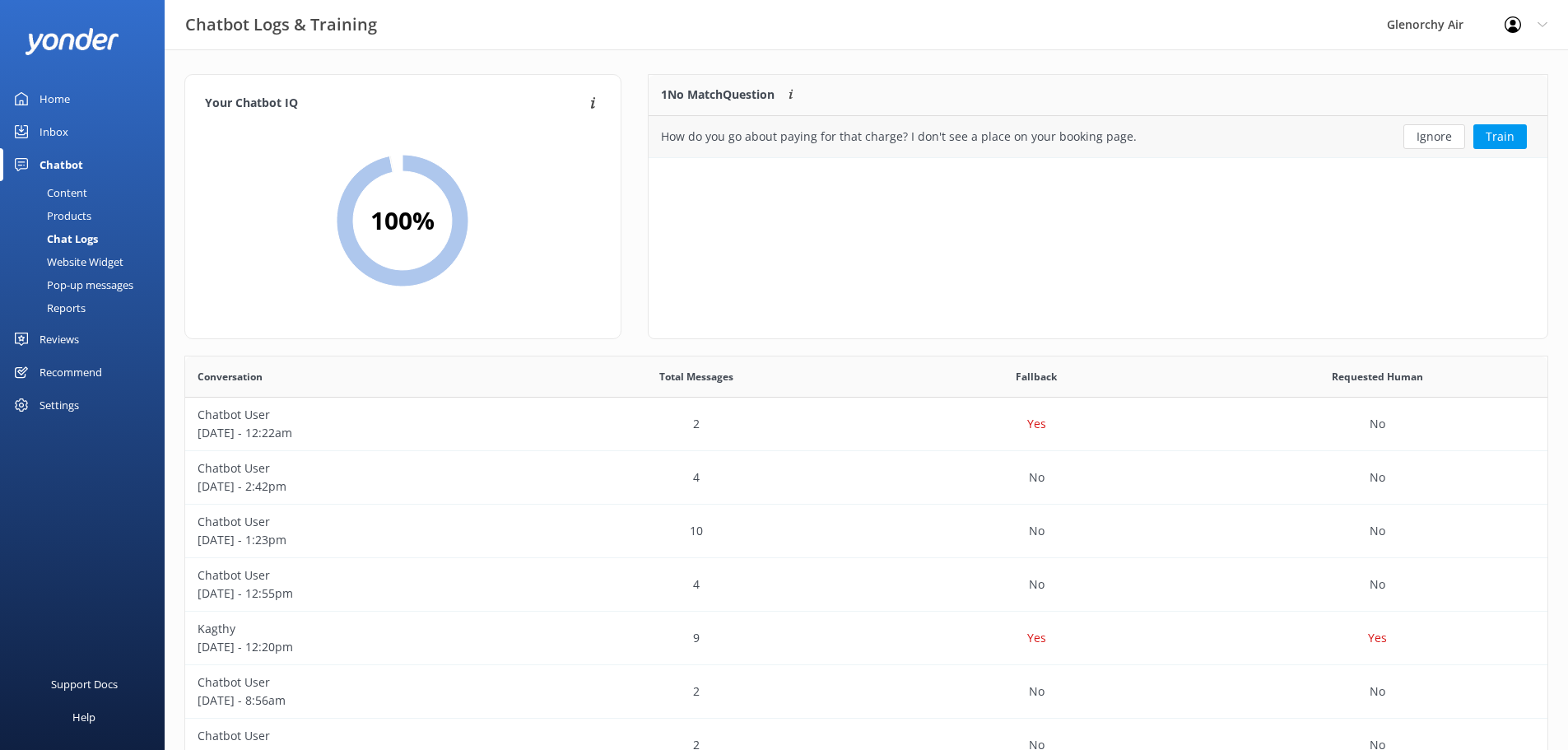
click at [827, 143] on div "How do you go about paying for that charge? I don't see a place on your booking…" at bounding box center [899, 136] width 476 height 18
click at [50, 128] on div "Inbox" at bounding box center [54, 131] width 28 height 33
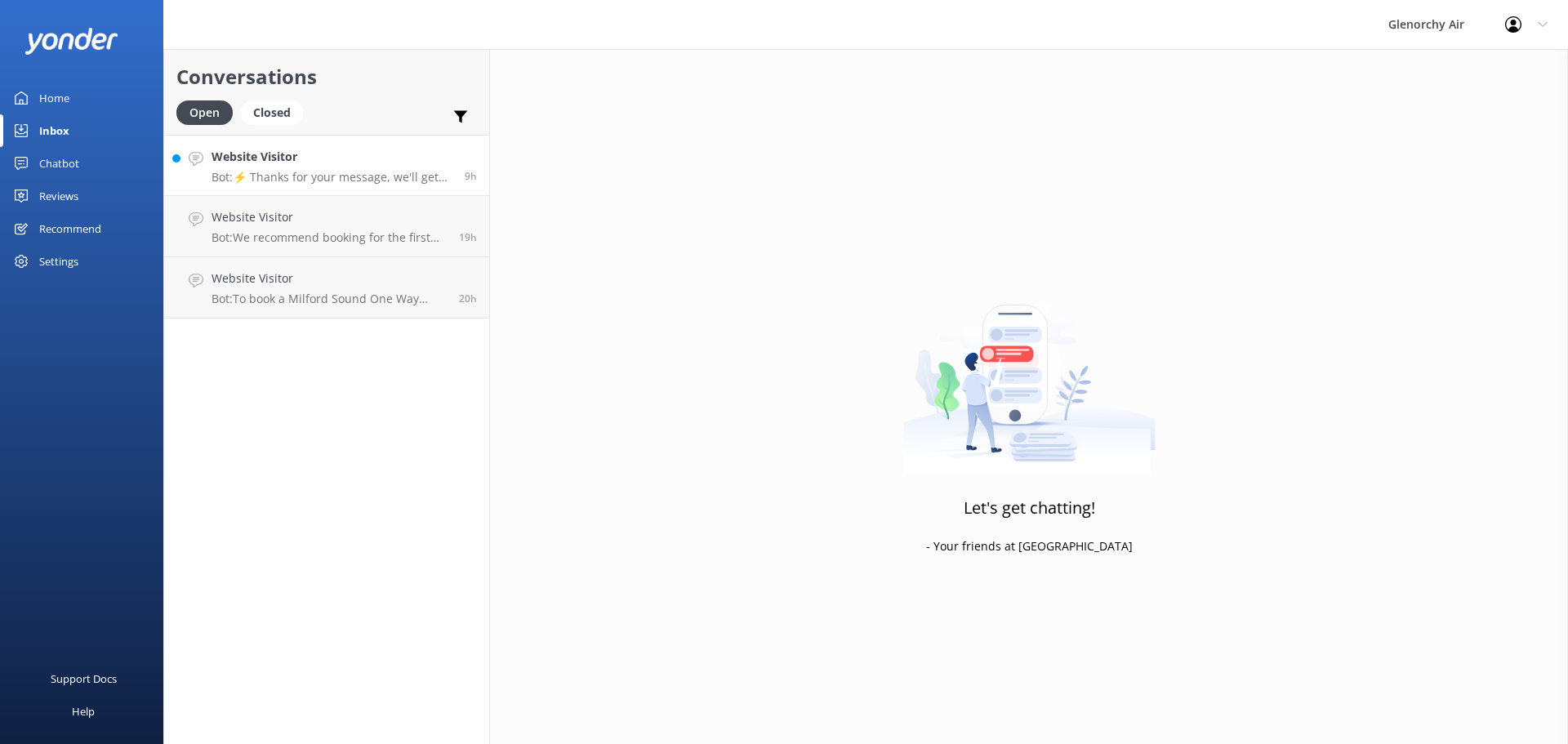
click at [295, 183] on p "Bot: ⚡ Thanks for your message, we'll get back to you as soon as we can. You're…" at bounding box center [331, 176] width 241 height 15
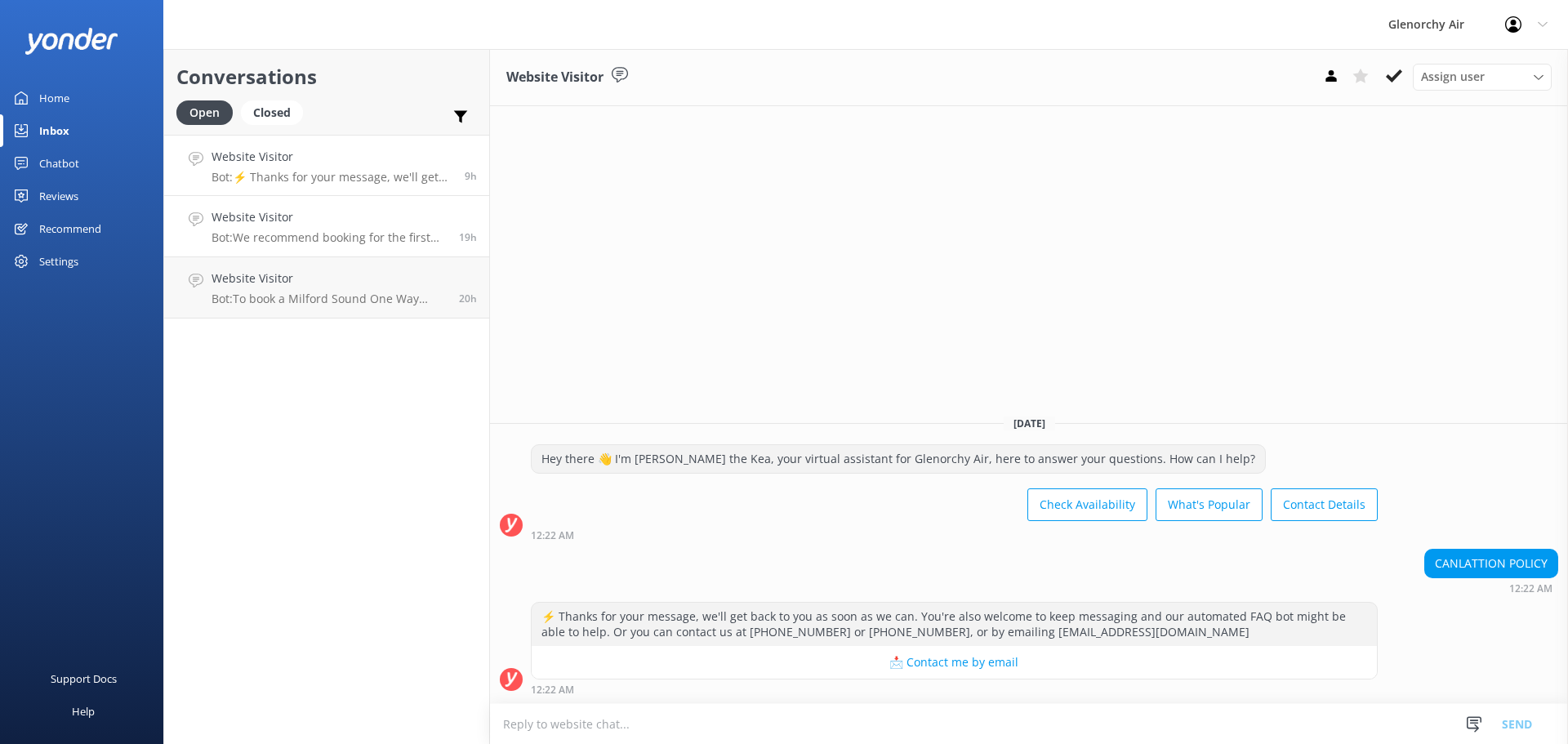
click at [330, 231] on p "Bot: We recommend booking for the first day of your stay in [GEOGRAPHIC_DATA] t…" at bounding box center [329, 237] width 235 height 15
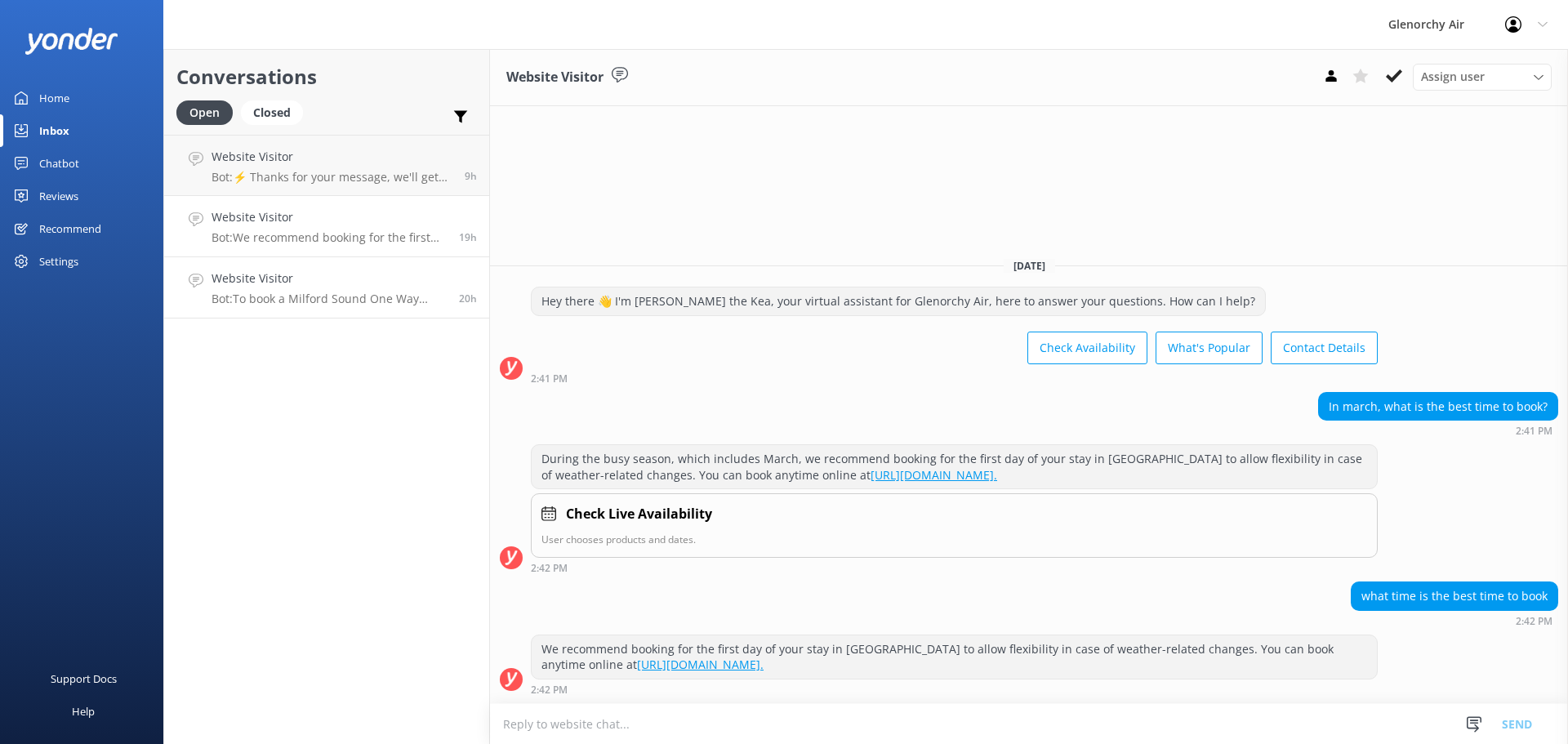
click at [327, 281] on h4 "Website Visitor" at bounding box center [329, 278] width 235 height 18
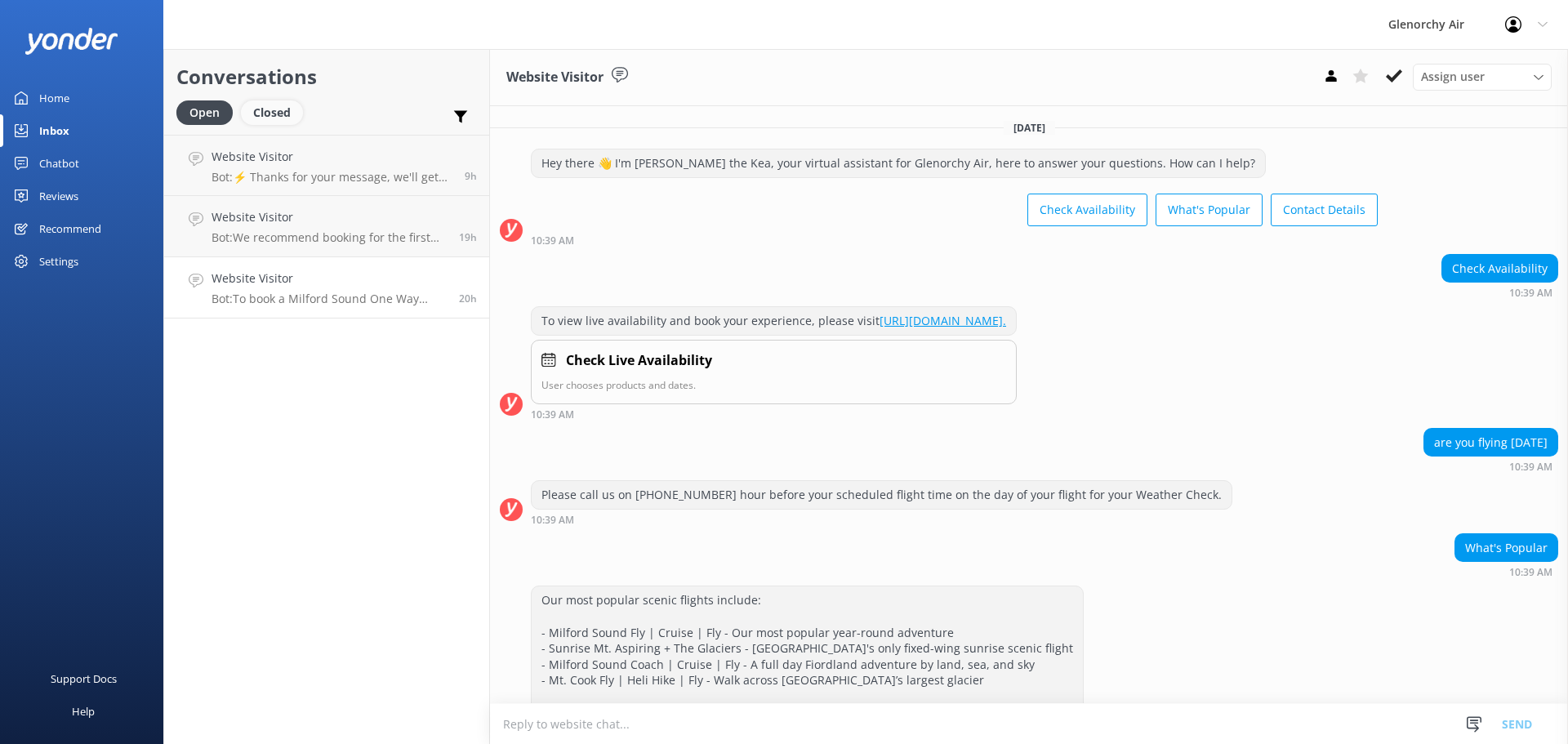
click at [284, 114] on div "Closed" at bounding box center [271, 112] width 62 height 25
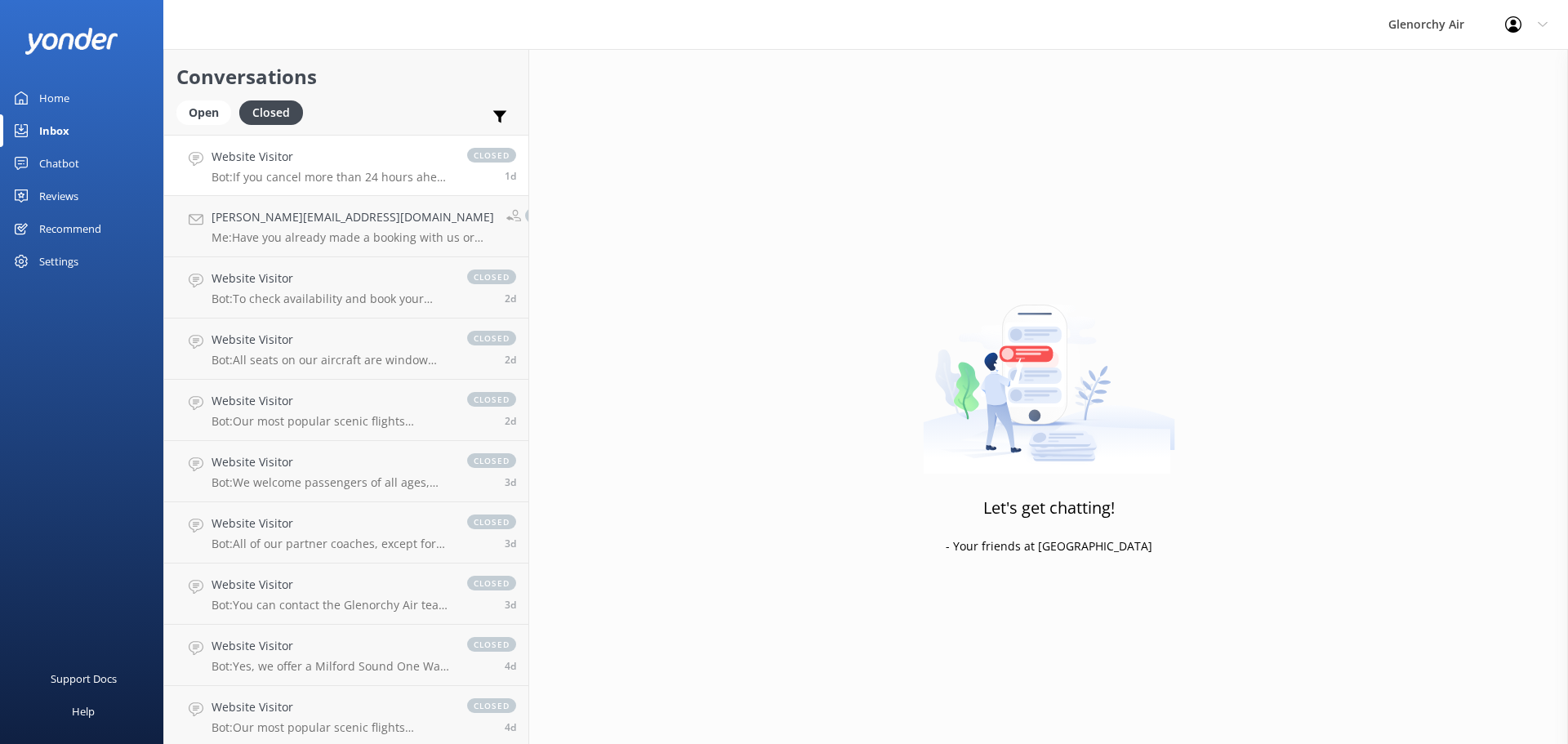
click at [290, 176] on p "Bot: If you cancel more than 24 hours ahead of time, you will not incur a cance…" at bounding box center [331, 176] width 239 height 15
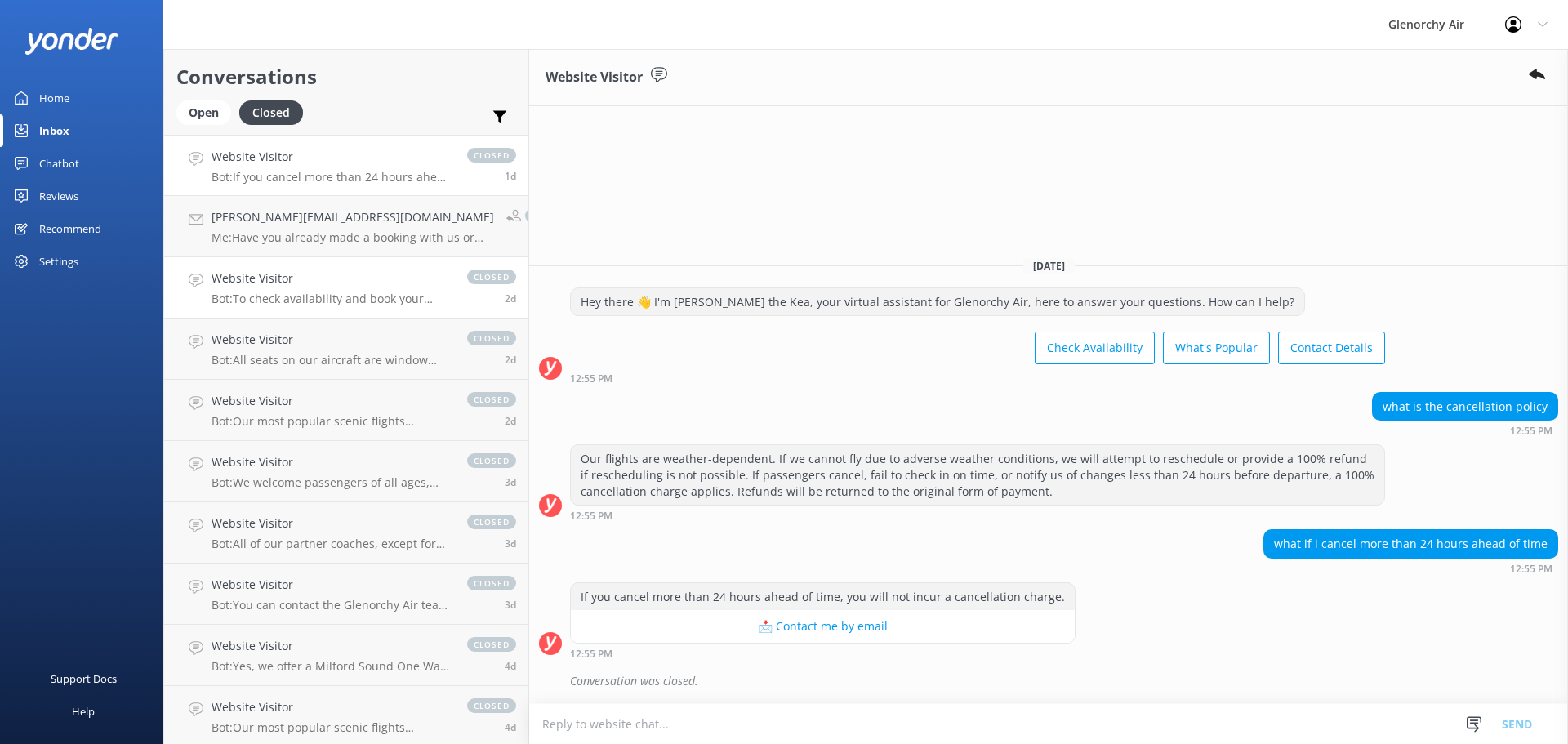
click at [291, 294] on p "Bot: To check availability and book your experience, please visit [URL][DOMAIN_…" at bounding box center [331, 298] width 239 height 15
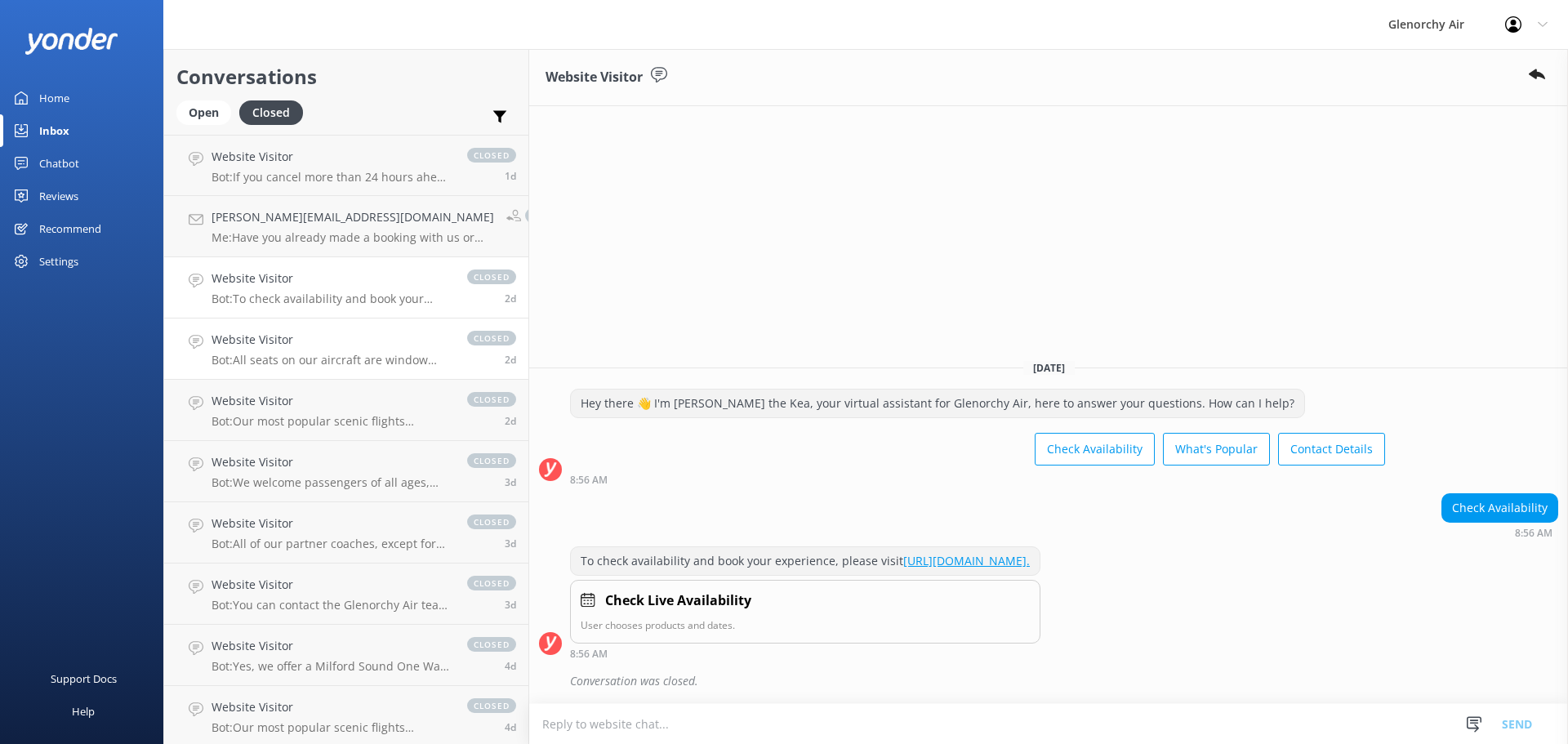
click at [303, 354] on p "Bot: All seats on our aircraft are window seats. However, seat allocation is at…" at bounding box center [331, 360] width 239 height 15
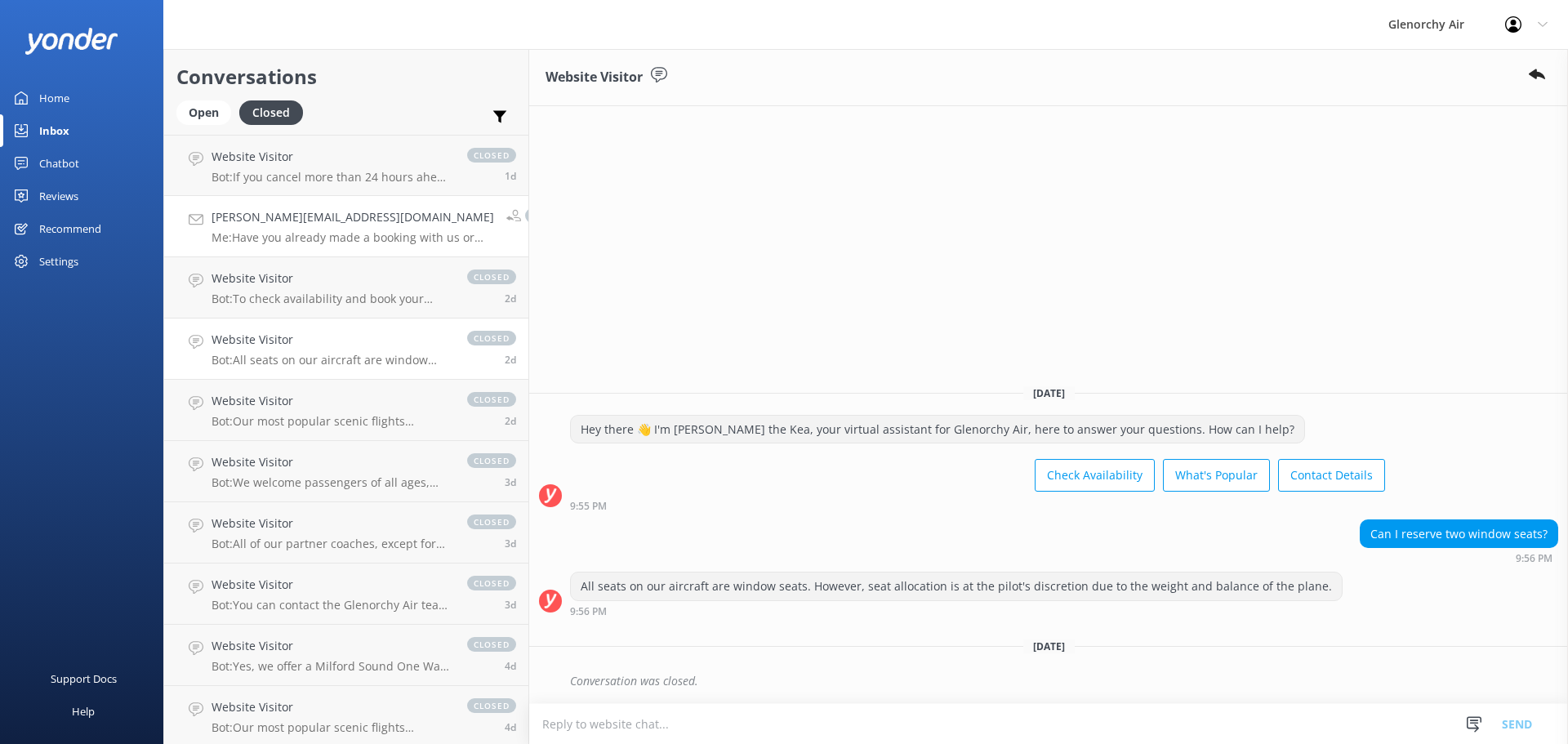
click at [265, 219] on h4 "[PERSON_NAME][EMAIL_ADDRESS][DOMAIN_NAME]" at bounding box center [353, 217] width 283 height 18
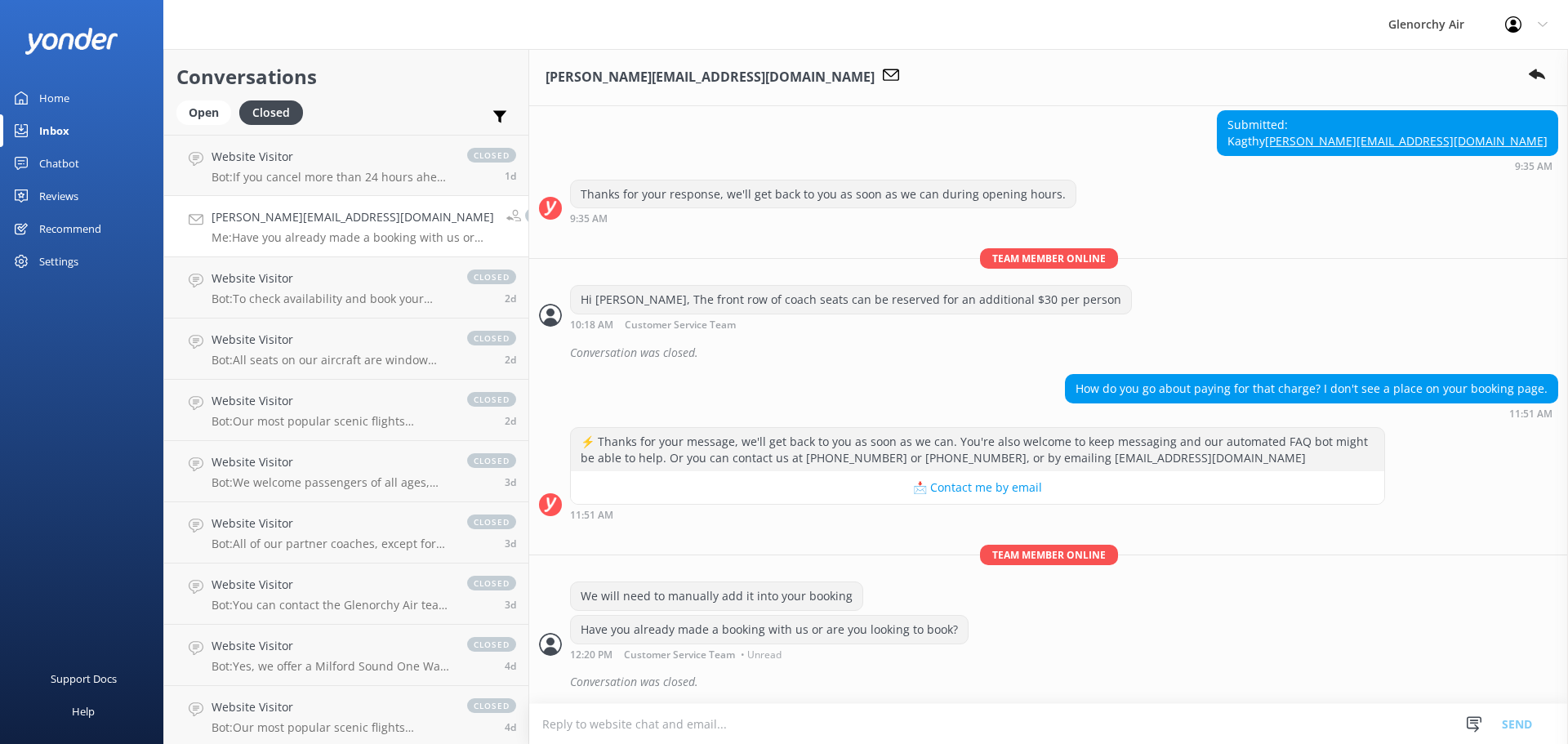
click at [58, 173] on div "Chatbot" at bounding box center [59, 164] width 40 height 33
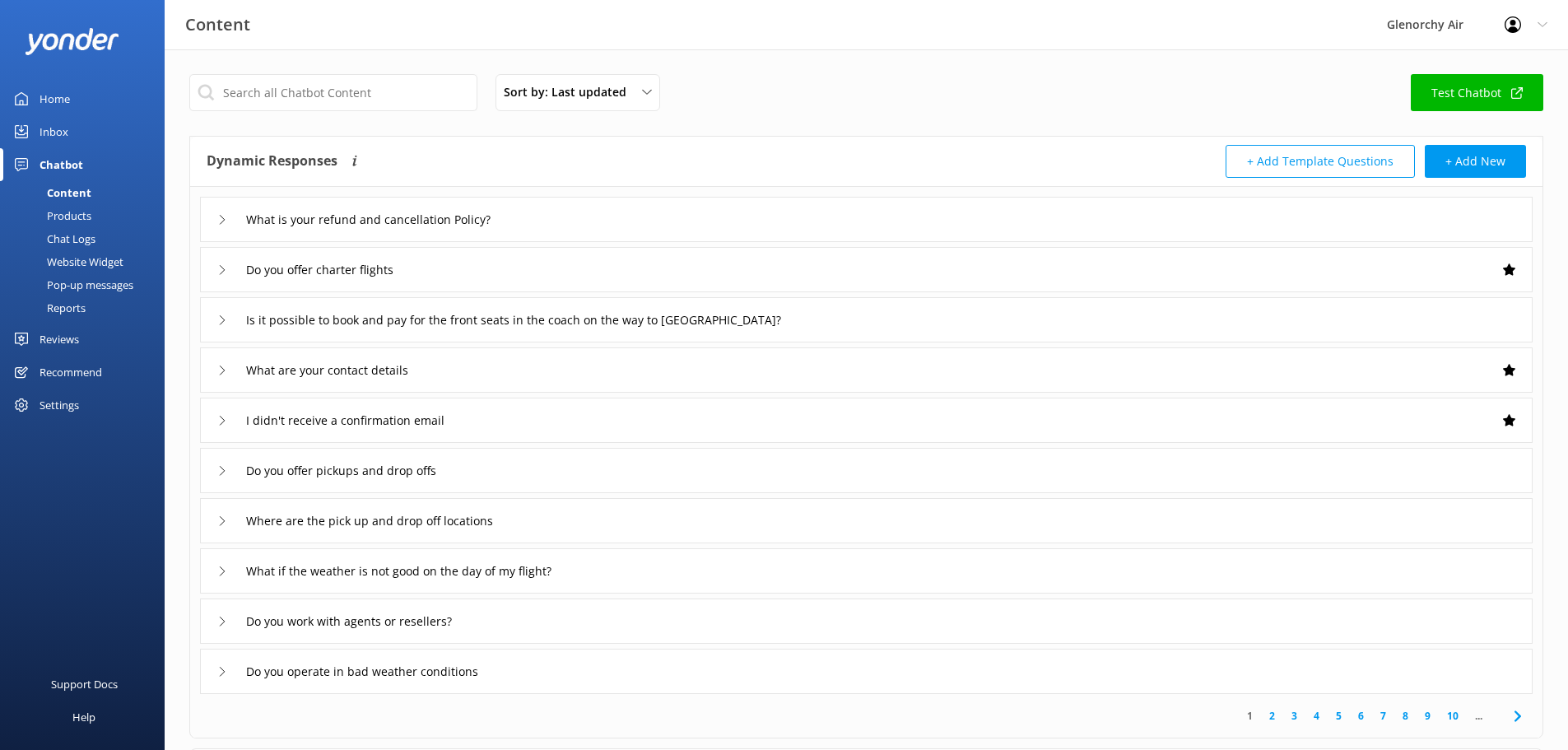
click at [73, 235] on div "Chat Logs" at bounding box center [52, 238] width 85 height 23
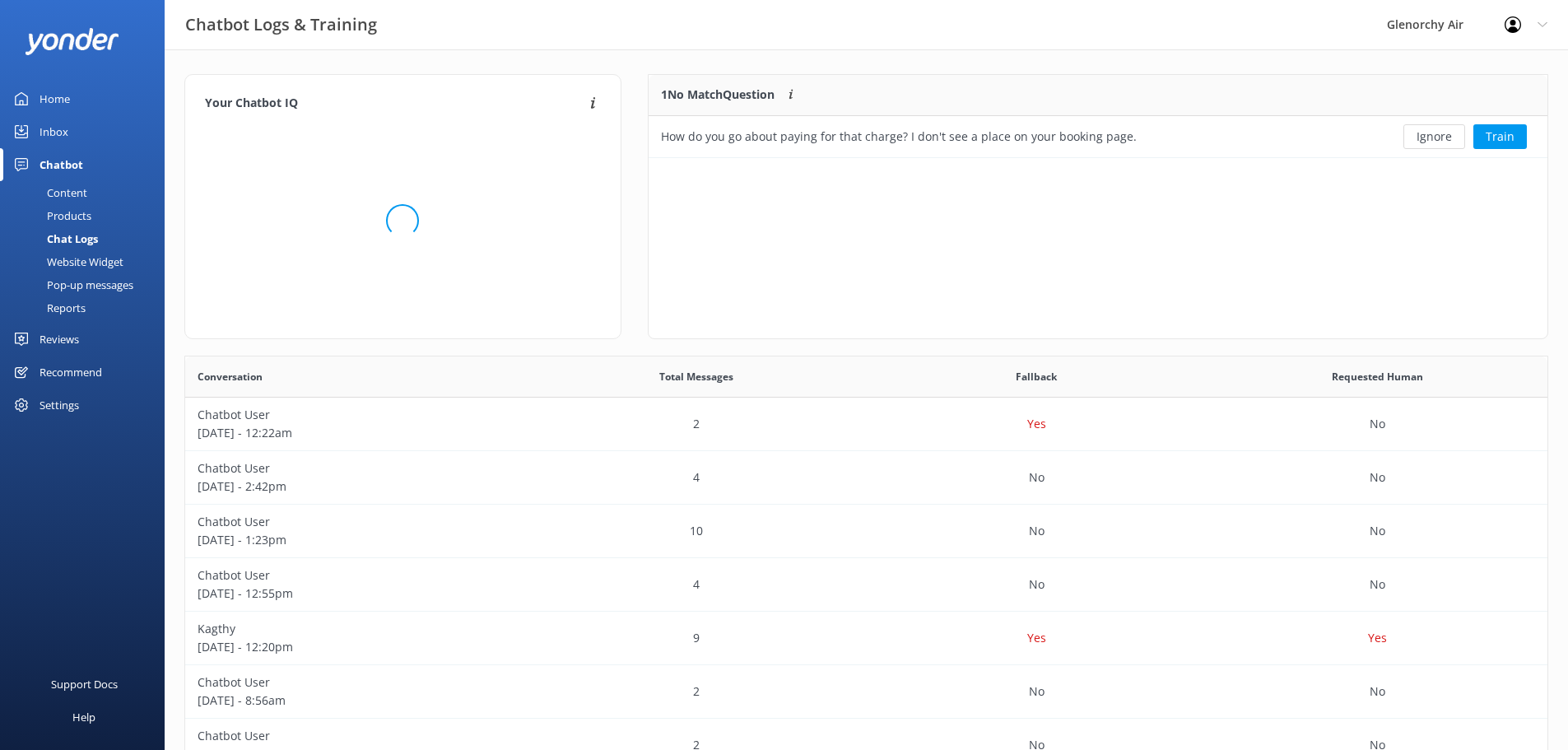
scroll to position [71, 887]
click at [1299, 139] on div "How do you go about paying for that charge? I don't see a place on your booking…" at bounding box center [1007, 136] width 717 height 41
click at [1495, 141] on button "Train" at bounding box center [1501, 136] width 54 height 25
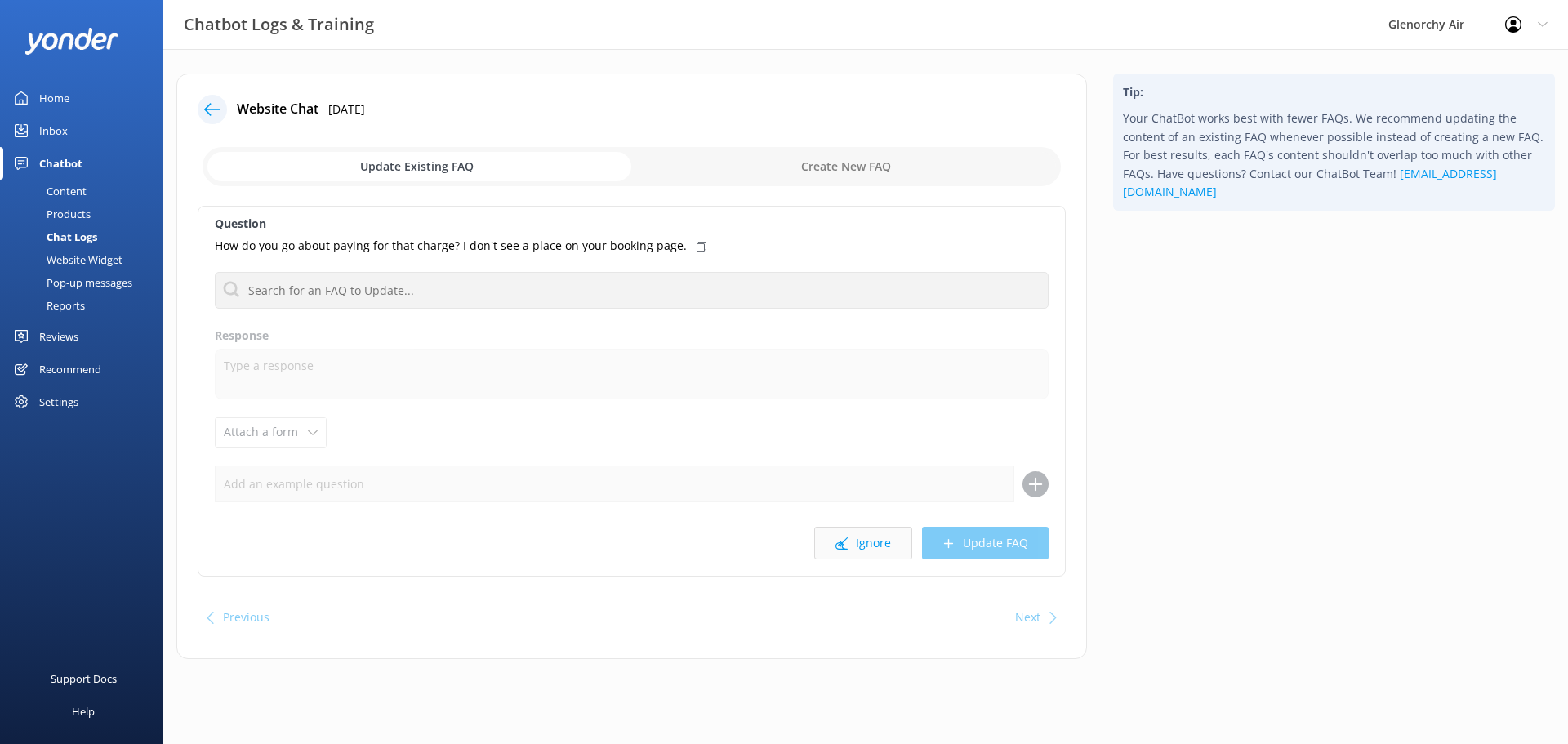
click at [869, 546] on button "Ignore" at bounding box center [863, 543] width 98 height 33
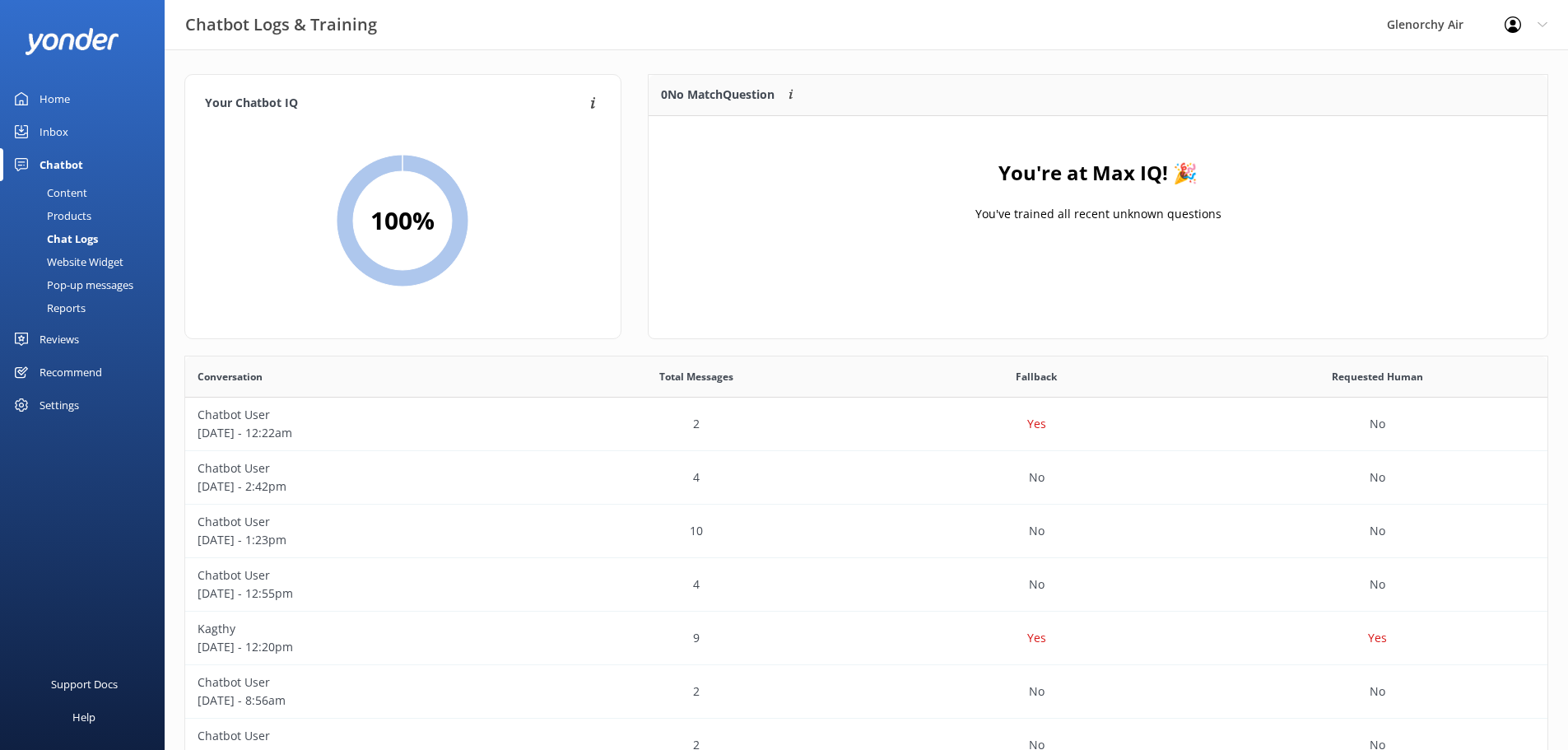
click at [47, 126] on div "Inbox" at bounding box center [54, 131] width 28 height 33
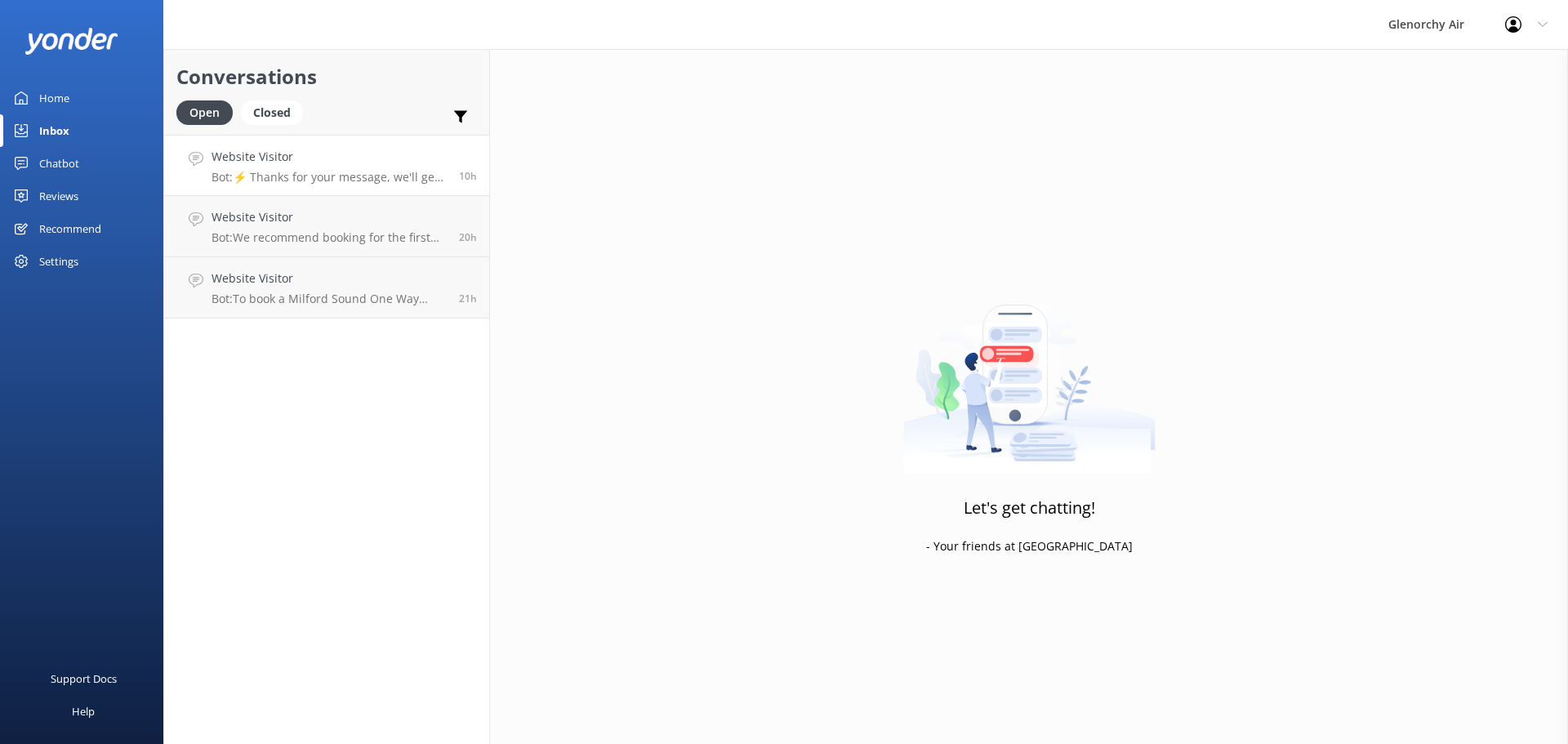
click at [288, 170] on p "Bot: ⚡ Thanks for your message, we'll get back to you as soon as we can. You're…" at bounding box center [329, 176] width 235 height 15
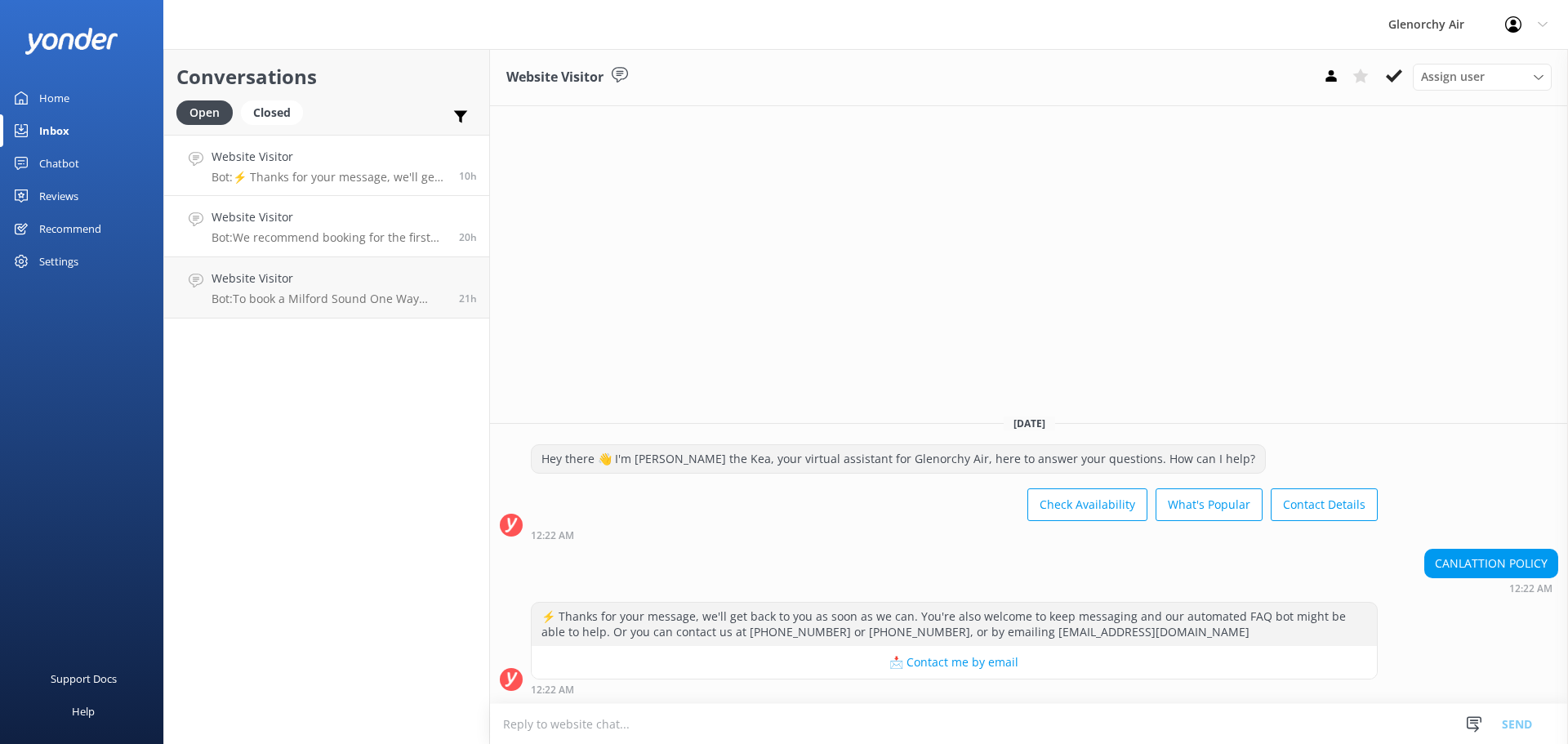
click at [299, 229] on div "Website Visitor Bot: We recommend booking for the first day of your stay in [GE…" at bounding box center [329, 226] width 235 height 36
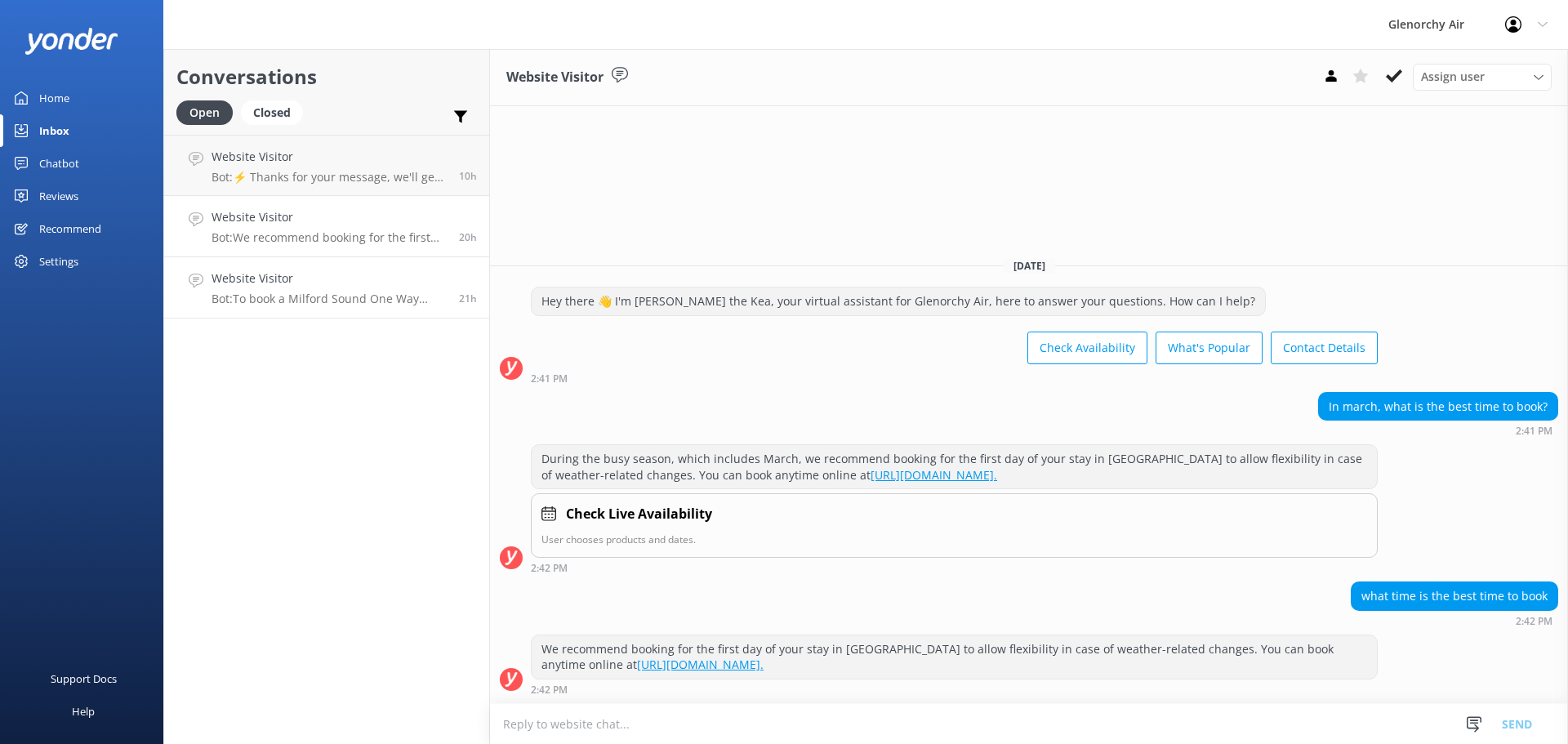
click at [325, 303] on p "Bot: To book a Milford Sound One Way Flight, please fill out the form at [URL][…" at bounding box center [329, 298] width 235 height 15
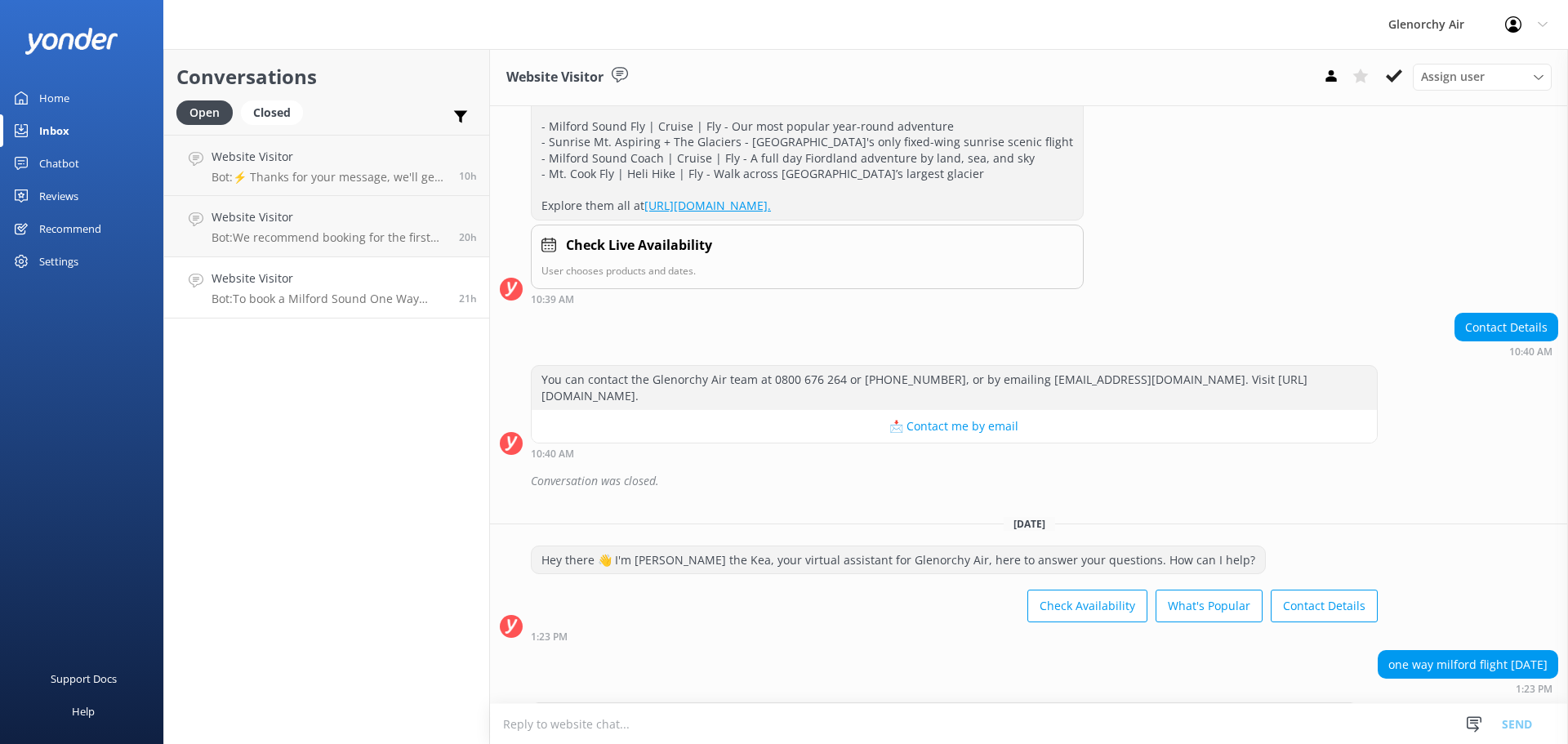
scroll to position [574, 0]
